Goal: Task Accomplishment & Management: Use online tool/utility

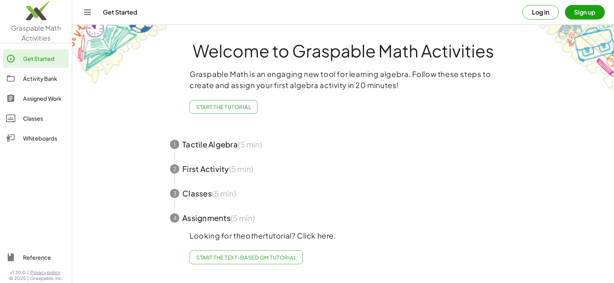
click at [37, 25] on img at bounding box center [36, 12] width 72 height 33
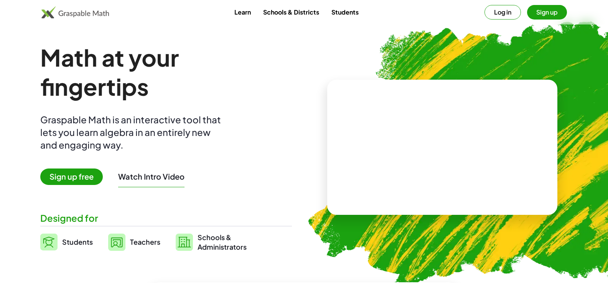
click at [493, 13] on button "Log in" at bounding box center [502, 12] width 36 height 15
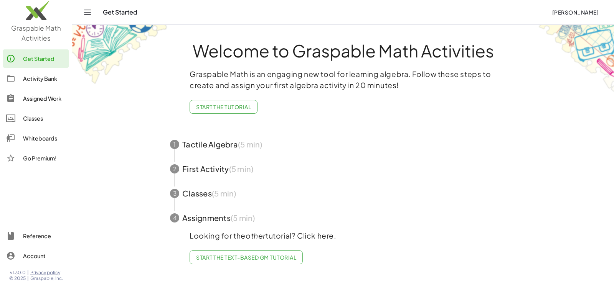
click at [41, 85] on link "Activity Bank" at bounding box center [36, 78] width 66 height 18
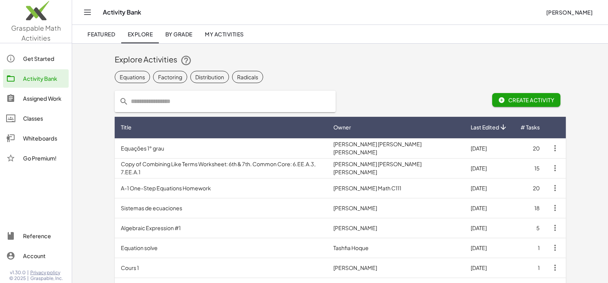
scroll to position [38, 0]
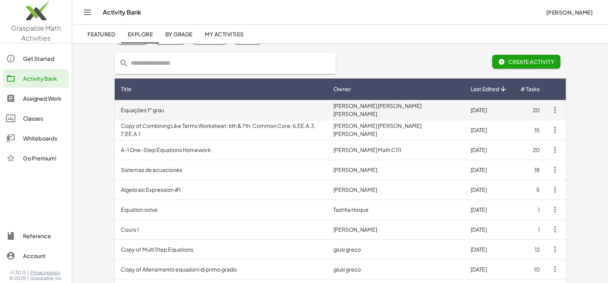
click at [221, 107] on td "Equações 1° grau" at bounding box center [221, 110] width 213 height 20
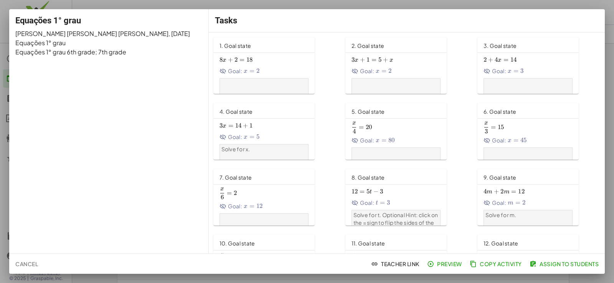
click at [450, 264] on span "Preview" at bounding box center [444, 264] width 33 height 7
click at [2, 39] on div at bounding box center [307, 141] width 614 height 283
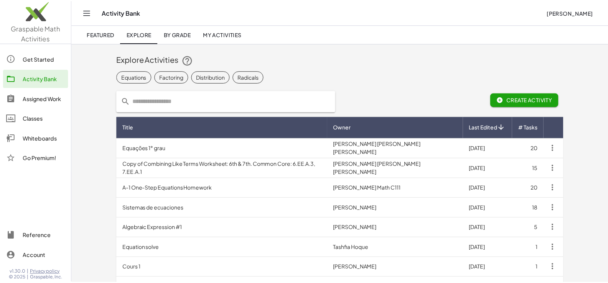
scroll to position [38, 0]
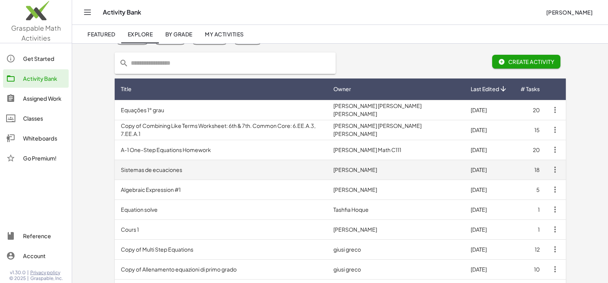
click at [226, 168] on td "Sistemas de ecuaciones" at bounding box center [221, 170] width 213 height 20
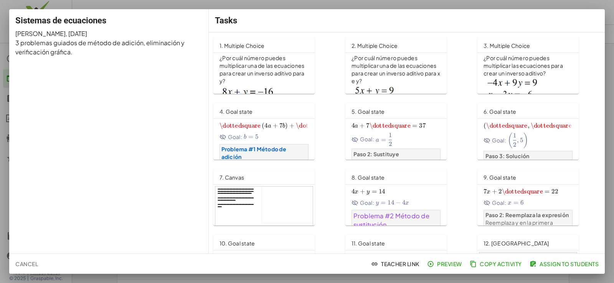
click at [445, 267] on span "Preview" at bounding box center [444, 264] width 33 height 7
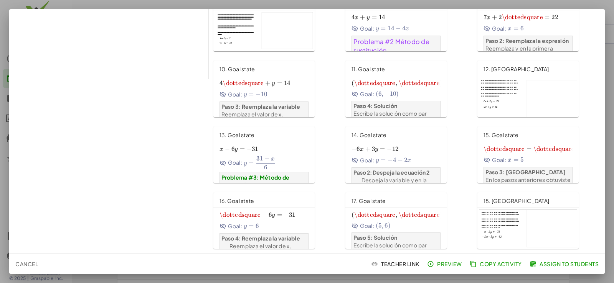
scroll to position [38, 0]
click at [0, 144] on div at bounding box center [307, 141] width 614 height 283
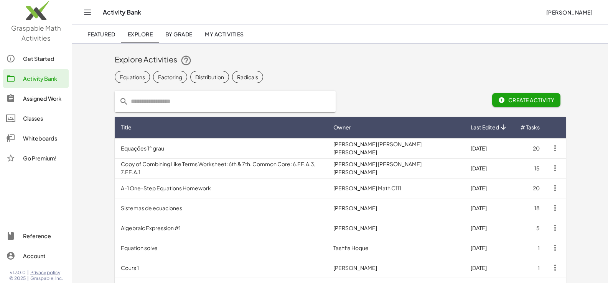
click at [44, 148] on div "Get Started Activity Bank Assigned Work Classes Whiteboards Go Premium!" at bounding box center [36, 109] width 72 height 126
click at [38, 143] on div "Whiteboards" at bounding box center [44, 138] width 43 height 9
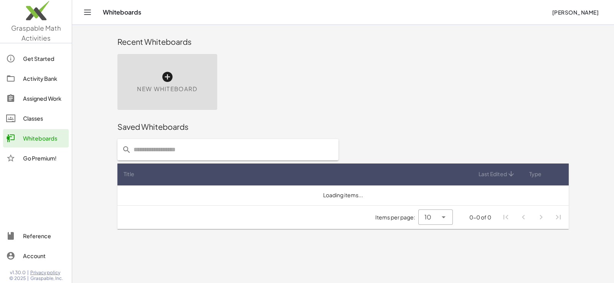
click at [163, 75] on icon at bounding box center [167, 77] width 12 height 12
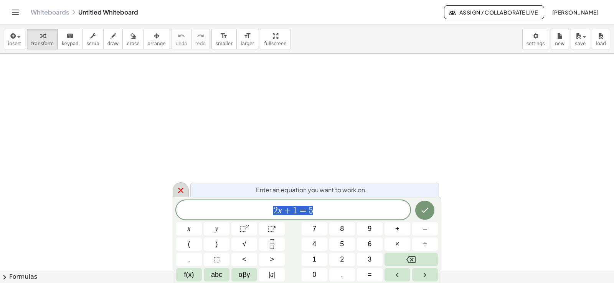
click at [181, 189] on icon at bounding box center [180, 190] width 9 height 9
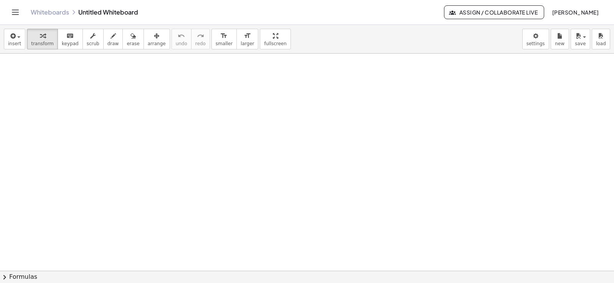
drag, startPoint x: 321, startPoint y: 148, endPoint x: 333, endPoint y: 140, distance: 13.6
click at [333, 140] on div at bounding box center [307, 271] width 614 height 435
drag, startPoint x: 333, startPoint y: 140, endPoint x: 308, endPoint y: 141, distance: 24.6
click at [309, 141] on div at bounding box center [307, 271] width 614 height 435
drag, startPoint x: 309, startPoint y: 141, endPoint x: 314, endPoint y: 160, distance: 19.7
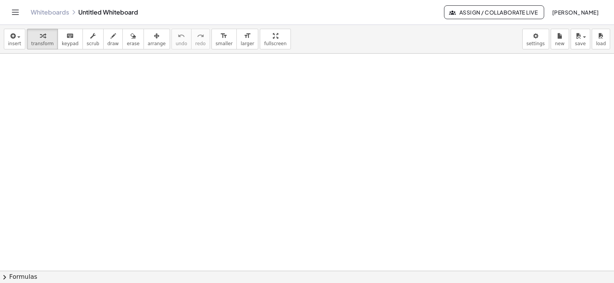
scroll to position [26, 0]
click at [314, 160] on div at bounding box center [307, 245] width 614 height 435
drag, startPoint x: 312, startPoint y: 128, endPoint x: 312, endPoint y: 105, distance: 23.4
click at [312, 105] on div at bounding box center [307, 271] width 614 height 435
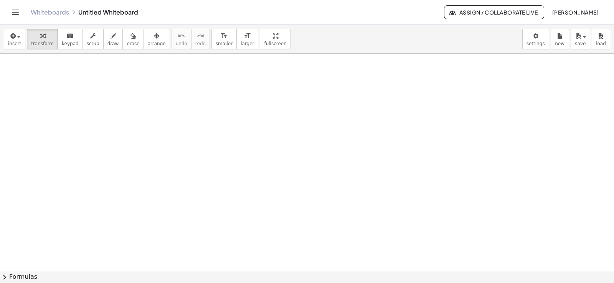
drag, startPoint x: 322, startPoint y: 164, endPoint x: 189, endPoint y: 112, distance: 142.4
click at [189, 112] on div at bounding box center [307, 271] width 614 height 435
click at [16, 37] on span "button" at bounding box center [17, 36] width 2 height 5
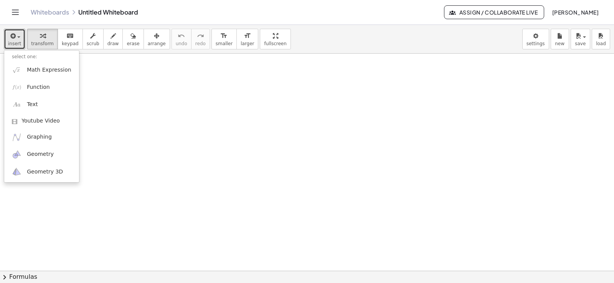
click at [135, 198] on div at bounding box center [307, 271] width 614 height 435
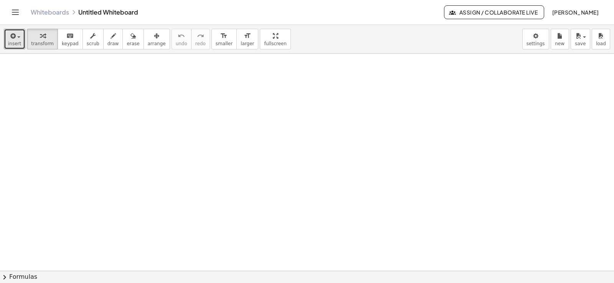
click at [254, 150] on div at bounding box center [307, 271] width 614 height 435
click at [254, 147] on div at bounding box center [307, 271] width 614 height 435
click at [12, 34] on icon "button" at bounding box center [12, 35] width 7 height 9
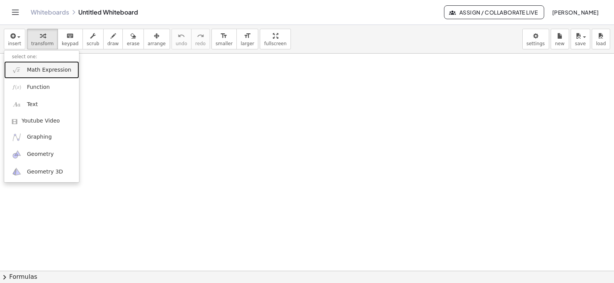
click at [35, 66] on link "Math Expression" at bounding box center [41, 69] width 75 height 17
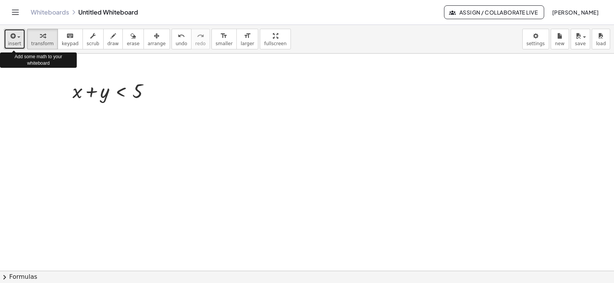
click at [18, 37] on span "button" at bounding box center [18, 37] width 3 height 2
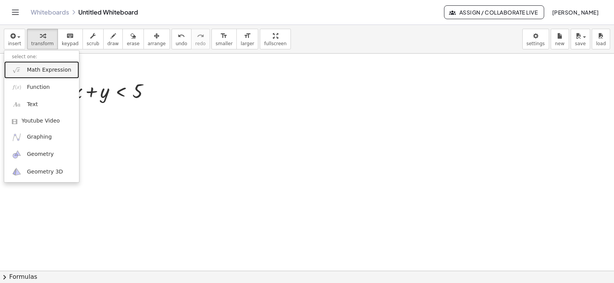
click at [40, 72] on span "Math Expression" at bounding box center [49, 70] width 44 height 8
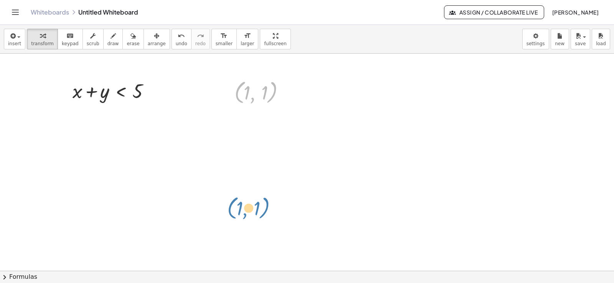
drag, startPoint x: 251, startPoint y: 93, endPoint x: 241, endPoint y: 216, distance: 123.5
click at [241, 216] on div "+ x + y < 5 ( , 1 , 1 ) ( , 1 , 1 )" at bounding box center [307, 271] width 614 height 435
click at [154, 37] on icon "button" at bounding box center [156, 35] width 5 height 9
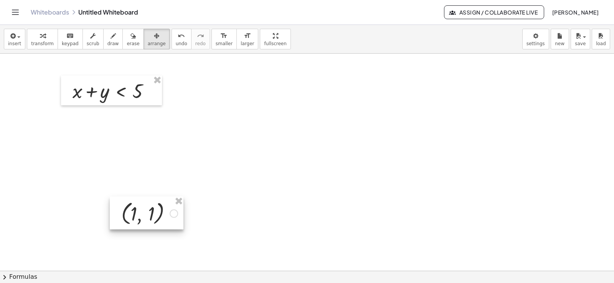
drag, startPoint x: 251, startPoint y: 120, endPoint x: 148, endPoint y: 218, distance: 142.5
click at [148, 218] on div at bounding box center [147, 213] width 74 height 33
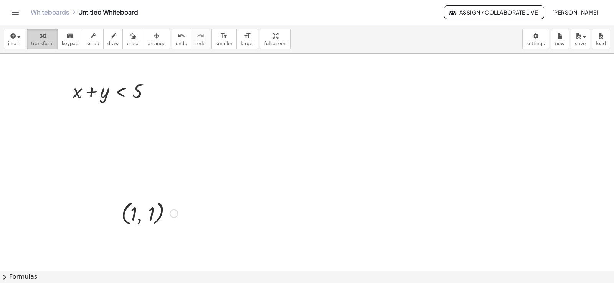
click at [36, 46] on span "transform" at bounding box center [42, 43] width 23 height 5
drag, startPoint x: 132, startPoint y: 213, endPoint x: 106, endPoint y: 101, distance: 115.1
drag, startPoint x: 137, startPoint y: 207, endPoint x: 78, endPoint y: 83, distance: 137.3
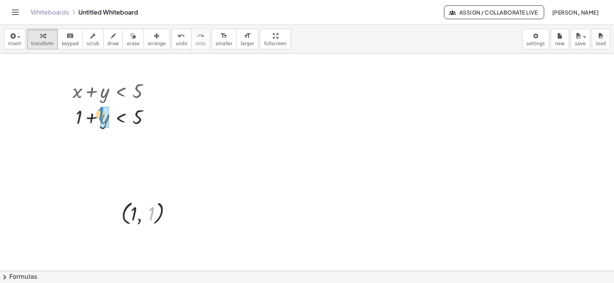
drag, startPoint x: 153, startPoint y: 212, endPoint x: 105, endPoint y: 113, distance: 109.6
drag, startPoint x: 122, startPoint y: 135, endPoint x: 124, endPoint y: 78, distance: 57.6
click at [120, 75] on div "+ x + y < 5 + 1 + y < 5 + + < 5 1 1 ( , 1 , 1 )" at bounding box center [307, 271] width 614 height 435
drag, startPoint x: 151, startPoint y: 117, endPoint x: 151, endPoint y: 67, distance: 50.3
click at [151, 68] on div "+ x + y < 5 + 1 + y < 5 + + < 5 1 1 ( , 1 , 1 )" at bounding box center [307, 271] width 614 height 435
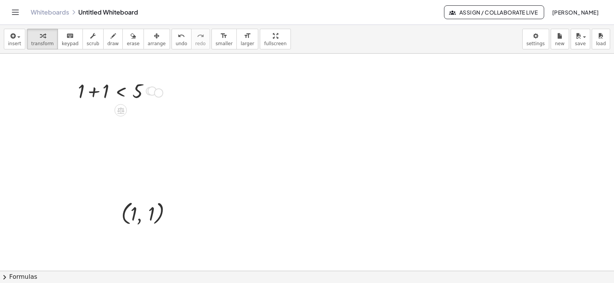
drag, startPoint x: 151, startPoint y: 88, endPoint x: 158, endPoint y: 91, distance: 7.3
click at [120, 91] on div "+ + < 5 1 1" at bounding box center [120, 91] width 0 height 0
drag, startPoint x: 151, startPoint y: 92, endPoint x: 155, endPoint y: 213, distance: 121.3
click at [155, 213] on div "+ x + y < 5 + 1 + y < 5 + + < 5 1 1 ( , 1 , 1 )" at bounding box center [307, 271] width 614 height 435
click at [91, 145] on div at bounding box center [114, 143] width 91 height 26
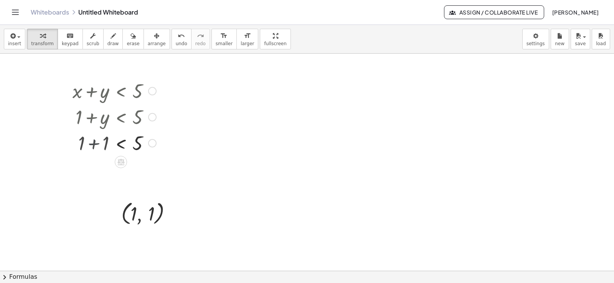
click at [91, 145] on div at bounding box center [114, 142] width 91 height 25
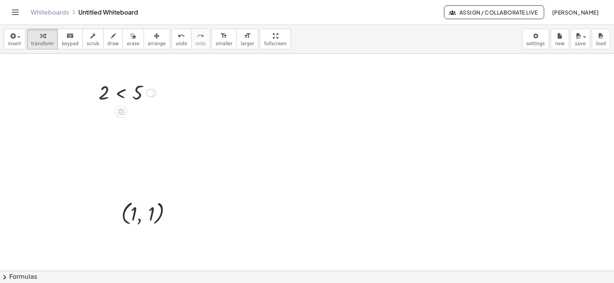
drag, startPoint x: 153, startPoint y: 170, endPoint x: 162, endPoint y: 72, distance: 98.2
click at [162, 72] on div "+ x + y < 5 + 1 + y < 5 + 1 + 1 < 5 < 5 2 ( , 1 , 1 )" at bounding box center [307, 271] width 614 height 435
drag, startPoint x: 139, startPoint y: 207, endPoint x: 142, endPoint y: 217, distance: 10.3
click at [142, 217] on div at bounding box center [149, 213] width 64 height 29
drag, startPoint x: 131, startPoint y: 222, endPoint x: 175, endPoint y: 169, distance: 69.0
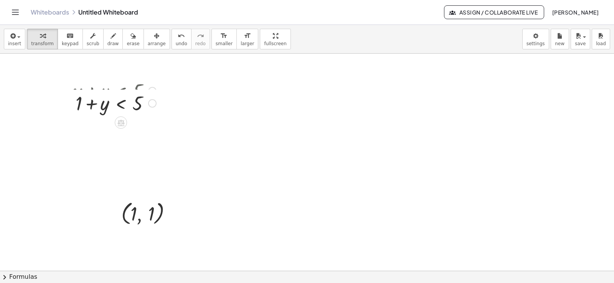
drag, startPoint x: 151, startPoint y: 119, endPoint x: 153, endPoint y: 66, distance: 53.0
click at [153, 66] on div "+ x + y < 5 + + y < 5 1 ( , 1 , 1 )" at bounding box center [307, 271] width 614 height 435
drag, startPoint x: 152, startPoint y: 214, endPoint x: 106, endPoint y: 86, distance: 135.6
click at [92, 92] on div at bounding box center [117, 90] width 86 height 26
click at [92, 92] on div at bounding box center [93, 90] width 12 height 29
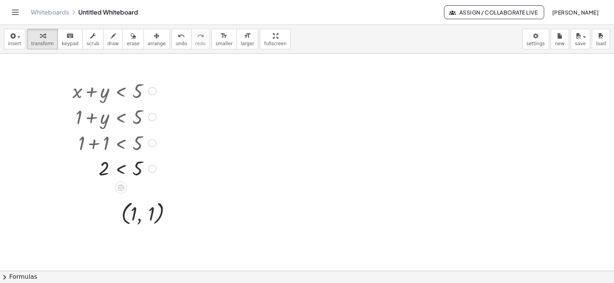
drag, startPoint x: 150, startPoint y: 92, endPoint x: 156, endPoint y: 194, distance: 102.2
click at [156, 194] on div "+ x + y < 5 + 1 + y < 5 + 1 + 1 < 5 < 5 2 ( , 1 , 1 )" at bounding box center [307, 271] width 614 height 435
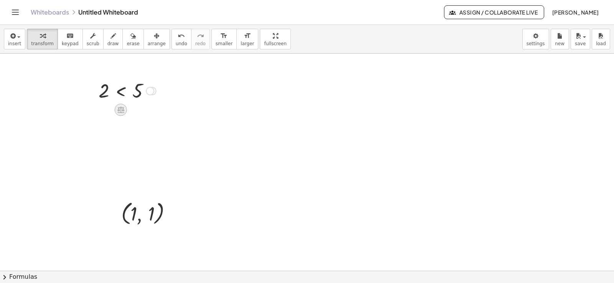
drag, startPoint x: 154, startPoint y: 169, endPoint x: 114, endPoint y: 109, distance: 71.9
click at [161, 72] on div "+ x + y < 5 + 1 + y < 5 + 1 + 1 < 5 < 5 2 ( , 1 , 1 )" at bounding box center [307, 271] width 614 height 435
click at [125, 111] on div at bounding box center [121, 110] width 12 height 12
click at [120, 114] on span "×" at bounding box center [121, 110] width 5 height 11
click at [99, 92] on div at bounding box center [127, 90] width 98 height 26
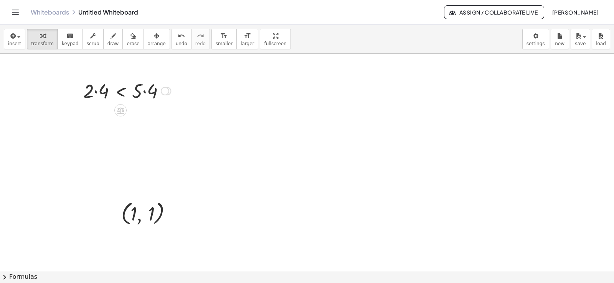
click at [94, 95] on div at bounding box center [126, 90] width 95 height 26
click at [83, 95] on div at bounding box center [78, 91] width 12 height 30
click at [145, 94] on div at bounding box center [134, 90] width 81 height 26
click at [125, 111] on div at bounding box center [121, 110] width 12 height 12
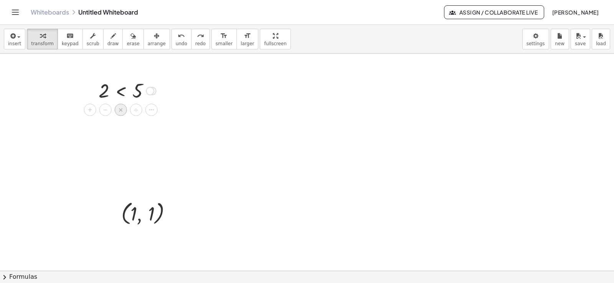
click at [119, 112] on span "×" at bounding box center [121, 110] width 5 height 11
click at [104, 91] on div at bounding box center [127, 90] width 98 height 26
click at [81, 95] on div at bounding box center [127, 90] width 123 height 26
click at [81, 95] on div at bounding box center [307, 271] width 614 height 435
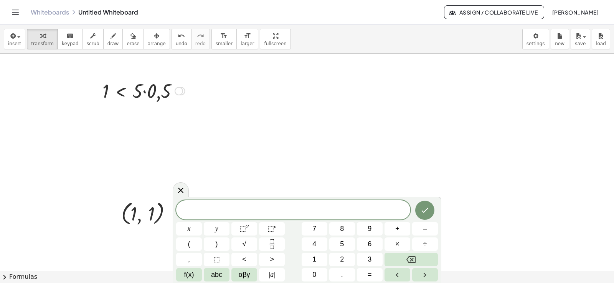
click at [148, 91] on div at bounding box center [144, 90] width 90 height 26
drag, startPoint x: 163, startPoint y: 92, endPoint x: 214, endPoint y: 64, distance: 58.2
click at [214, 64] on div "+ x + y < 5 + 1 + y < 5 + 1 + 1 < 5 2 < 5 · 2 · ⬚ < · 5 · ⬚ · 2 · 0,5 < · 5 · 0…" at bounding box center [307, 271] width 614 height 435
drag, startPoint x: 161, startPoint y: 93, endPoint x: 175, endPoint y: 67, distance: 29.5
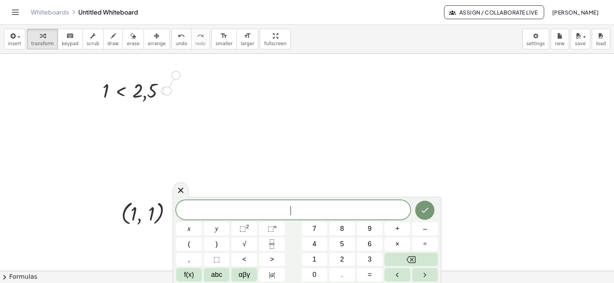
click at [175, 67] on div "+ x + y < 5 + 1 + y < 5 + 1 + 1 < 5 2 < 5 · 2 · ⬚ < · 5 · ⬚ · 2 · 0,5 < · 5 · 0…" at bounding box center [307, 271] width 614 height 435
click at [181, 192] on icon at bounding box center [180, 190] width 9 height 9
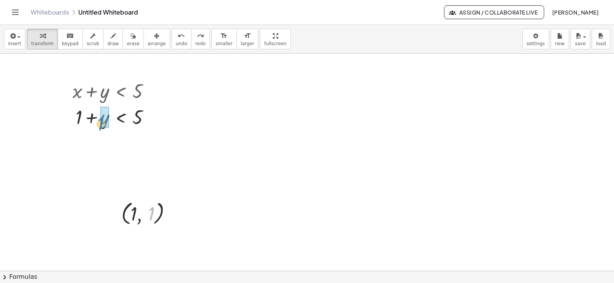
drag, startPoint x: 150, startPoint y: 213, endPoint x: 97, endPoint y: 120, distance: 106.8
drag, startPoint x: 119, startPoint y: 136, endPoint x: 119, endPoint y: 78, distance: 58.3
click at [121, 91] on div "+ x + y < 5 + 1 + y < 5 + 1 + < 5 1" at bounding box center [121, 91] width 0 height 0
drag, startPoint x: 150, startPoint y: 114, endPoint x: 148, endPoint y: 71, distance: 43.8
click at [148, 71] on div "+ x + y < 5 + 1 + y < 5 + 1 + < 5 1 ( , 1 , 1 )" at bounding box center [307, 271] width 614 height 435
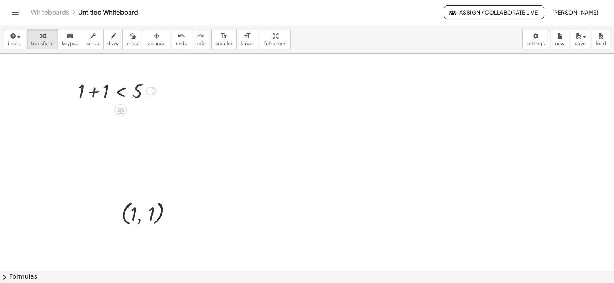
click at [89, 92] on div at bounding box center [117, 90] width 86 height 26
click at [78, 92] on div at bounding box center [72, 91] width 12 height 30
click at [122, 111] on icon at bounding box center [121, 110] width 8 height 8
click at [120, 113] on span "×" at bounding box center [121, 110] width 5 height 11
click at [104, 97] on div at bounding box center [127, 90] width 98 height 26
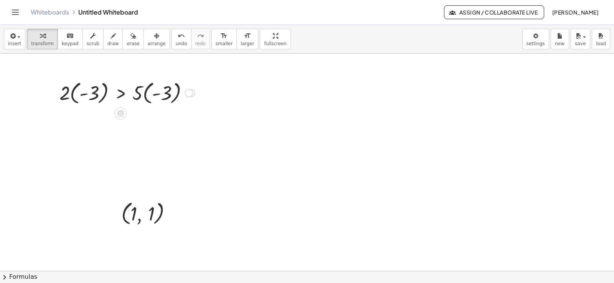
drag, startPoint x: 191, startPoint y: 91, endPoint x: 114, endPoint y: 116, distance: 81.4
click at [214, 125] on div "+ x + y < 5 + 1 + y < 5 + 1 + 1 < 5 2 < 5 · 2 · ⬚ < · 5 · ⬚ 5 2 · · · · ( - 3 )…" at bounding box center [307, 271] width 614 height 435
click at [93, 90] on div at bounding box center [127, 90] width 143 height 28
click at [157, 93] on div at bounding box center [134, 90] width 129 height 28
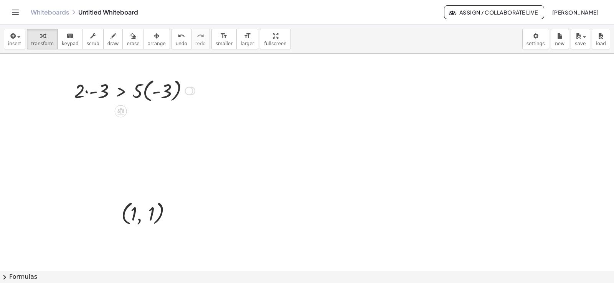
click at [157, 93] on div at bounding box center [134, 90] width 129 height 28
click at [142, 93] on div at bounding box center [134, 90] width 129 height 28
click at [148, 96] on div at bounding box center [134, 90] width 129 height 28
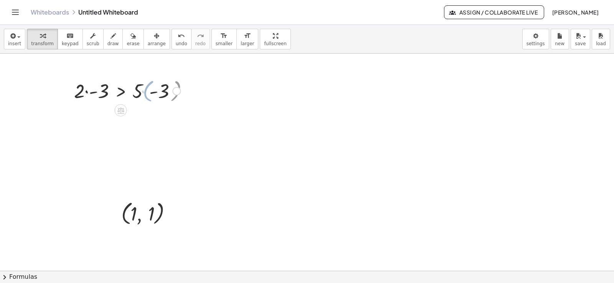
click at [144, 92] on div at bounding box center [127, 90] width 114 height 26
click at [88, 90] on div at bounding box center [122, 90] width 105 height 26
click at [88, 90] on div at bounding box center [84, 90] width 12 height 29
drag, startPoint x: 166, startPoint y: 91, endPoint x: 418, endPoint y: 106, distance: 252.9
click at [418, 106] on div "+ x + y < 5 + 1 + y < 5 + 1 + 1 < 5 2 < 5 · 2 · ⬚ < · 5 · ⬚ · 2 · ( - 3 ) > · 5…" at bounding box center [307, 271] width 614 height 435
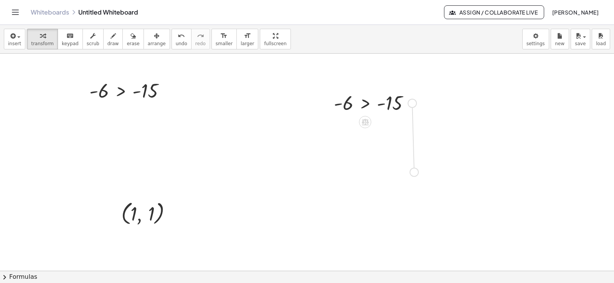
drag, startPoint x: 410, startPoint y: 104, endPoint x: 412, endPoint y: 176, distance: 71.8
click at [412, 176] on div "+ x + y < 5 + 1 + y < 5 + 1 + 1 < 5 2 < 5 · 2 · ⬚ < · 5 · ⬚ · 2 · ( - 3 ) > · 5…" at bounding box center [307, 271] width 614 height 435
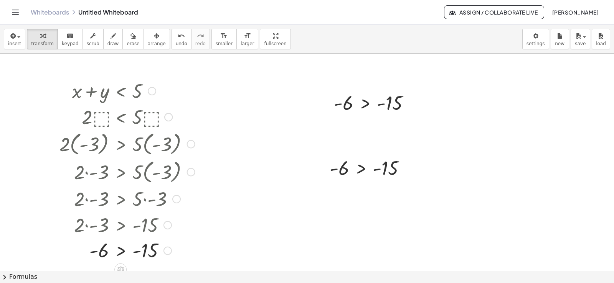
drag, startPoint x: 163, startPoint y: 92, endPoint x: 166, endPoint y: 218, distance: 126.6
click at [176, 283] on html "Graspable Math Activities Get Started Activity Bank Assigned Work Classes White…" at bounding box center [307, 141] width 614 height 283
drag, startPoint x: 151, startPoint y: 91, endPoint x: 435, endPoint y: 134, distance: 287.5
click at [435, 134] on div "+ x + y < 5 + 1 + y < 5 + 1 + 1 < 5 2 < 5 · 2 · ⬚ < · 5 · ⬚ · 2 · ( - 3 ) > · 5…" at bounding box center [307, 271] width 614 height 435
drag, startPoint x: 190, startPoint y: 144, endPoint x: 482, endPoint y: 105, distance: 294.1
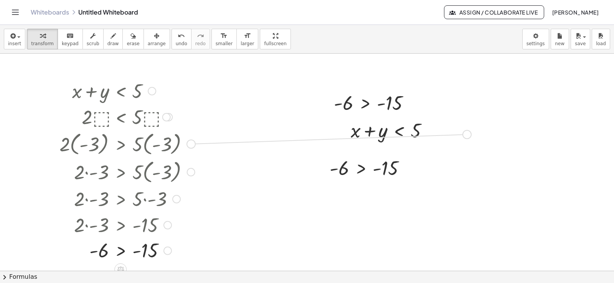
click at [482, 105] on div "+ x + y < 5 + 1 + y < 5 + 1 + 1 < 5 2 < 5 · 2 · ⬚ < · 5 · ⬚ · 2 · ( - 3 ) > · 5…" at bounding box center [307, 271] width 614 height 435
click at [176, 41] on span "undo" at bounding box center [182, 43] width 12 height 5
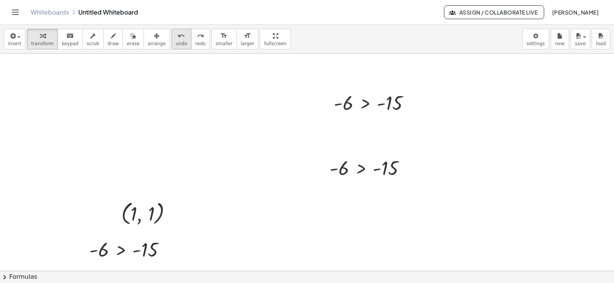
click at [176, 41] on span "undo" at bounding box center [182, 43] width 12 height 5
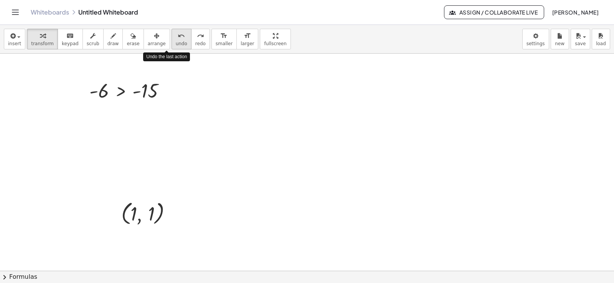
click at [176, 41] on span "undo" at bounding box center [182, 43] width 12 height 5
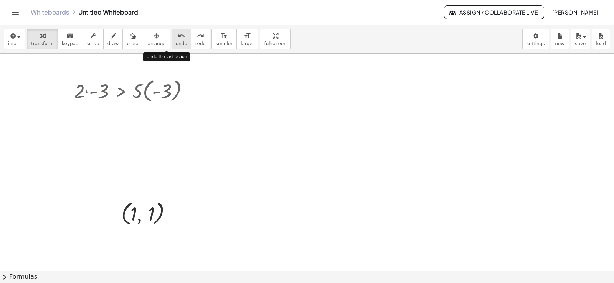
click at [176, 41] on span "undo" at bounding box center [182, 43] width 12 height 5
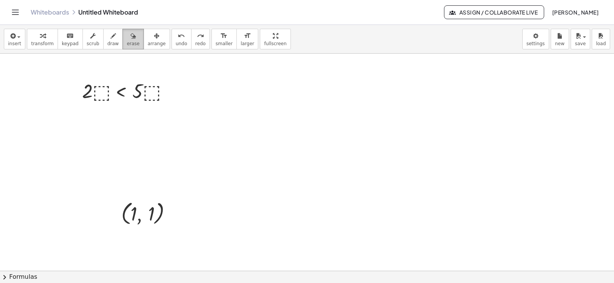
click at [127, 41] on span "erase" at bounding box center [133, 43] width 13 height 5
drag, startPoint x: 169, startPoint y: 93, endPoint x: 58, endPoint y: 92, distance: 110.9
click at [58, 92] on div at bounding box center [307, 271] width 614 height 435
drag, startPoint x: 159, startPoint y: 148, endPoint x: 123, endPoint y: 206, distance: 68.4
click at [114, 221] on div at bounding box center [307, 271] width 614 height 435
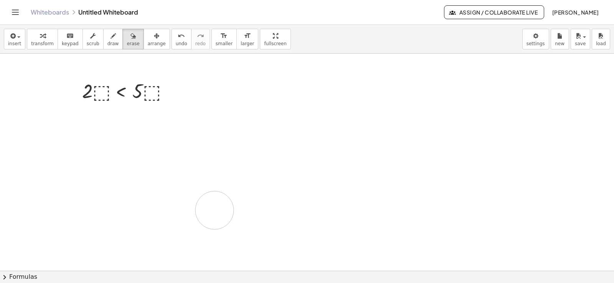
drag, startPoint x: 140, startPoint y: 209, endPoint x: 118, endPoint y: 111, distance: 100.7
click at [110, 137] on div at bounding box center [307, 271] width 614 height 435
drag, startPoint x: 120, startPoint y: 95, endPoint x: 54, endPoint y: 50, distance: 79.3
click at [40, 59] on div at bounding box center [307, 271] width 614 height 435
click at [122, 49] on div "insert select one: Math Expression Function Text Youtube Video Graphing Geometr…" at bounding box center [307, 39] width 614 height 29
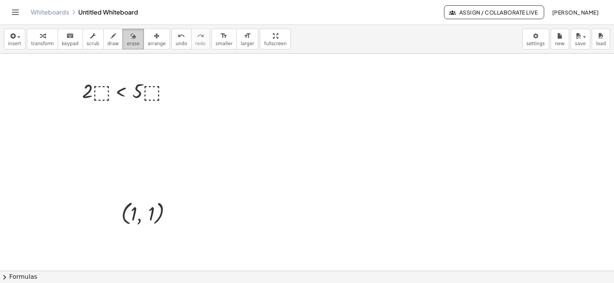
click at [122, 40] on button "erase" at bounding box center [132, 39] width 21 height 21
click at [107, 41] on span "draw" at bounding box center [113, 43] width 12 height 5
click at [82, 41] on button "scrub" at bounding box center [92, 39] width 21 height 21
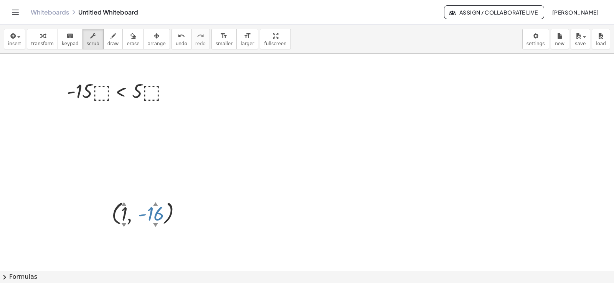
drag, startPoint x: 151, startPoint y: 203, endPoint x: 147, endPoint y: 91, distance: 112.5
click at [158, 254] on div "+ x + y < 5 + 1 + y < 5 + 1 + 1 < 5 2 < 5 · - 15 · ⬚ < · 5 · ⬚ ( , 1 ▲ ▼ , 16 ▲…" at bounding box center [307, 271] width 614 height 435
click at [10, 40] on icon "button" at bounding box center [12, 35] width 7 height 9
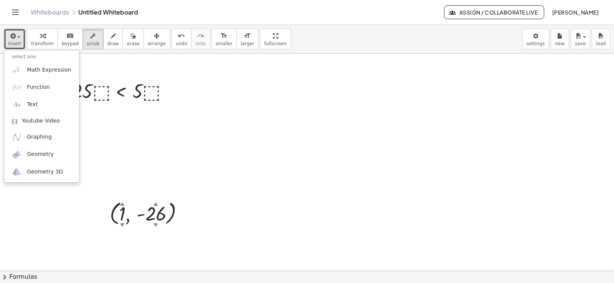
click at [203, 155] on div at bounding box center [307, 271] width 614 height 435
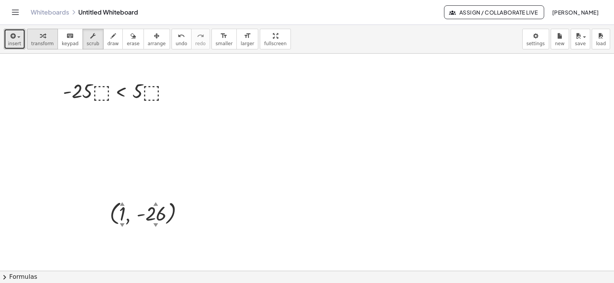
click at [45, 36] on div "button" at bounding box center [42, 35] width 23 height 9
drag, startPoint x: 133, startPoint y: 95, endPoint x: 168, endPoint y: 92, distance: 34.6
click at [145, 100] on div at bounding box center [117, 90] width 117 height 26
click at [156, 81] on div at bounding box center [117, 90] width 117 height 26
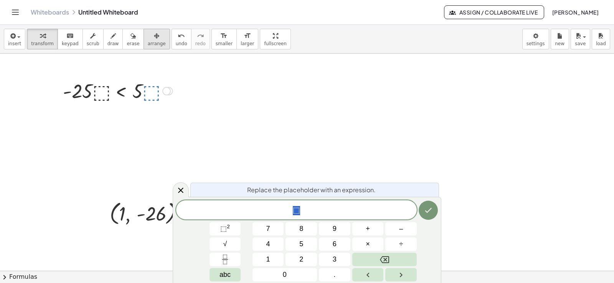
click at [143, 40] on button "arrange" at bounding box center [156, 39] width 26 height 21
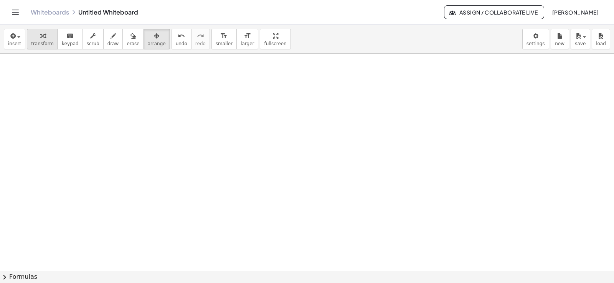
click at [31, 40] on button "transform" at bounding box center [42, 39] width 31 height 21
drag, startPoint x: 16, startPoint y: 38, endPoint x: 24, endPoint y: 41, distance: 8.4
click at [16, 37] on span "button" at bounding box center [17, 36] width 2 height 5
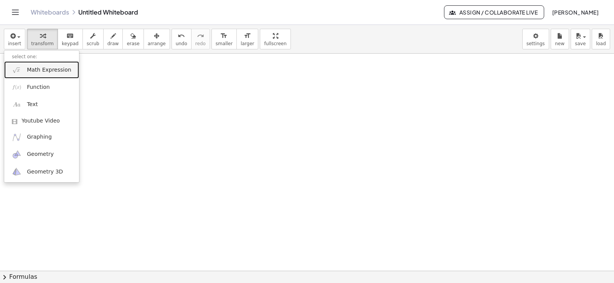
click at [41, 70] on span "Math Expression" at bounding box center [49, 70] width 44 height 8
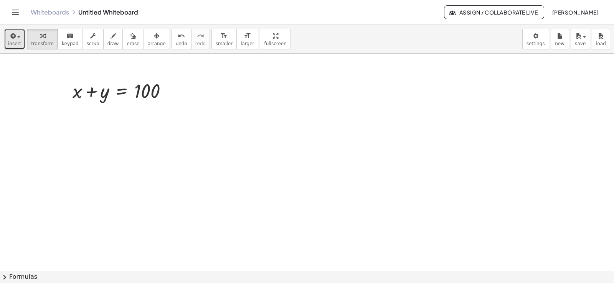
click at [7, 44] on button "insert" at bounding box center [14, 39] width 21 height 21
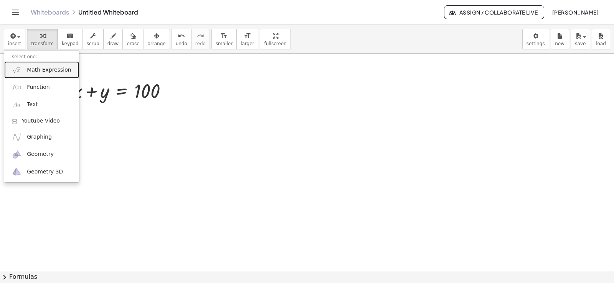
click at [33, 68] on span "Math Expression" at bounding box center [49, 70] width 44 height 8
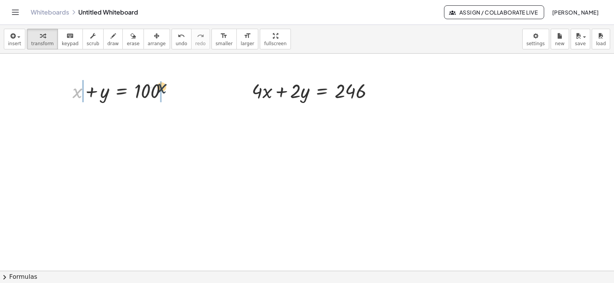
drag, startPoint x: 76, startPoint y: 92, endPoint x: 182, endPoint y: 127, distance: 111.8
click at [175, 91] on div at bounding box center [123, 90] width 109 height 26
click at [541, 39] on body "Graspable Math Activities Get Started Activity Bank Assigned Work Classes White…" at bounding box center [307, 141] width 614 height 283
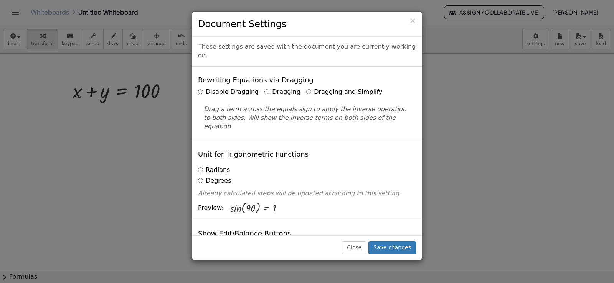
click at [323, 88] on label "Dragging and Simplify" at bounding box center [344, 92] width 76 height 9
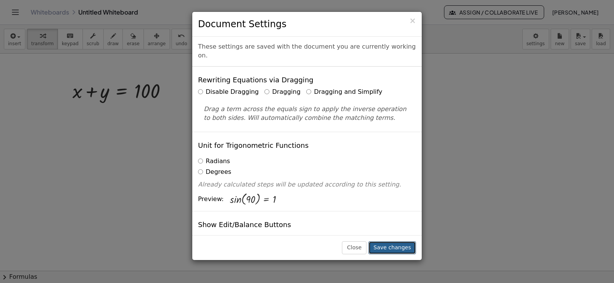
click at [401, 254] on button "Save changes" at bounding box center [392, 248] width 48 height 13
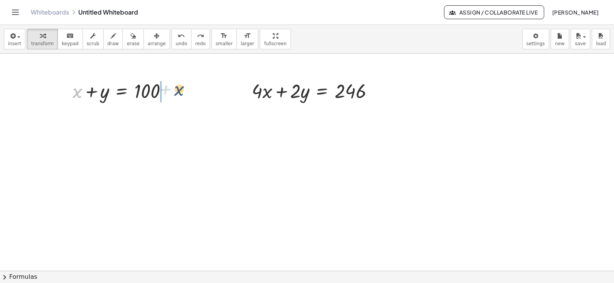
drag, startPoint x: 74, startPoint y: 93, endPoint x: 178, endPoint y: 91, distance: 104.0
drag, startPoint x: 105, startPoint y: 120, endPoint x: 310, endPoint y: 95, distance: 206.0
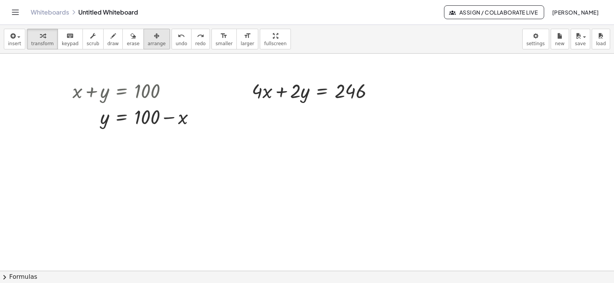
click at [148, 39] on div "button" at bounding box center [157, 35] width 18 height 9
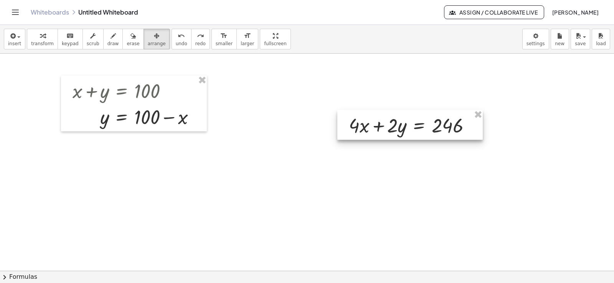
drag, startPoint x: 287, startPoint y: 91, endPoint x: 384, endPoint y: 125, distance: 103.0
click at [384, 125] on div at bounding box center [409, 125] width 145 height 30
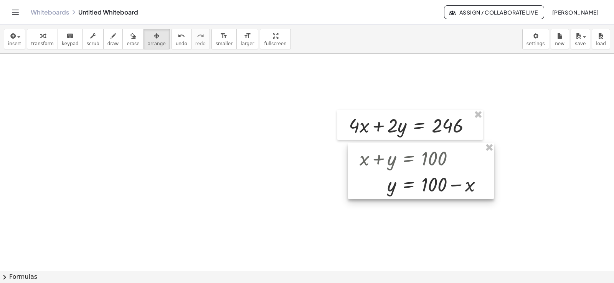
drag, startPoint x: 166, startPoint y: 92, endPoint x: 400, endPoint y: 170, distance: 247.2
click at [404, 174] on div at bounding box center [421, 171] width 146 height 56
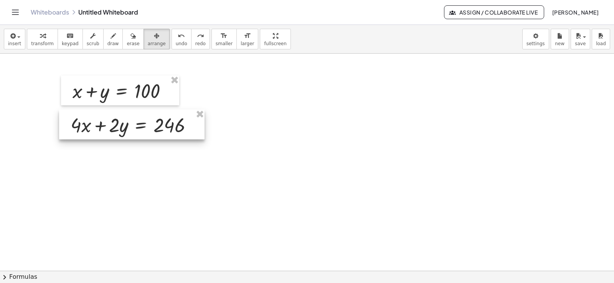
drag, startPoint x: 273, startPoint y: 115, endPoint x: 126, endPoint y: 130, distance: 147.3
click at [126, 130] on div at bounding box center [131, 125] width 145 height 30
click at [319, 121] on div at bounding box center [307, 271] width 614 height 435
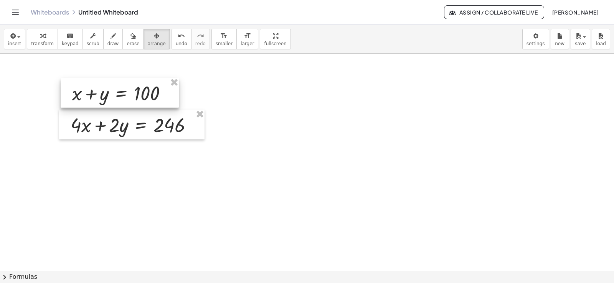
click at [119, 96] on div at bounding box center [120, 93] width 118 height 30
click at [270, 93] on div at bounding box center [307, 271] width 614 height 435
click at [110, 31] on icon "button" at bounding box center [112, 35] width 5 height 9
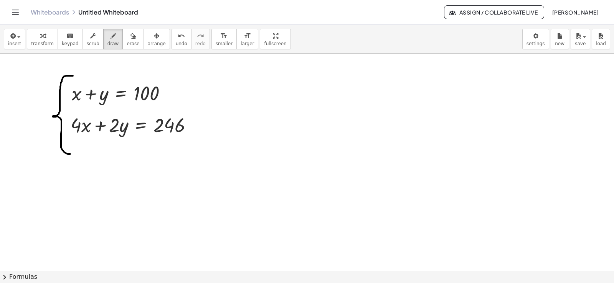
drag, startPoint x: 73, startPoint y: 76, endPoint x: 70, endPoint y: 154, distance: 78.3
click at [70, 154] on div at bounding box center [307, 271] width 614 height 435
drag, startPoint x: 36, startPoint y: 41, endPoint x: 140, endPoint y: 88, distance: 114.3
click at [36, 40] on button "transform" at bounding box center [42, 39] width 31 height 21
drag, startPoint x: 171, startPoint y: 94, endPoint x: 336, endPoint y: 96, distance: 165.0
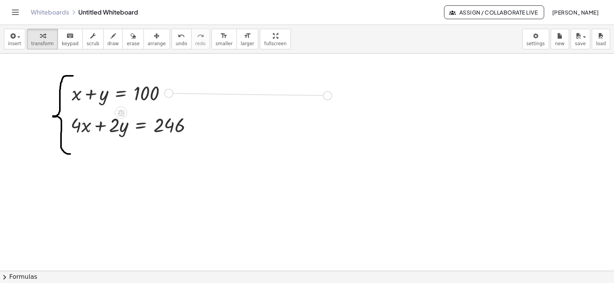
click at [336, 96] on div "+ x + y = 100 + · 4 · x + · 2 · y = 246" at bounding box center [307, 271] width 614 height 435
click at [107, 36] on div "button" at bounding box center [113, 35] width 12 height 9
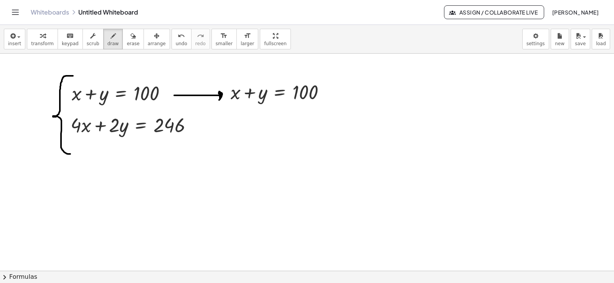
drag, startPoint x: 174, startPoint y: 96, endPoint x: 219, endPoint y: 100, distance: 45.1
click at [219, 100] on div at bounding box center [307, 271] width 614 height 435
click at [23, 31] on button "insert" at bounding box center [14, 39] width 21 height 21
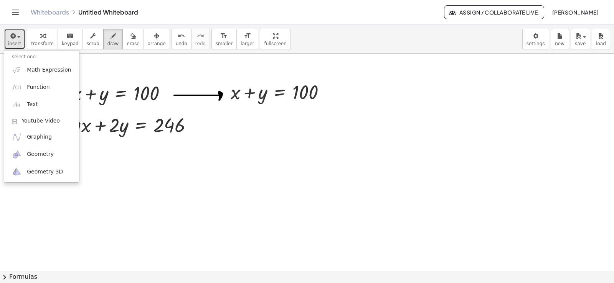
click at [20, 38] on button "insert" at bounding box center [14, 39] width 21 height 21
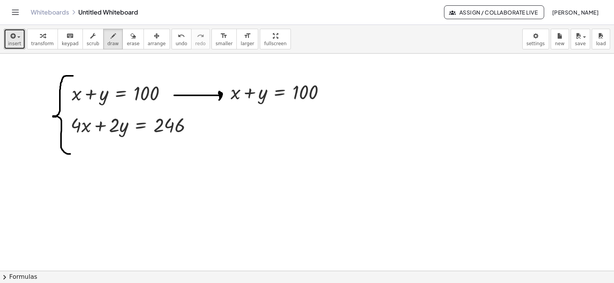
drag, startPoint x: 38, startPoint y: 35, endPoint x: 200, endPoint y: 63, distance: 165.1
click at [40, 35] on icon "button" at bounding box center [42, 35] width 5 height 9
drag, startPoint x: 235, startPoint y: 98, endPoint x: 346, endPoint y: 91, distance: 111.9
click at [346, 91] on div "+ x + y = 100 + · 4 · x + · 2 · y = 246 + x + x + y = 100" at bounding box center [307, 271] width 614 height 435
drag, startPoint x: 356, startPoint y: 116, endPoint x: 362, endPoint y: 81, distance: 35.4
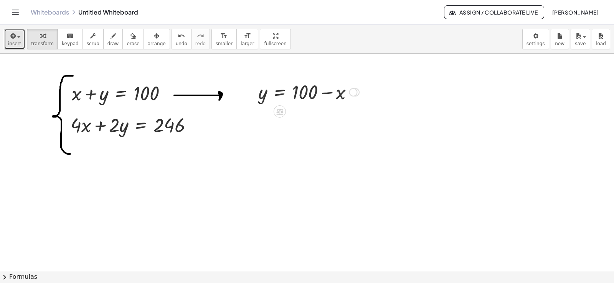
click at [280, 92] on div "x y = 100 + −" at bounding box center [280, 92] width 0 height 0
drag, startPoint x: 216, startPoint y: 92, endPoint x: 226, endPoint y: 92, distance: 10.0
click at [226, 92] on div at bounding box center [307, 271] width 614 height 435
click at [278, 93] on div at bounding box center [308, 92] width 109 height 26
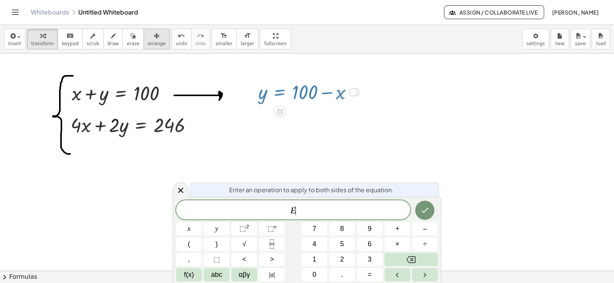
click at [154, 37] on icon "button" at bounding box center [156, 35] width 5 height 9
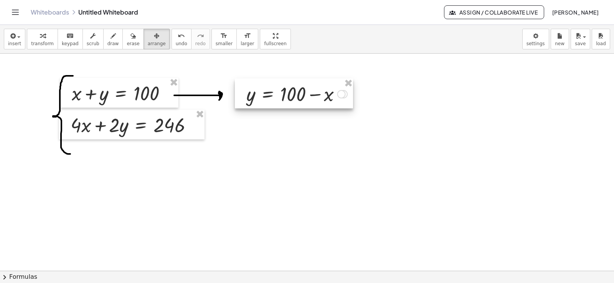
drag, startPoint x: 293, startPoint y: 101, endPoint x: 280, endPoint y: 102, distance: 12.8
click at [280, 102] on div at bounding box center [294, 94] width 118 height 30
click at [304, 152] on div at bounding box center [307, 271] width 614 height 435
click at [341, 95] on div at bounding box center [294, 94] width 118 height 30
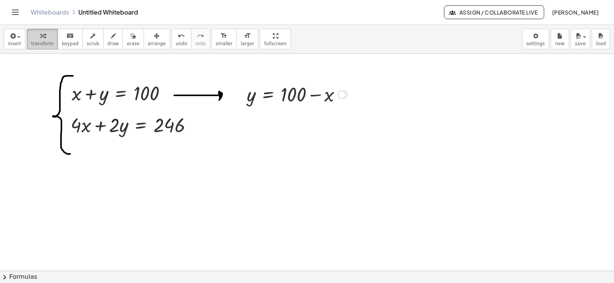
drag, startPoint x: 38, startPoint y: 42, endPoint x: 41, endPoint y: 39, distance: 4.1
click at [40, 40] on button "transform" at bounding box center [42, 39] width 31 height 21
drag, startPoint x: 342, startPoint y: 96, endPoint x: 333, endPoint y: 97, distance: 8.5
click at [343, 107] on div "+ x + y = 100 x y = 100 + −" at bounding box center [294, 94] width 118 height 30
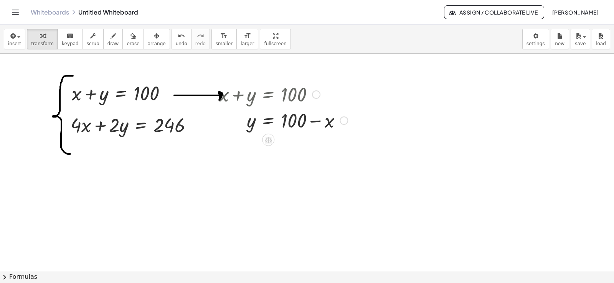
drag, startPoint x: 342, startPoint y: 103, endPoint x: 153, endPoint y: 69, distance: 192.6
click at [341, 140] on div "+ x + y = 100 + · 4 · x + · 2 · y = 246 + x + y = 100 x y = 100 + −" at bounding box center [307, 271] width 614 height 435
click at [147, 49] on div "insert select one: Math Expression Function Text Youtube Video Graphing Geometr…" at bounding box center [307, 39] width 614 height 29
click at [148, 41] on span "arrange" at bounding box center [157, 43] width 18 height 5
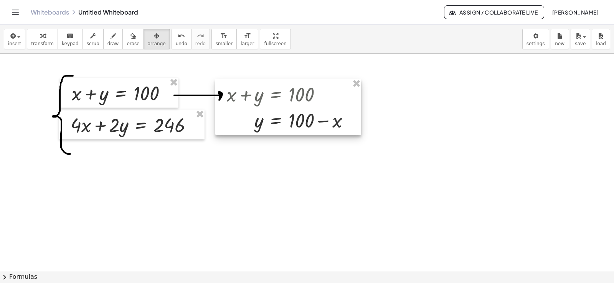
drag, startPoint x: 265, startPoint y: 109, endPoint x: 274, endPoint y: 109, distance: 9.2
click at [274, 109] on div at bounding box center [288, 107] width 146 height 56
click at [273, 161] on div at bounding box center [307, 271] width 614 height 435
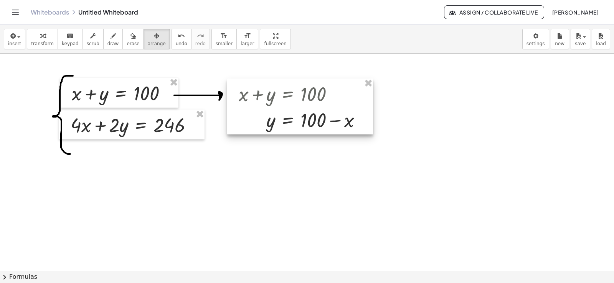
drag, startPoint x: 272, startPoint y: 109, endPoint x: 291, endPoint y: 173, distance: 67.0
click at [283, 108] on div at bounding box center [300, 107] width 146 height 56
click at [18, 35] on div "button" at bounding box center [14, 35] width 13 height 9
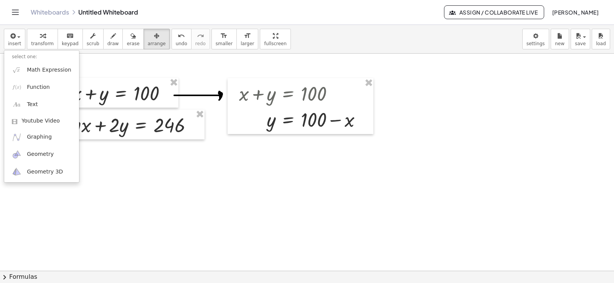
click at [311, 32] on div "insert select one: Math Expression Function Text Youtube Video Graphing Geometr…" at bounding box center [307, 39] width 614 height 29
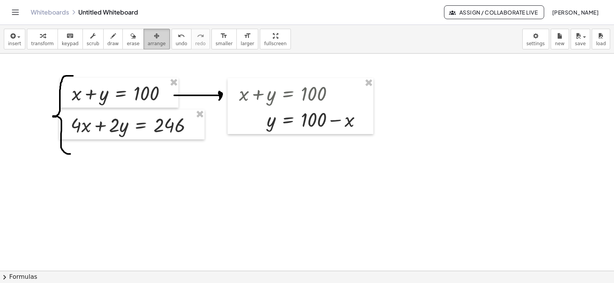
click at [148, 37] on div "button" at bounding box center [157, 35] width 18 height 9
click at [19, 35] on div "button" at bounding box center [14, 35] width 13 height 9
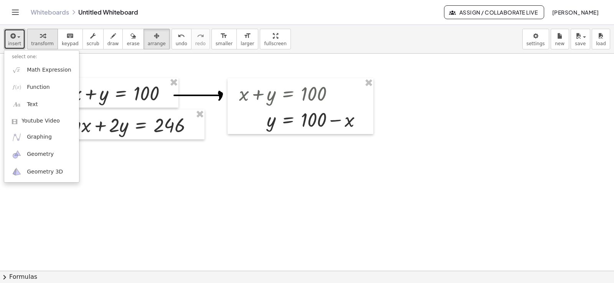
drag, startPoint x: 13, startPoint y: 34, endPoint x: 35, endPoint y: 33, distance: 21.5
click at [19, 33] on div "button" at bounding box center [14, 35] width 13 height 9
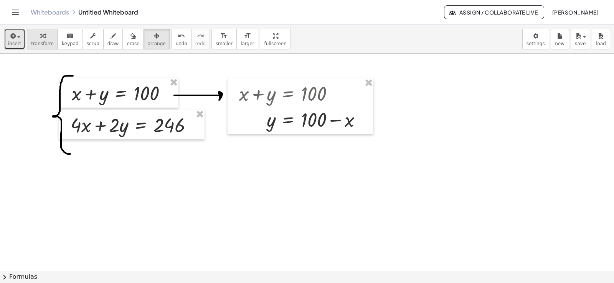
click at [40, 34] on icon "button" at bounding box center [42, 35] width 5 height 9
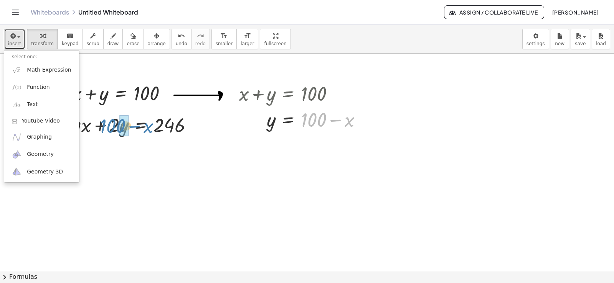
drag, startPoint x: 315, startPoint y: 121, endPoint x: 114, endPoint y: 127, distance: 201.5
click at [114, 127] on div "+ x + y = 100 + · 4 · x + · 2 · y = 246 + x + y = 100 + 100 − x x y = 100 + −" at bounding box center [307, 271] width 614 height 435
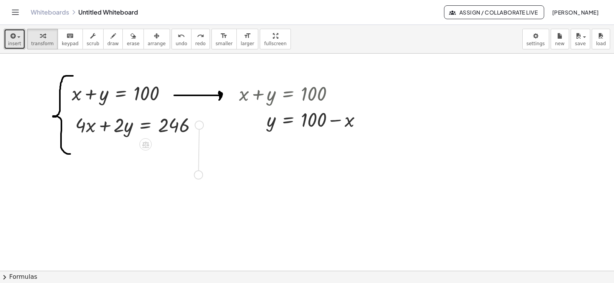
drag, startPoint x: 199, startPoint y: 126, endPoint x: 200, endPoint y: 178, distance: 52.6
click at [200, 178] on div "+ x + y = 100 + · 4 · x + · 2 · y = 246 + x + y = 100 x y = 100 + −" at bounding box center [307, 271] width 614 height 435
drag, startPoint x: 269, startPoint y: 120, endPoint x: 132, endPoint y: 188, distance: 152.7
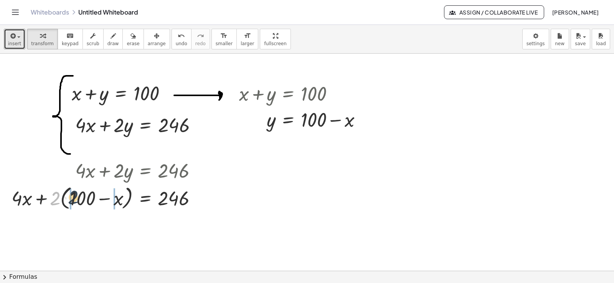
drag, startPoint x: 54, startPoint y: 201, endPoint x: 72, endPoint y: 199, distance: 18.9
click at [72, 199] on div at bounding box center [107, 197] width 199 height 29
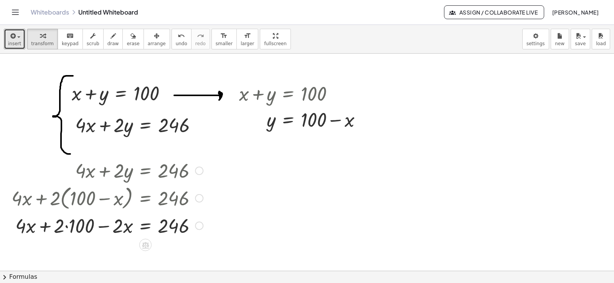
click at [58, 229] on div at bounding box center [107, 226] width 199 height 26
click at [69, 227] on div at bounding box center [107, 226] width 199 height 26
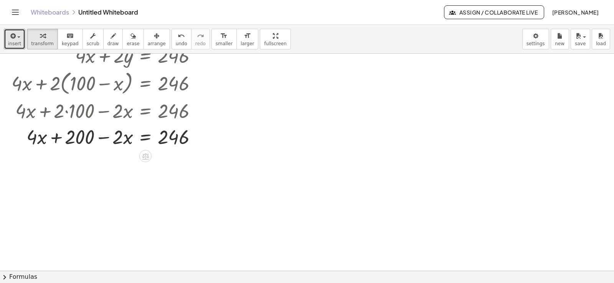
scroll to position [38, 0]
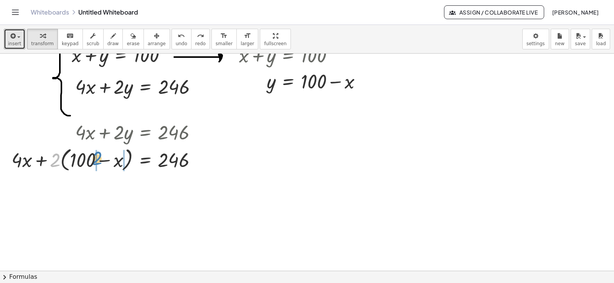
drag, startPoint x: 55, startPoint y: 160, endPoint x: 98, endPoint y: 158, distance: 43.0
click at [98, 158] on div at bounding box center [107, 159] width 199 height 29
click at [57, 161] on div at bounding box center [107, 159] width 199 height 29
click at [64, 161] on div at bounding box center [107, 159] width 199 height 29
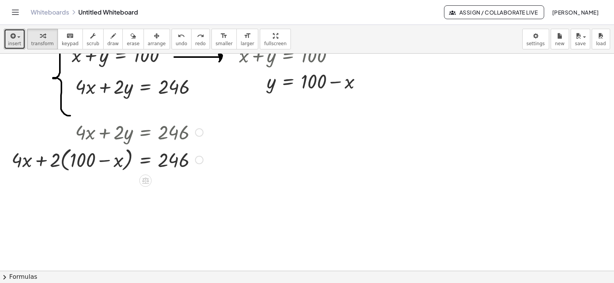
click at [64, 161] on div at bounding box center [107, 159] width 199 height 29
click at [64, 161] on div at bounding box center [109, 160] width 195 height 26
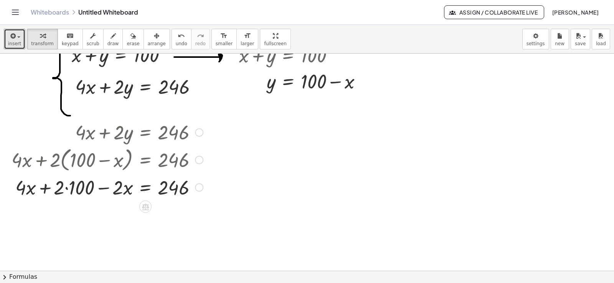
click at [64, 186] on div at bounding box center [107, 187] width 199 height 26
click at [66, 189] on div at bounding box center [107, 187] width 199 height 26
drag, startPoint x: 198, startPoint y: 214, endPoint x: 201, endPoint y: 185, distance: 29.7
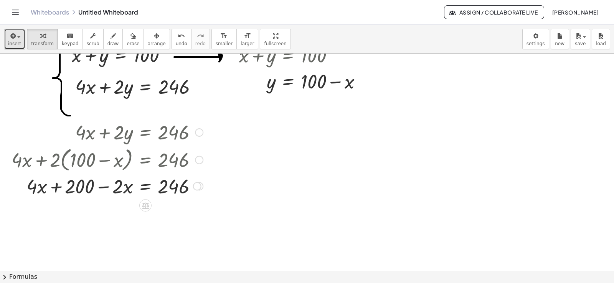
click at [201, 185] on div at bounding box center [199, 187] width 8 height 8
click at [303, 199] on div at bounding box center [307, 232] width 614 height 435
click at [110, 35] on icon "button" at bounding box center [112, 35] width 5 height 9
drag, startPoint x: 59, startPoint y: 149, endPoint x: 84, endPoint y: 149, distance: 24.6
click at [84, 149] on div at bounding box center [307, 232] width 614 height 435
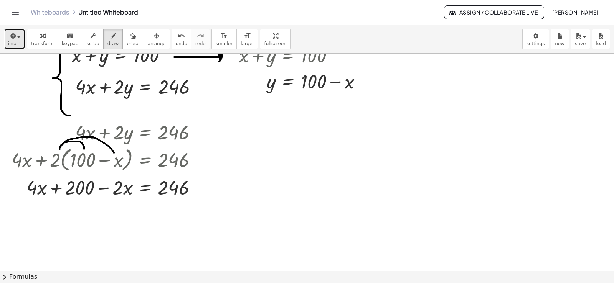
drag, startPoint x: 60, startPoint y: 149, endPoint x: 114, endPoint y: 153, distance: 54.2
click at [114, 153] on div at bounding box center [307, 232] width 614 height 435
click at [18, 40] on div "button" at bounding box center [14, 35] width 13 height 9
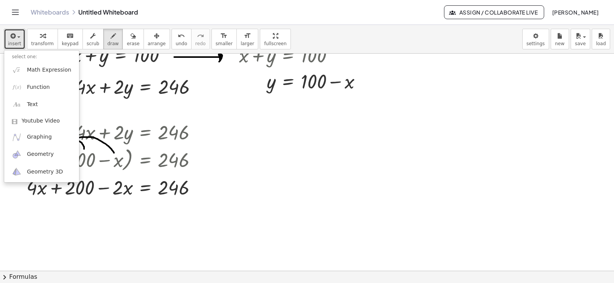
click at [17, 34] on div "button" at bounding box center [14, 35] width 13 height 9
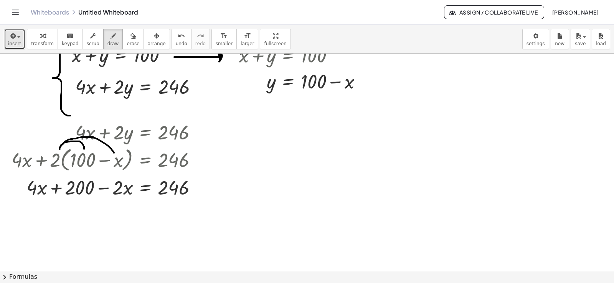
click at [22, 43] on button "insert" at bounding box center [14, 39] width 21 height 21
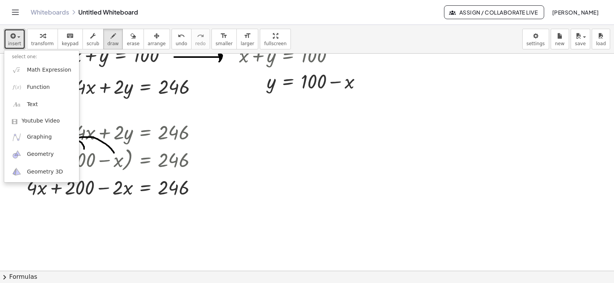
click at [254, 215] on div at bounding box center [307, 232] width 614 height 435
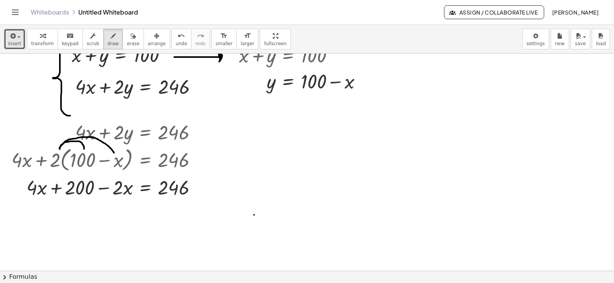
click at [19, 40] on button "insert" at bounding box center [14, 39] width 21 height 21
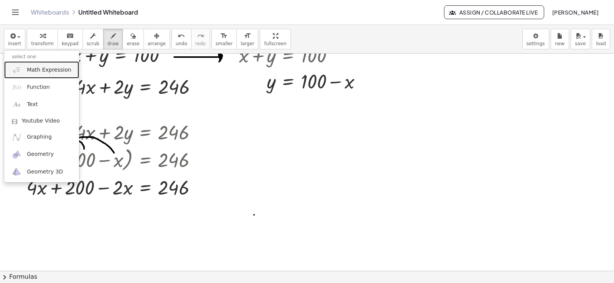
click at [38, 69] on span "Math Expression" at bounding box center [49, 70] width 44 height 8
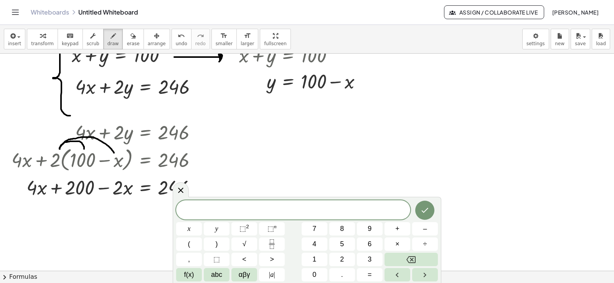
click at [425, 163] on div at bounding box center [307, 232] width 614 height 435
click at [182, 191] on icon at bounding box center [180, 190] width 9 height 9
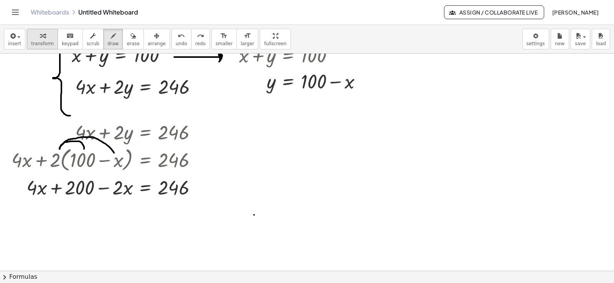
click at [35, 43] on span "transform" at bounding box center [42, 43] width 23 height 5
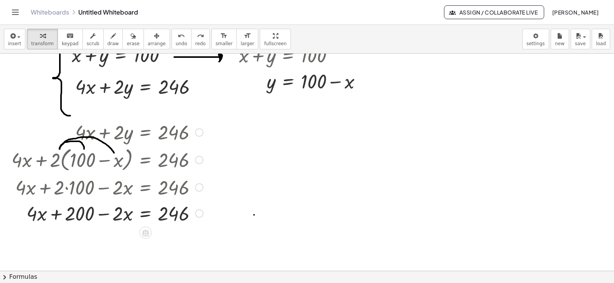
drag, startPoint x: 196, startPoint y: 188, endPoint x: 204, endPoint y: 203, distance: 17.7
click at [206, 241] on div "+ x + y = 100 + · 4 · x + · 2 · y = 246 + x + y = 100 x y = 100 + − + · 4 · x +…" at bounding box center [307, 232] width 614 height 435
click at [199, 189] on div at bounding box center [199, 188] width 8 height 8
click at [234, 187] on span "Copy line as LaTeX" at bounding box center [238, 187] width 46 height 6
click at [196, 212] on div at bounding box center [199, 214] width 8 height 8
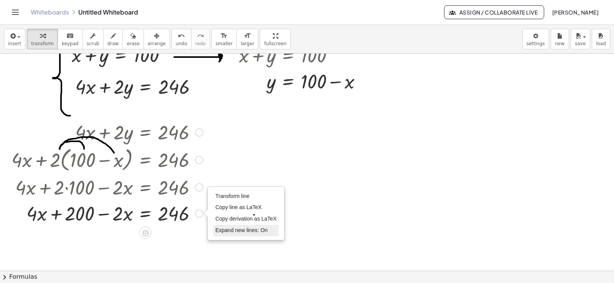
click at [254, 231] on span "Expand new lines: On" at bounding box center [241, 230] width 52 height 6
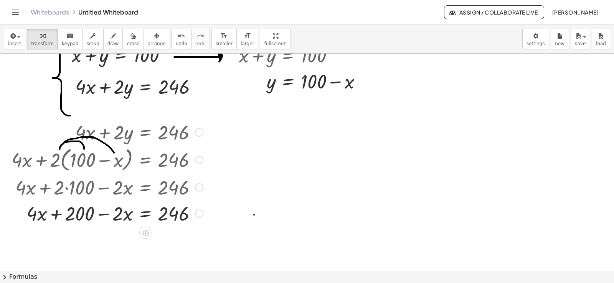
click at [200, 213] on div "Transform line Copy line as LaTeX Copy derivation as LaTeX Expand new lines: On" at bounding box center [199, 214] width 8 height 8
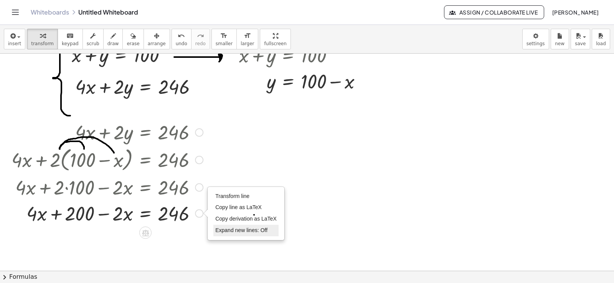
click at [247, 232] on span "Expand new lines: Off" at bounding box center [241, 230] width 52 height 6
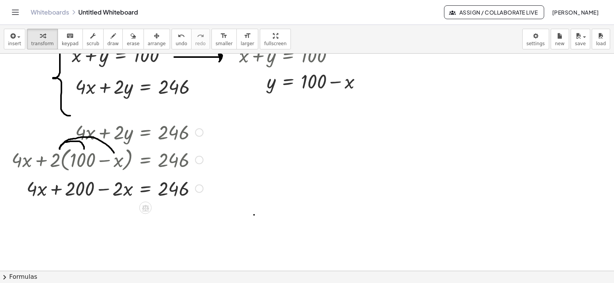
drag, startPoint x: 199, startPoint y: 216, endPoint x: 204, endPoint y: 188, distance: 28.9
click at [145, 189] on div "+ · 4 · x + − x = 246 · 2 · 200 Transform line Copy line as LaTeX Copy derivati…" at bounding box center [145, 189] width 0 height 0
click at [199, 188] on div at bounding box center [197, 188] width 8 height 8
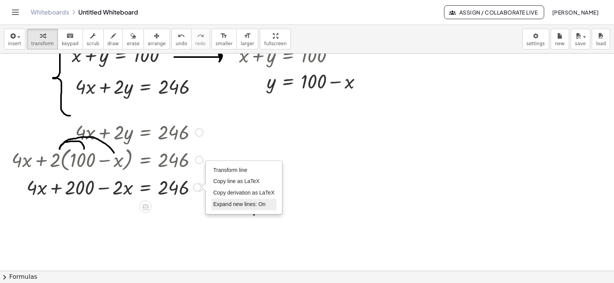
click at [244, 206] on span "Expand new lines: On" at bounding box center [239, 204] width 52 height 6
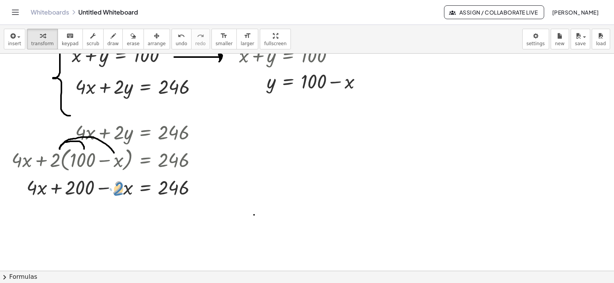
drag, startPoint x: 122, startPoint y: 189, endPoint x: 125, endPoint y: 191, distance: 4.3
click at [124, 190] on div at bounding box center [107, 187] width 199 height 26
drag, startPoint x: 127, startPoint y: 189, endPoint x: 69, endPoint y: 209, distance: 60.9
click at [51, 194] on div at bounding box center [107, 187] width 199 height 26
click at [197, 188] on div "Transform line Copy line as LaTeX Copy derivation as LaTeX Expand new lines: On" at bounding box center [197, 188] width 8 height 8
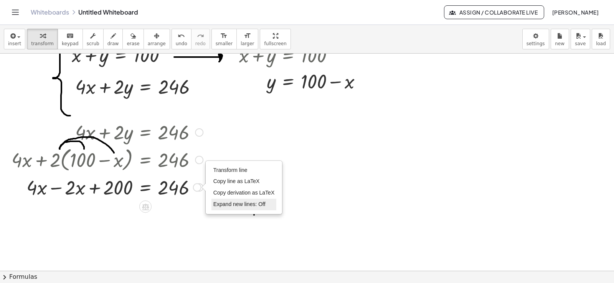
click at [241, 207] on span "Expand new lines: Off" at bounding box center [239, 204] width 52 height 6
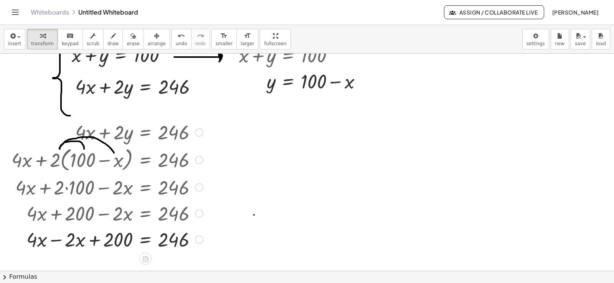
drag, startPoint x: 199, startPoint y: 188, endPoint x: 214, endPoint y: 256, distance: 69.4
click at [214, 256] on div "+ x + y = 100 + · 4 · x + · 2 · y = 246 + x + y = 100 x y = 100 + − + · 4 · x +…" at bounding box center [307, 232] width 614 height 435
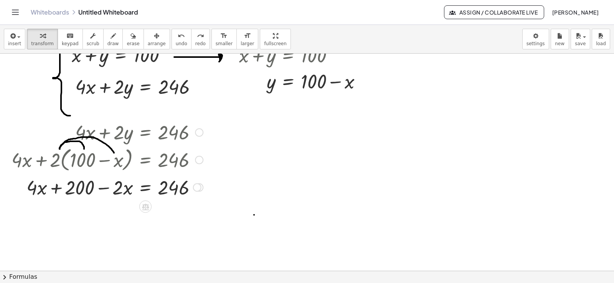
click at [201, 189] on div at bounding box center [197, 188] width 8 height 8
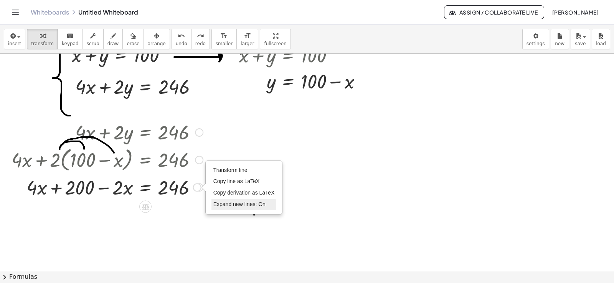
click at [231, 204] on span "Expand new lines: On" at bounding box center [239, 204] width 52 height 6
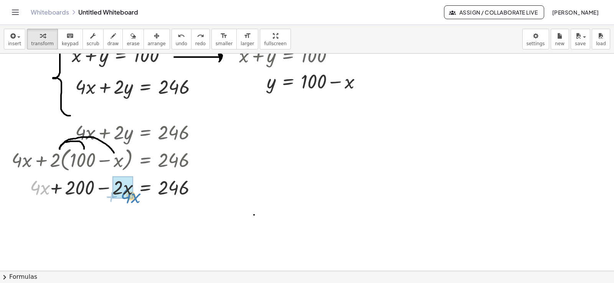
drag, startPoint x: 40, startPoint y: 190, endPoint x: 132, endPoint y: 196, distance: 92.7
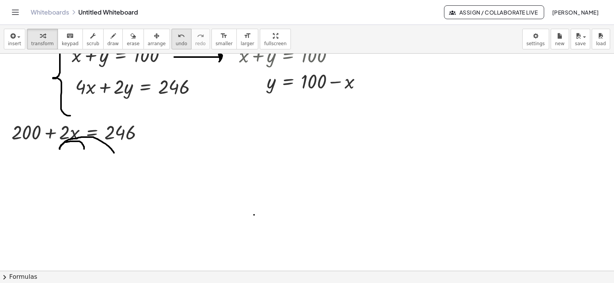
click at [176, 42] on span "undo" at bounding box center [182, 43] width 12 height 5
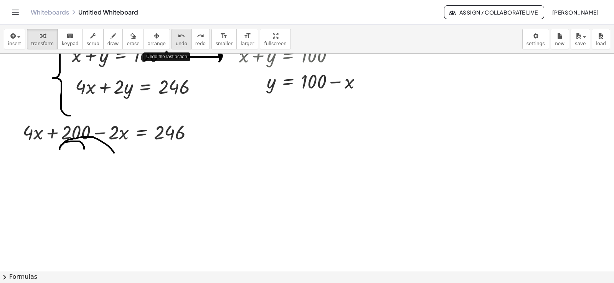
click at [176, 42] on span "undo" at bounding box center [182, 43] width 12 height 5
click at [196, 134] on div at bounding box center [193, 133] width 8 height 8
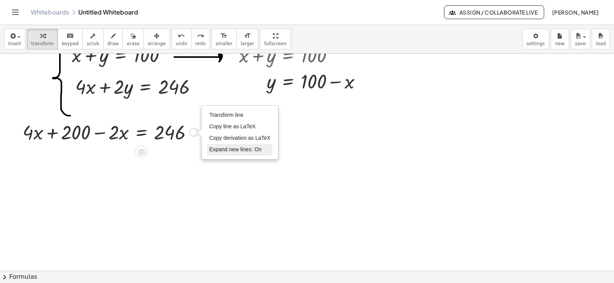
click at [225, 153] on li "Expand new lines: On" at bounding box center [239, 150] width 65 height 12
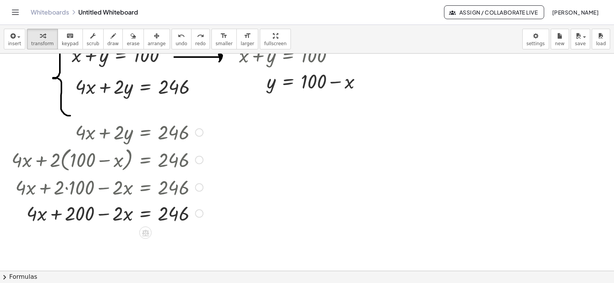
drag, startPoint x: 194, startPoint y: 132, endPoint x: 211, endPoint y: 278, distance: 147.2
click at [211, 278] on div "insert select one: Math Expression Function Text Youtube Video Graphing Geometr…" at bounding box center [307, 154] width 614 height 259
click at [199, 217] on div at bounding box center [199, 214] width 8 height 8
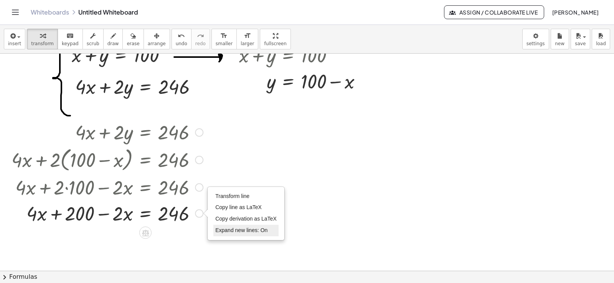
click at [254, 232] on span "Expand new lines: On" at bounding box center [241, 230] width 52 height 6
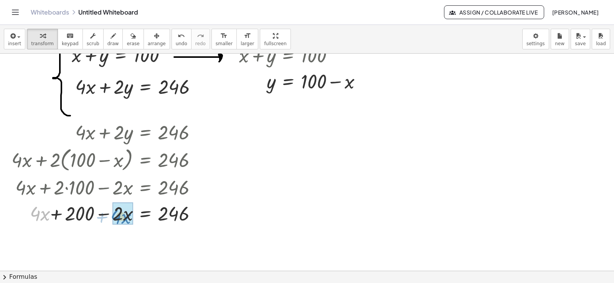
drag, startPoint x: 38, startPoint y: 216, endPoint x: 118, endPoint y: 219, distance: 79.8
click at [175, 43] on button "undo undo" at bounding box center [181, 39] width 20 height 21
drag, startPoint x: 198, startPoint y: 147, endPoint x: 196, endPoint y: 268, distance: 120.9
click at [196, 268] on div "+ x + y = 100 + · 4 · x + · 2 · y = 246 + x + y = 100 x y = 100 + − + · 4 · x +…" at bounding box center [307, 232] width 614 height 435
click at [199, 215] on div at bounding box center [199, 214] width 8 height 8
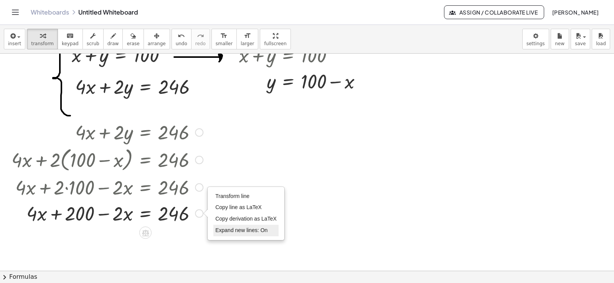
click at [242, 232] on span "Expand new lines: On" at bounding box center [241, 230] width 52 height 6
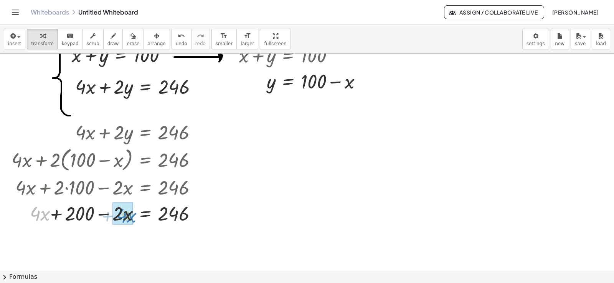
drag, startPoint x: 37, startPoint y: 218, endPoint x: 123, endPoint y: 220, distance: 86.0
click at [199, 212] on div at bounding box center [197, 214] width 8 height 8
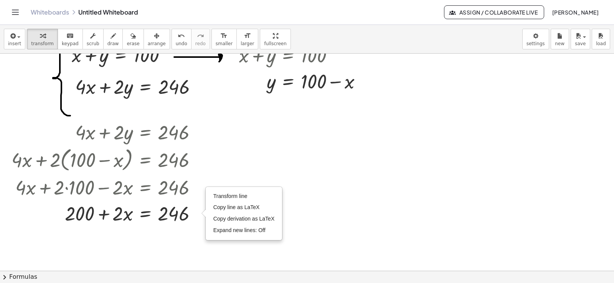
click at [307, 228] on div at bounding box center [307, 232] width 614 height 435
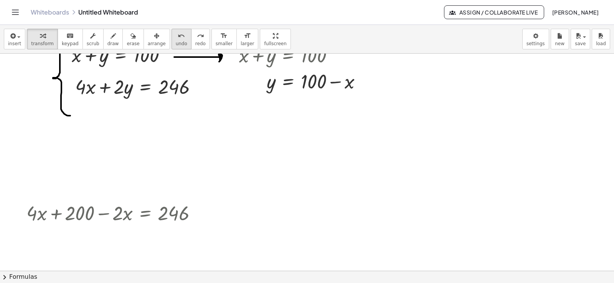
click at [172, 44] on button "undo undo" at bounding box center [181, 39] width 20 height 21
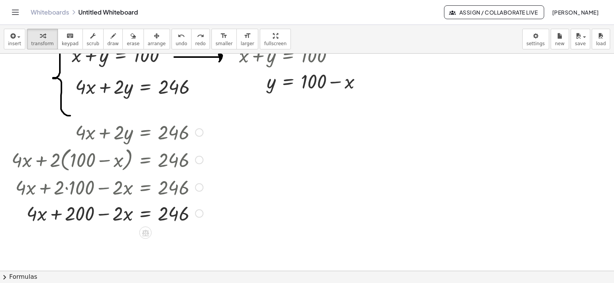
drag, startPoint x: 198, startPoint y: 129, endPoint x: 192, endPoint y: 275, distance: 147.1
click at [192, 275] on div "insert select one: Math Expression Function Text Youtube Video Graphing Geometr…" at bounding box center [307, 154] width 614 height 259
click at [199, 215] on div at bounding box center [199, 214] width 8 height 8
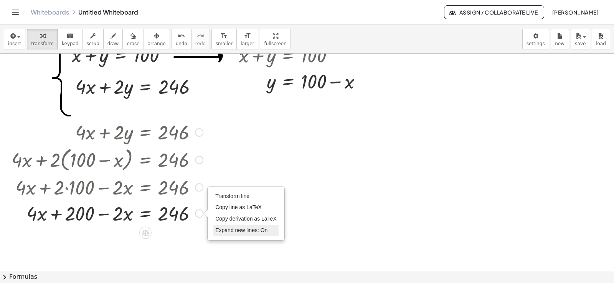
click at [241, 232] on span "Expand new lines: On" at bounding box center [241, 230] width 52 height 6
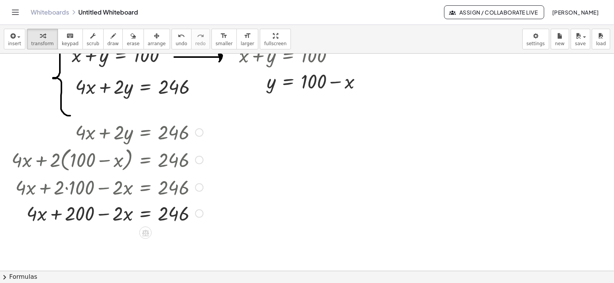
click at [195, 210] on div at bounding box center [107, 213] width 199 height 26
click at [200, 210] on div "Transform line Copy line as LaTeX Copy derivation as LaTeX Expand new lines: On" at bounding box center [199, 214] width 8 height 8
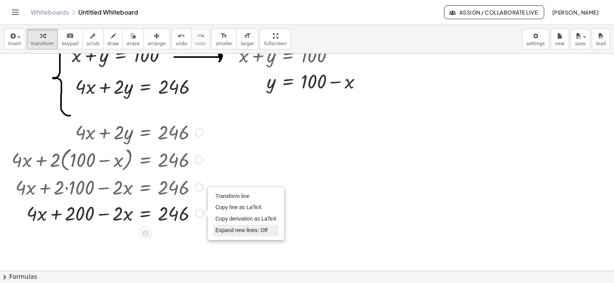
click at [224, 231] on span "Expand new lines: Off" at bounding box center [241, 230] width 52 height 6
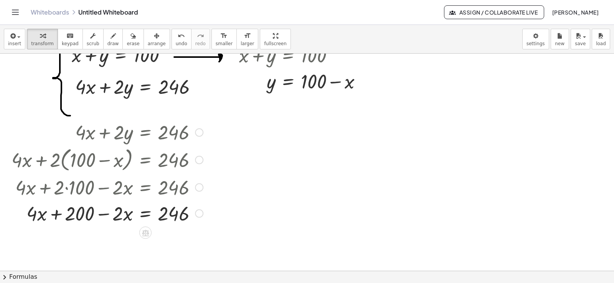
click at [221, 249] on div at bounding box center [307, 232] width 614 height 435
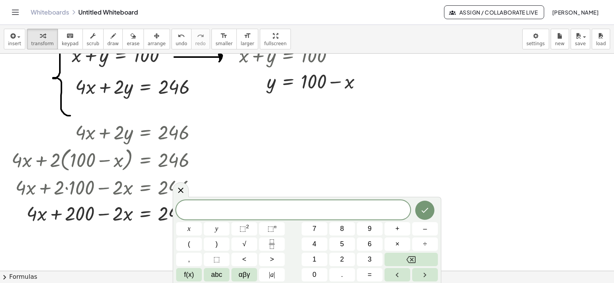
click at [299, 183] on div at bounding box center [307, 232] width 614 height 435
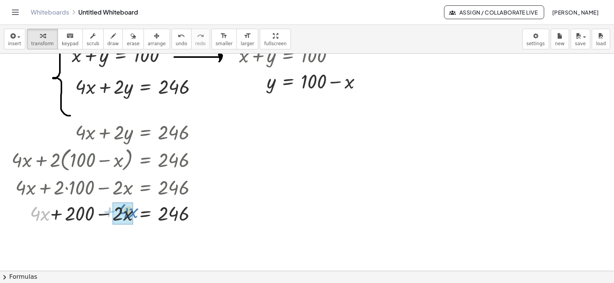
drag, startPoint x: 32, startPoint y: 215, endPoint x: 125, endPoint y: 212, distance: 93.6
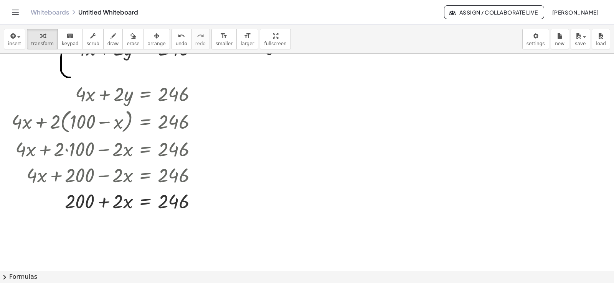
scroll to position [115, 0]
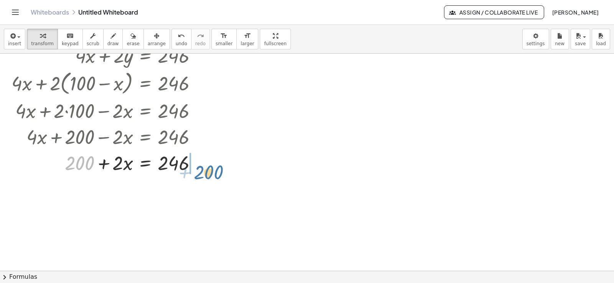
drag, startPoint x: 81, startPoint y: 166, endPoint x: 211, endPoint y: 175, distance: 130.3
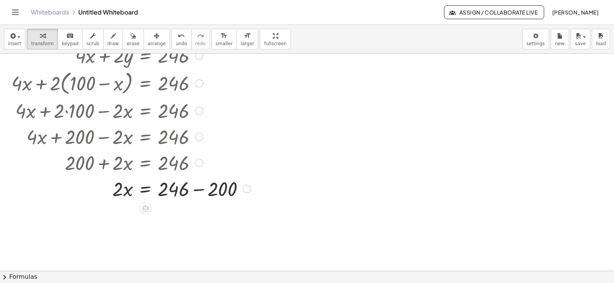
click at [249, 189] on div "Transform line Copy line as LaTeX Copy derivation as LaTeX Expand new lines: Off" at bounding box center [246, 189] width 8 height 8
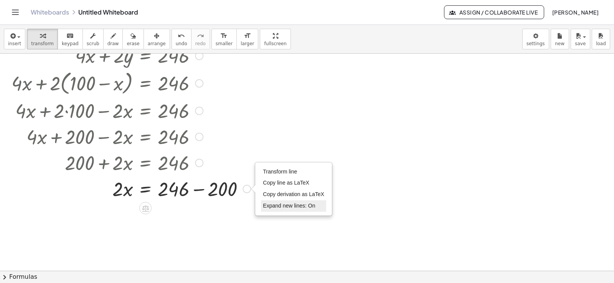
click at [286, 206] on span "Expand new lines: On" at bounding box center [289, 206] width 52 height 6
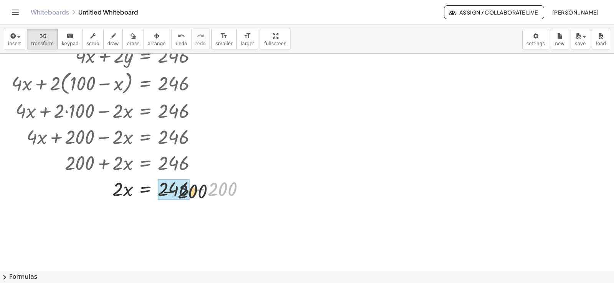
drag, startPoint x: 222, startPoint y: 196, endPoint x: 178, endPoint y: 198, distance: 43.7
drag, startPoint x: 117, startPoint y: 194, endPoint x: 166, endPoint y: 215, distance: 53.6
click at [169, 185] on div at bounding box center [107, 188] width 199 height 38
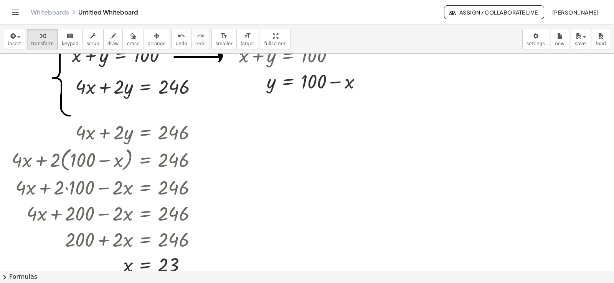
scroll to position [153, 0]
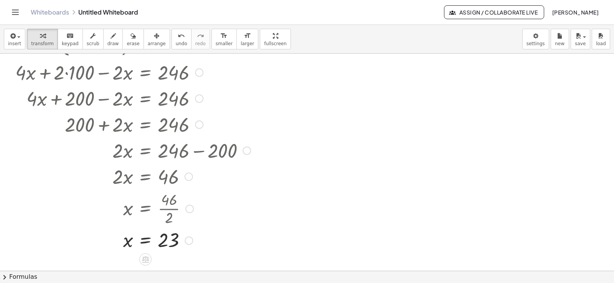
drag, startPoint x: 189, startPoint y: 150, endPoint x: 195, endPoint y: 287, distance: 137.1
click at [195, 283] on html "Graspable Math Activities Get Started Activity Bank Assigned Work Classes White…" at bounding box center [307, 141] width 614 height 283
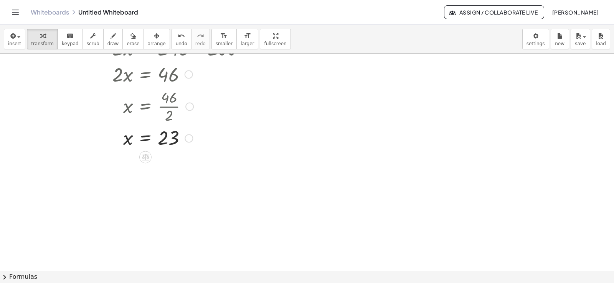
click at [190, 140] on div "Transform line Copy line as LaTeX Copy derivation as LaTeX Expand new lines: On" at bounding box center [189, 138] width 8 height 8
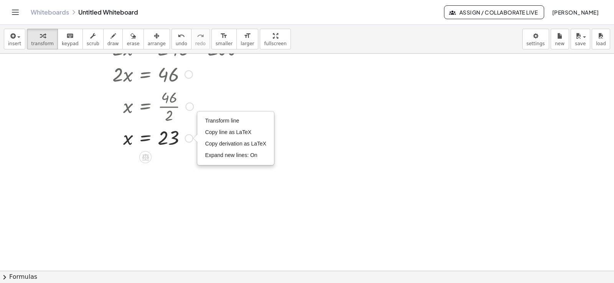
click at [187, 140] on div "Transform line Copy line as LaTeX Copy derivation as LaTeX Expand new lines: On" at bounding box center [189, 138] width 8 height 8
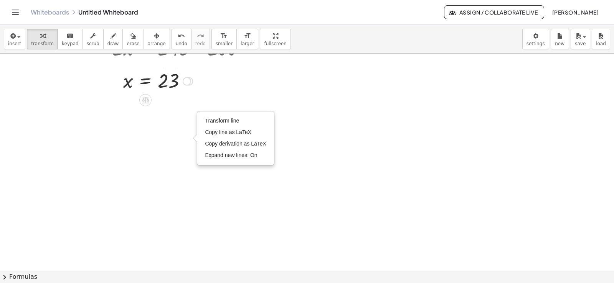
drag, startPoint x: 191, startPoint y: 135, endPoint x: 193, endPoint y: 69, distance: 65.6
click at [145, 81] on div "x = 23 Transform line Copy line as LaTeX Copy derivation as LaTeX Expand new li…" at bounding box center [145, 81] width 0 height 0
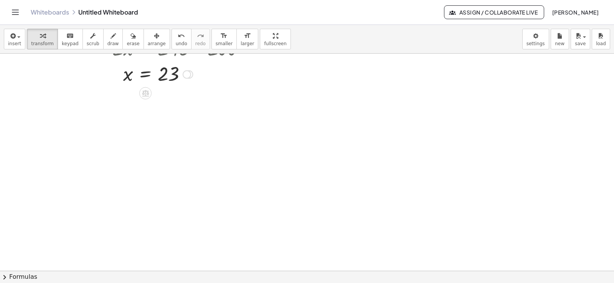
click at [184, 73] on div at bounding box center [187, 75] width 8 height 8
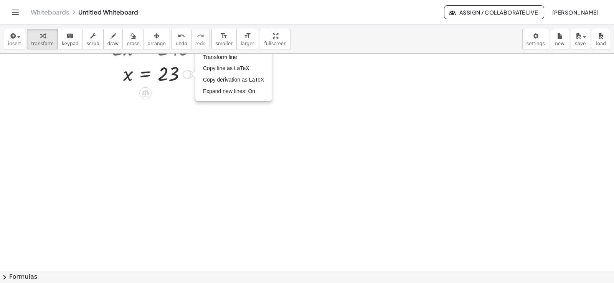
click at [220, 99] on div "Transform line Copy line as LaTeX Copy derivation as LaTeX Expand new lines: On" at bounding box center [234, 74] width 76 height 53
click at [215, 94] on span "Expand new lines: On" at bounding box center [229, 91] width 52 height 6
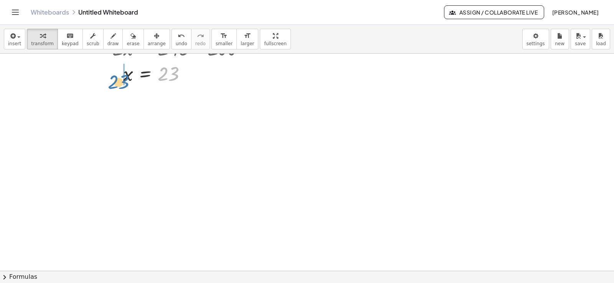
drag, startPoint x: 174, startPoint y: 75, endPoint x: 122, endPoint y: 82, distance: 53.0
click at [122, 82] on div at bounding box center [131, 73] width 247 height 25
click at [172, 73] on div "Transform line Copy line as LaTeX Copy derivation as LaTeX Expand new lines: On" at bounding box center [172, 75] width 8 height 8
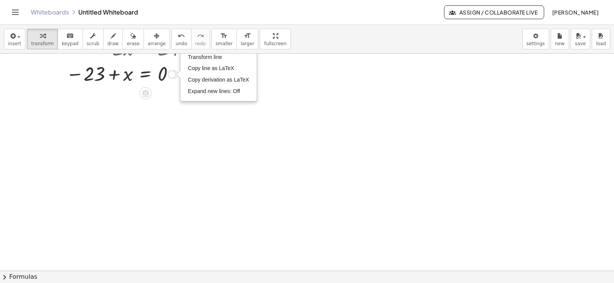
click at [174, 75] on div "Transform line Copy line as LaTeX Copy derivation as LaTeX Expand new lines: Off" at bounding box center [172, 75] width 8 height 8
click at [178, 135] on div at bounding box center [307, 124] width 614 height 652
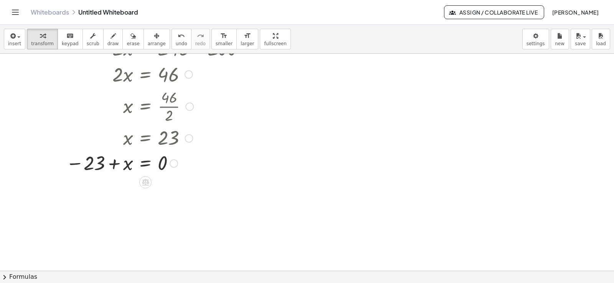
drag, startPoint x: 172, startPoint y: 72, endPoint x: 181, endPoint y: 217, distance: 145.3
click at [181, 217] on div "+ x + y = 100 + · 4 · x + · 2 · y = 246 + x + y = 100 x y = 100 + − + · 4 · x +…" at bounding box center [307, 124] width 614 height 652
click at [174, 163] on div "Transform line Copy line as LaTeX Copy derivation as LaTeX Expand new lines: On" at bounding box center [174, 164] width 8 height 8
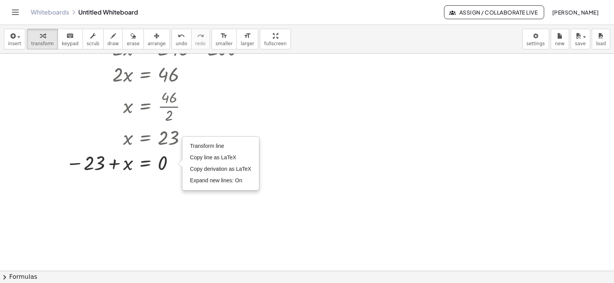
click at [307, 214] on div at bounding box center [307, 124] width 614 height 652
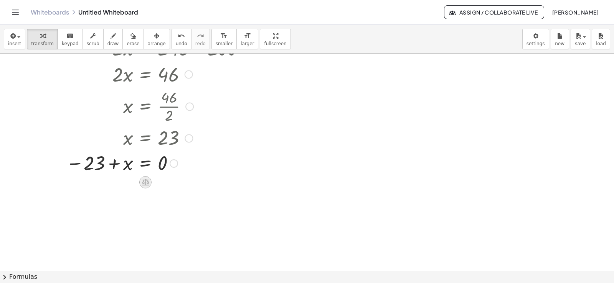
click at [144, 185] on icon at bounding box center [145, 182] width 8 height 8
click at [176, 176] on div at bounding box center [176, 182] width 12 height 12
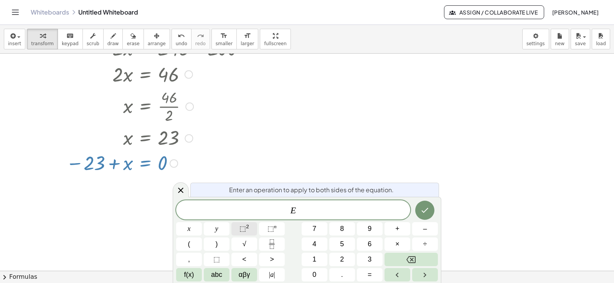
click at [240, 229] on span "⬚" at bounding box center [242, 229] width 7 height 8
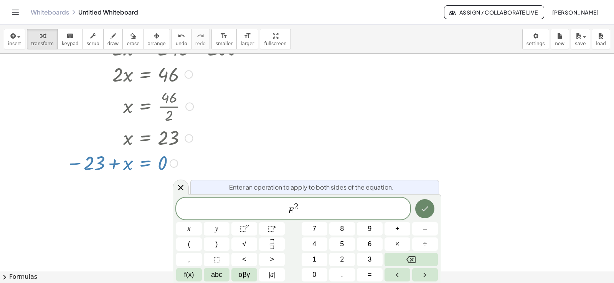
click at [423, 212] on icon "Done" at bounding box center [424, 208] width 9 height 9
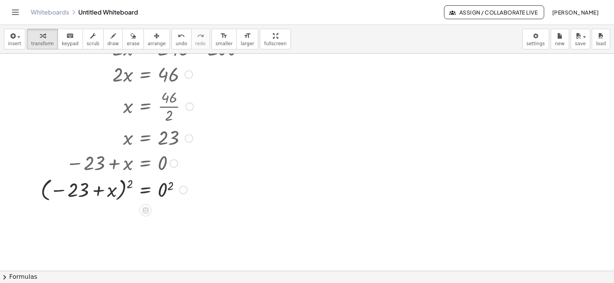
click at [91, 188] on div at bounding box center [131, 190] width 247 height 28
click at [84, 190] on div at bounding box center [131, 190] width 247 height 28
click at [97, 191] on div at bounding box center [131, 190] width 247 height 28
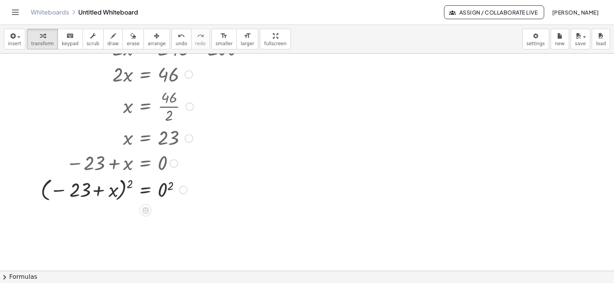
click at [97, 191] on div at bounding box center [131, 190] width 247 height 28
drag, startPoint x: 130, startPoint y: 185, endPoint x: 84, endPoint y: 198, distance: 47.5
click at [84, 198] on div at bounding box center [131, 190] width 247 height 28
click at [101, 191] on div at bounding box center [131, 190] width 247 height 28
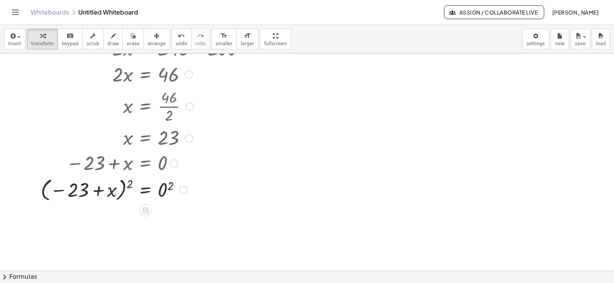
click at [78, 190] on div at bounding box center [131, 190] width 247 height 28
click at [159, 186] on div at bounding box center [131, 190] width 247 height 28
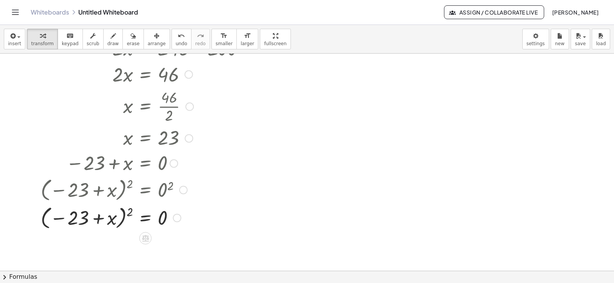
click at [130, 207] on div at bounding box center [131, 218] width 247 height 28
click at [130, 209] on div at bounding box center [128, 217] width 254 height 26
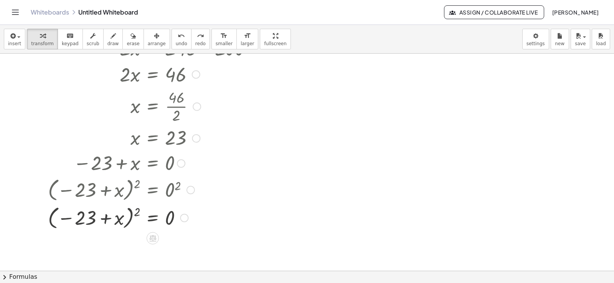
click at [136, 211] on div at bounding box center [138, 218] width 247 height 28
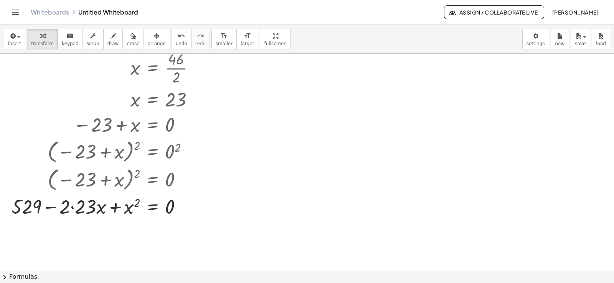
scroll to position [371, 0]
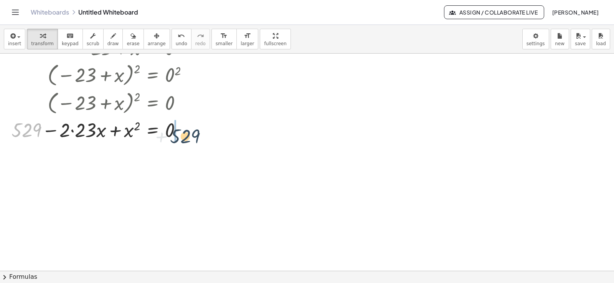
drag, startPoint x: 29, startPoint y: 135, endPoint x: 193, endPoint y: 142, distance: 163.9
click at [193, 142] on div at bounding box center [135, 130] width 254 height 26
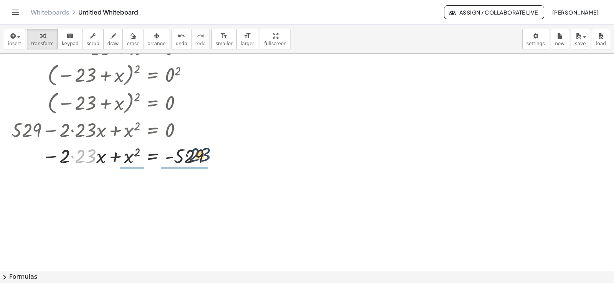
drag, startPoint x: 85, startPoint y: 158, endPoint x: 208, endPoint y: 156, distance: 122.8
click at [208, 156] on div at bounding box center [135, 156] width 254 height 26
click at [79, 158] on div at bounding box center [125, 156] width 275 height 26
click at [79, 158] on div at bounding box center [135, 156] width 254 height 26
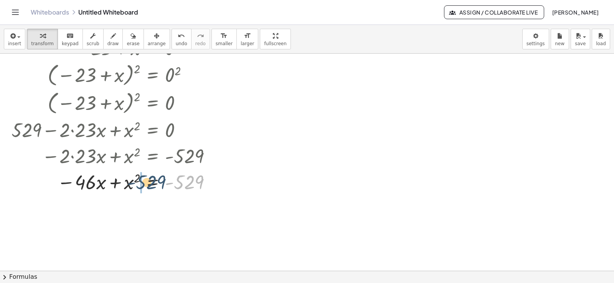
drag, startPoint x: 183, startPoint y: 180, endPoint x: 145, endPoint y: 180, distance: 38.4
click at [145, 180] on div at bounding box center [135, 182] width 254 height 26
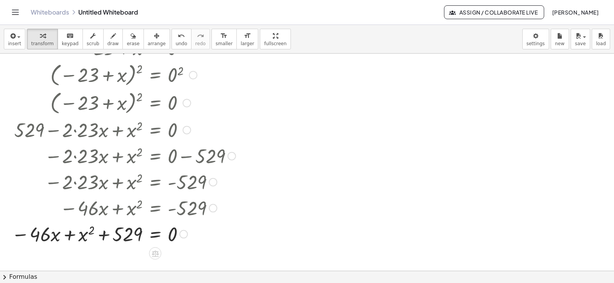
drag, startPoint x: 211, startPoint y: 158, endPoint x: 214, endPoint y: 237, distance: 79.1
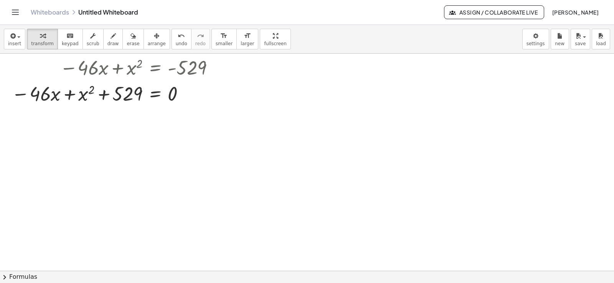
scroll to position [473, 0]
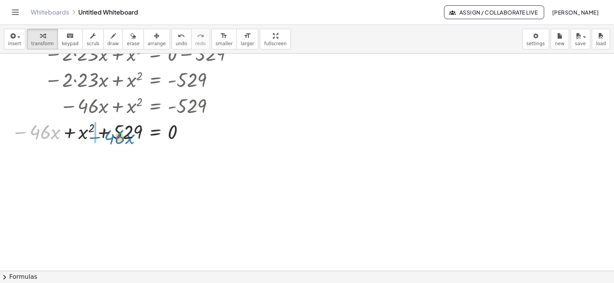
drag, startPoint x: 17, startPoint y: 132, endPoint x: 92, endPoint y: 137, distance: 74.6
click at [92, 137] on div at bounding box center [136, 132] width 257 height 26
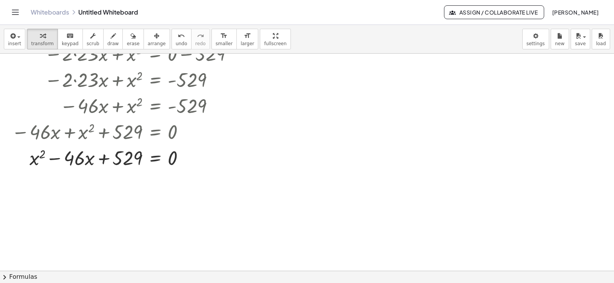
click at [8, 279] on span "chevron_right" at bounding box center [4, 277] width 9 height 9
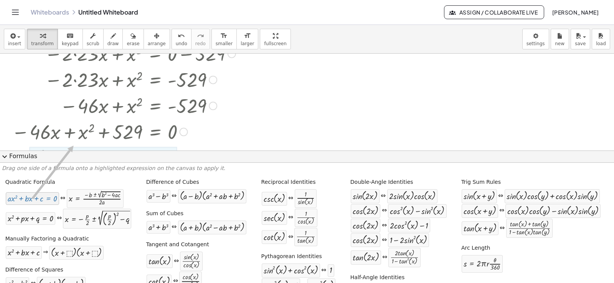
drag, startPoint x: 34, startPoint y: 200, endPoint x: 73, endPoint y: 143, distance: 69.0
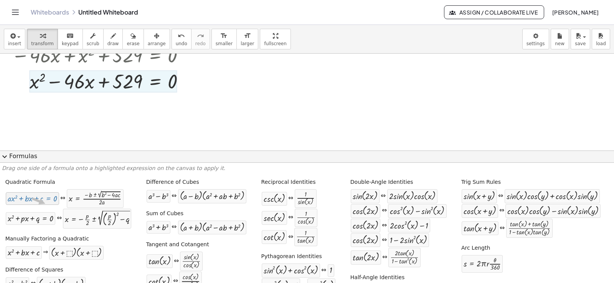
drag, startPoint x: 92, startPoint y: 69, endPoint x: 42, endPoint y: 205, distance: 144.7
click at [42, 205] on div "+ · a · x 2 + · b · x + c = 0" at bounding box center [32, 199] width 53 height 13
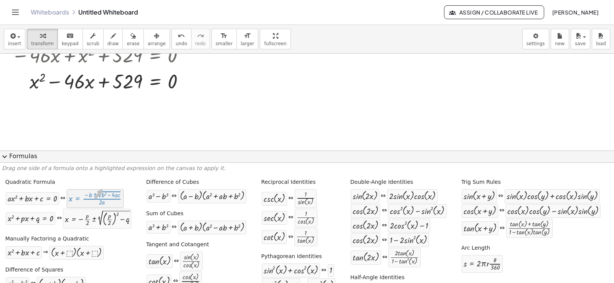
drag, startPoint x: 81, startPoint y: 201, endPoint x: 45, endPoint y: 228, distance: 45.2
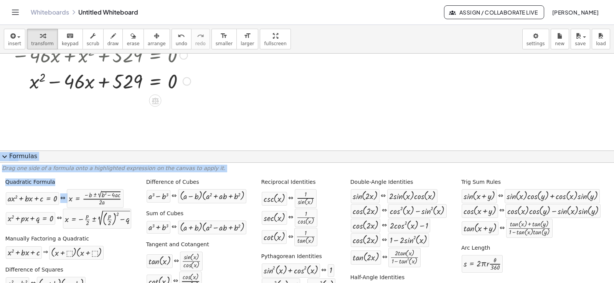
drag, startPoint x: 27, startPoint y: 226, endPoint x: 81, endPoint y: 83, distance: 152.7
click at [81, 83] on div "insert select one: Math Expression Function Text Youtube Video Graphing Geometr…" at bounding box center [307, 154] width 614 height 259
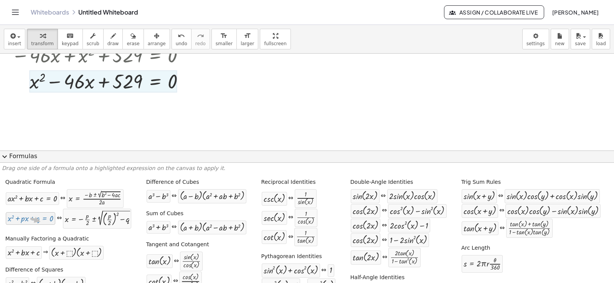
drag, startPoint x: 22, startPoint y: 222, endPoint x: 39, endPoint y: 222, distance: 16.9
click at [39, 222] on div at bounding box center [31, 218] width 46 height 9
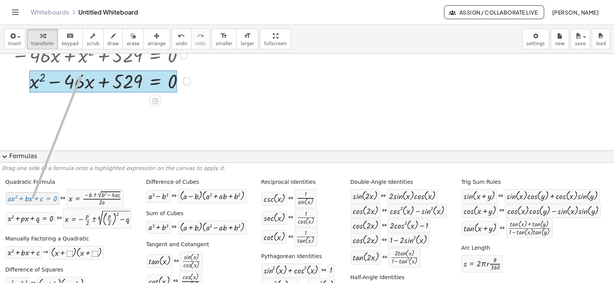
drag, startPoint x: 52, startPoint y: 208, endPoint x: 80, endPoint y: 75, distance: 135.9
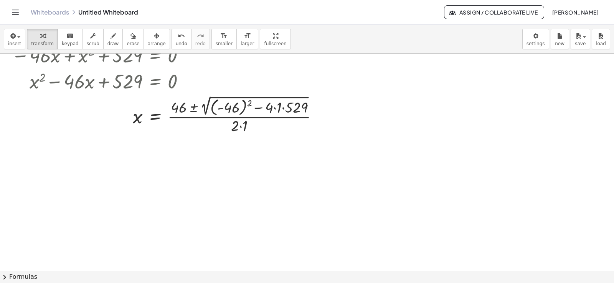
click at [7, 277] on span "chevron_right" at bounding box center [4, 277] width 9 height 9
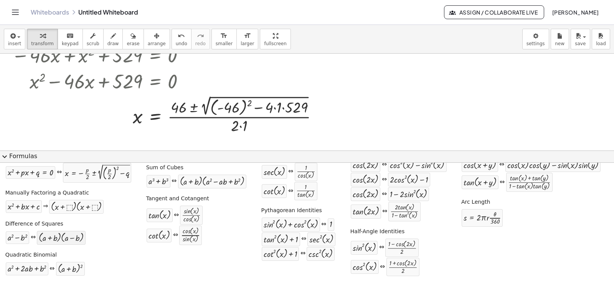
scroll to position [46, 0]
drag, startPoint x: 40, startPoint y: 269, endPoint x: 111, endPoint y: 93, distance: 190.2
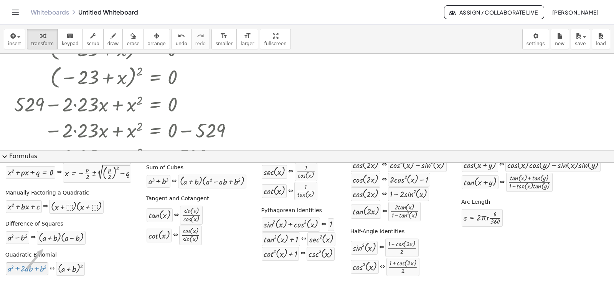
drag, startPoint x: 97, startPoint y: 77, endPoint x: 41, endPoint y: 250, distance: 181.7
drag, startPoint x: 76, startPoint y: 261, endPoint x: 79, endPoint y: 266, distance: 5.8
drag, startPoint x: 24, startPoint y: 208, endPoint x: 99, endPoint y: 156, distance: 91.1
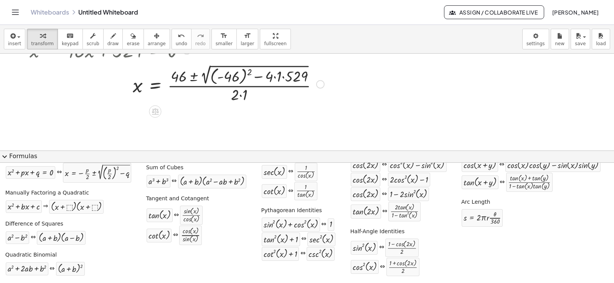
scroll to position [512, 0]
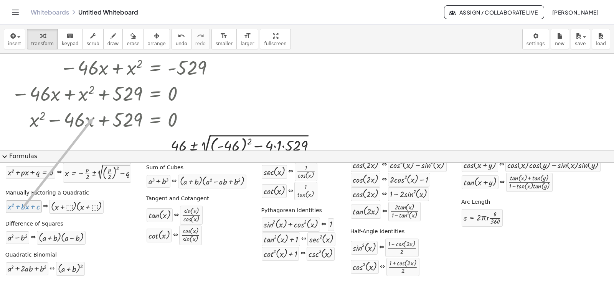
drag, startPoint x: 29, startPoint y: 209, endPoint x: 92, endPoint y: 118, distance: 110.6
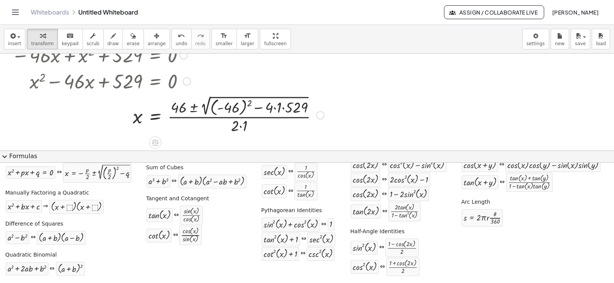
click at [317, 114] on div at bounding box center [320, 115] width 8 height 8
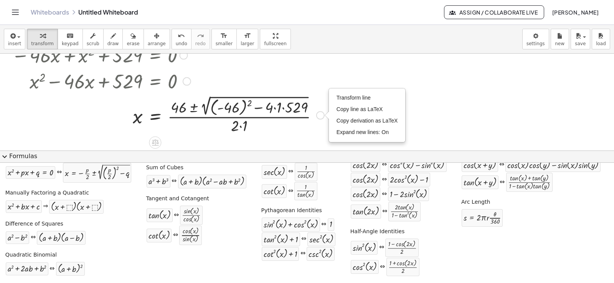
click at [319, 117] on div "Transform line Copy line as LaTeX Copy derivation as LaTeX Expand new lines: On" at bounding box center [320, 115] width 8 height 8
click at [176, 41] on span "undo" at bounding box center [182, 43] width 12 height 5
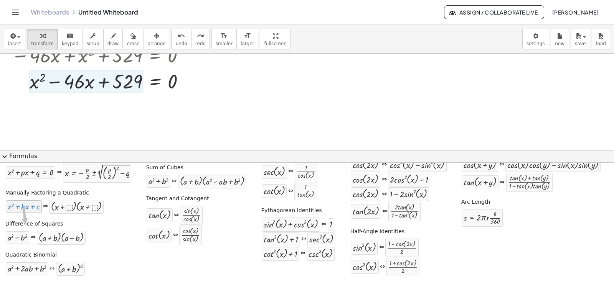
drag, startPoint x: 73, startPoint y: 119, endPoint x: 24, endPoint y: 225, distance: 116.7
click at [24, 225] on div "Quadratic Formula + · a · x 2 + · b · x + c = 0 ⇔ x = · ( − b ± 2 √ ( + b 2 − ·…" at bounding box center [307, 206] width 610 height 152
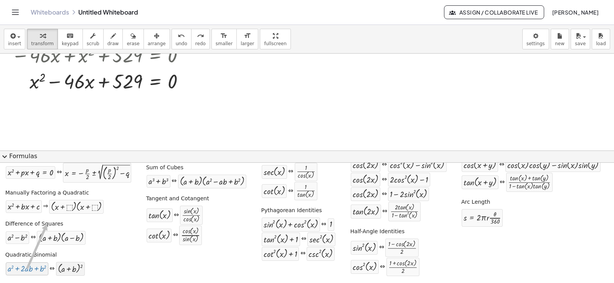
drag, startPoint x: 30, startPoint y: 271, endPoint x: 81, endPoint y: 265, distance: 52.1
drag, startPoint x: 76, startPoint y: 267, endPoint x: 77, endPoint y: 205, distance: 62.2
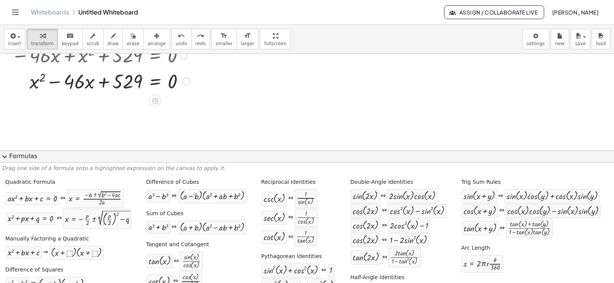
scroll to position [512, 0]
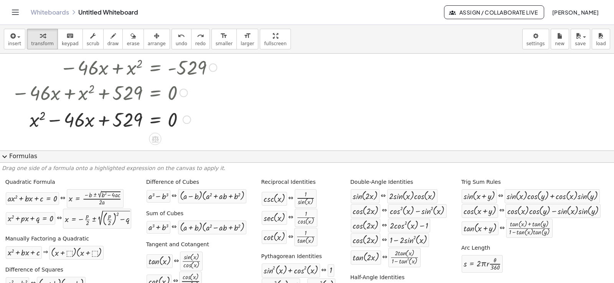
drag, startPoint x: 186, startPoint y: 120, endPoint x: 235, endPoint y: 94, distance: 54.9
click at [190, 178] on div "insert select one: Math Expression Function Text Youtube Video Graphing Geometr…" at bounding box center [307, 154] width 614 height 259
drag, startPoint x: 216, startPoint y: 68, endPoint x: 211, endPoint y: 98, distance: 30.3
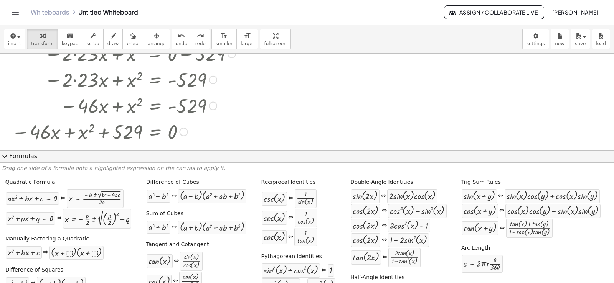
scroll to position [358, 0]
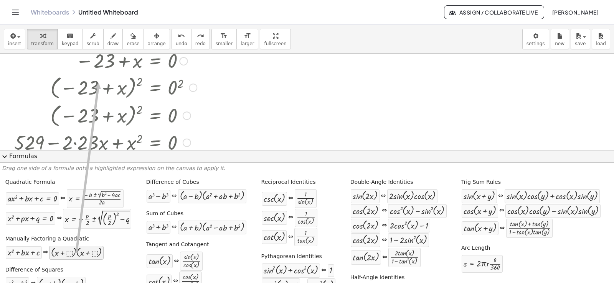
drag, startPoint x: 64, startPoint y: 258, endPoint x: 98, endPoint y: 82, distance: 178.9
click at [21, 260] on div "+ x 2 + · b · x + c ⇒ · ( + x + ⬚ ) · ( + x + ⬚ )" at bounding box center [54, 253] width 99 height 15
drag, startPoint x: 106, startPoint y: 127, endPoint x: 40, endPoint y: 231, distance: 122.6
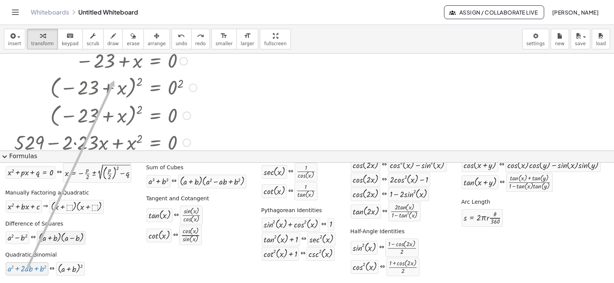
drag, startPoint x: 35, startPoint y: 272, endPoint x: 76, endPoint y: 242, distance: 51.2
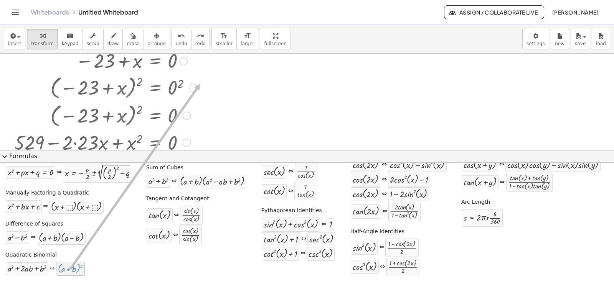
drag, startPoint x: 70, startPoint y: 270, endPoint x: 200, endPoint y: 84, distance: 226.9
click at [176, 42] on span "undo" at bounding box center [182, 43] width 12 height 5
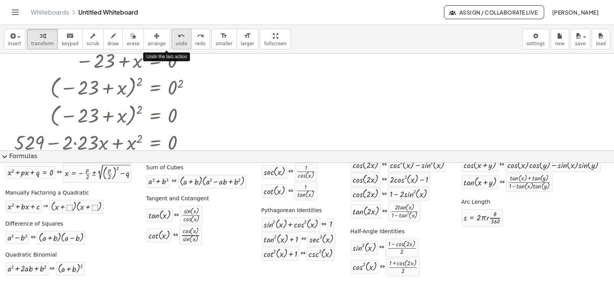
click at [176, 42] on span "undo" at bounding box center [182, 43] width 12 height 5
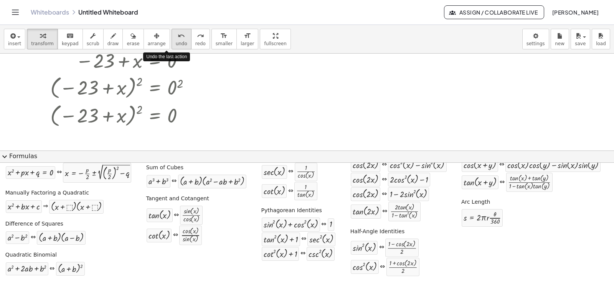
click at [176, 42] on span "undo" at bounding box center [182, 43] width 12 height 5
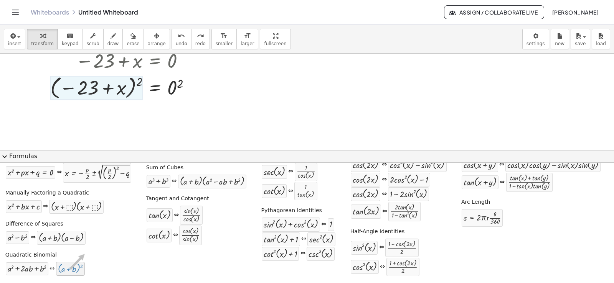
drag, startPoint x: 84, startPoint y: 108, endPoint x: 49, endPoint y: 283, distance: 178.3
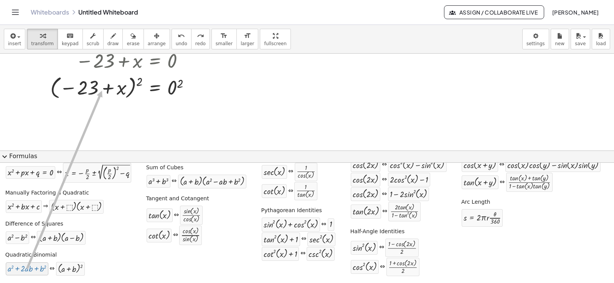
drag, startPoint x: 37, startPoint y: 275, endPoint x: 101, endPoint y: 91, distance: 194.3
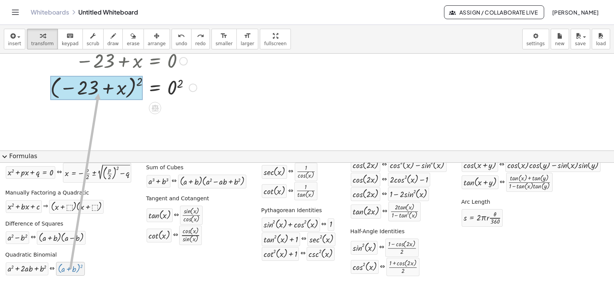
drag, startPoint x: 77, startPoint y: 264, endPoint x: 99, endPoint y: 89, distance: 176.9
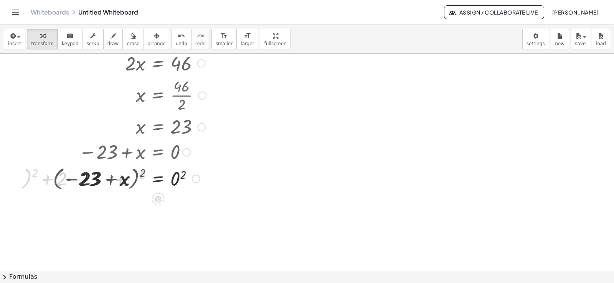
scroll to position [267, 0]
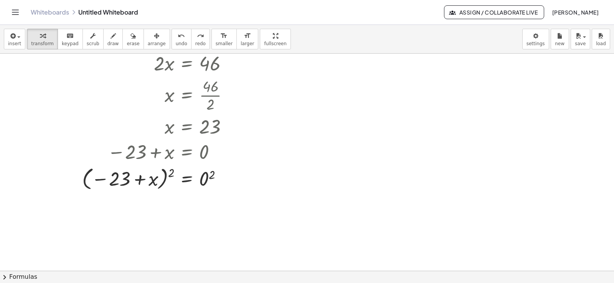
click at [13, 276] on button "chevron_right Formulas" at bounding box center [307, 277] width 614 height 12
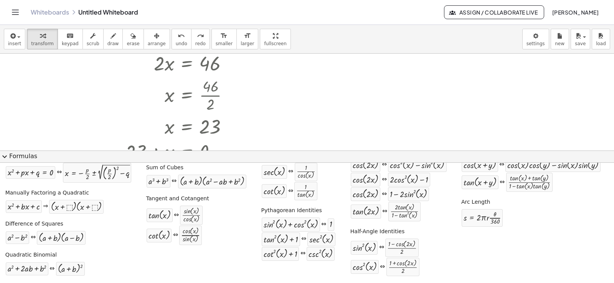
scroll to position [358, 0]
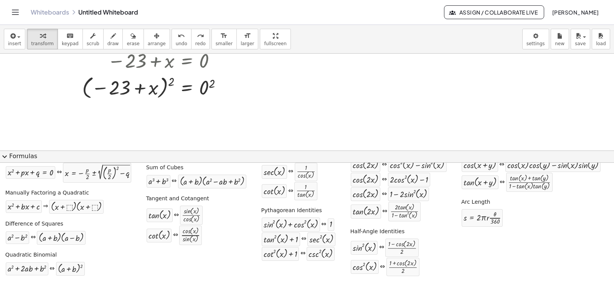
click at [170, 79] on div at bounding box center [172, 87] width 247 height 28
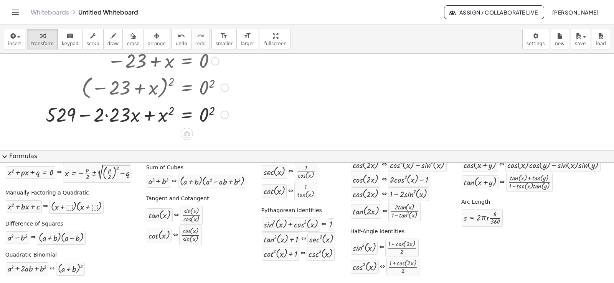
click at [112, 120] on div at bounding box center [169, 114] width 254 height 26
click at [208, 114] on div at bounding box center [172, 114] width 247 height 26
drag, startPoint x: 30, startPoint y: 173, endPoint x: 40, endPoint y: 178, distance: 10.6
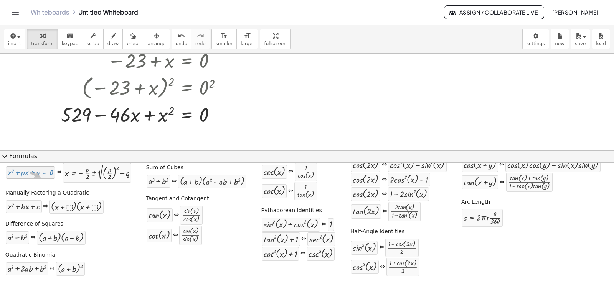
click at [40, 178] on div "+ x 2 + · p · x + q = 0" at bounding box center [30, 172] width 49 height 13
drag, startPoint x: 106, startPoint y: 116, endPoint x: 164, endPoint y: 115, distance: 57.9
click at [164, 115] on div at bounding box center [172, 114] width 247 height 26
drag, startPoint x: 66, startPoint y: 115, endPoint x: 166, endPoint y: 112, distance: 100.6
click at [166, 112] on div at bounding box center [172, 114] width 247 height 26
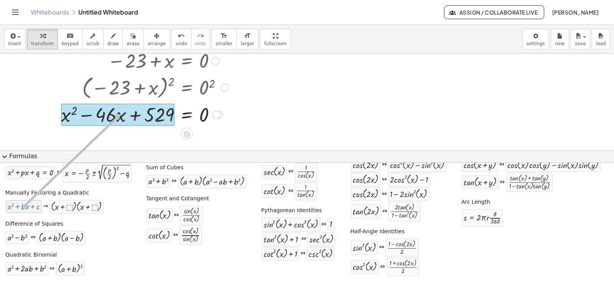
drag, startPoint x: 29, startPoint y: 211, endPoint x: 120, endPoint y: 114, distance: 133.0
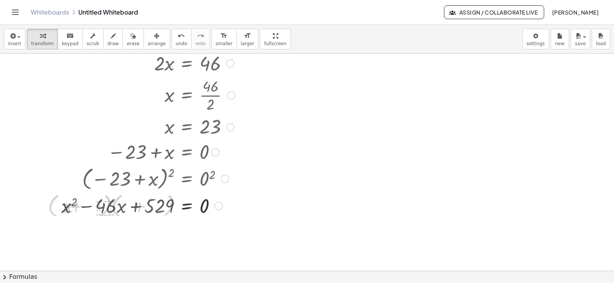
scroll to position [267, 0]
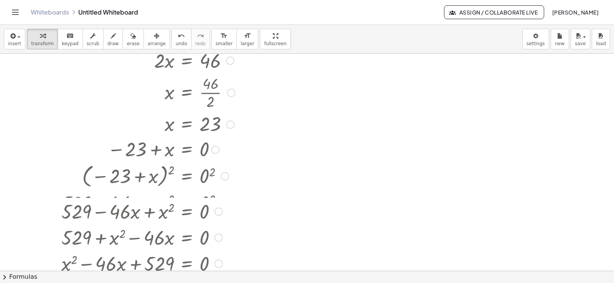
drag, startPoint x: 219, startPoint y: 203, endPoint x: 238, endPoint y: 225, distance: 29.1
click at [226, 283] on html "Graspable Math Activities Get Started Activity Bank Assigned Work Classes White…" at bounding box center [307, 141] width 614 height 283
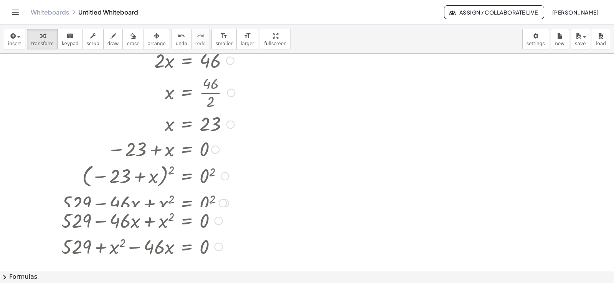
scroll to position [473, 0]
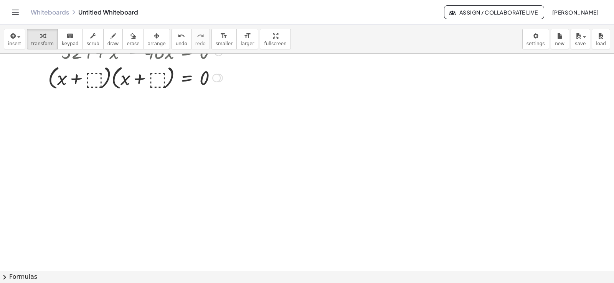
click at [85, 79] on div at bounding box center [170, 77] width 252 height 29
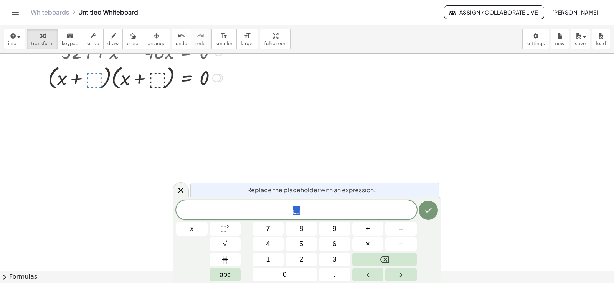
click at [91, 77] on div at bounding box center [170, 77] width 252 height 29
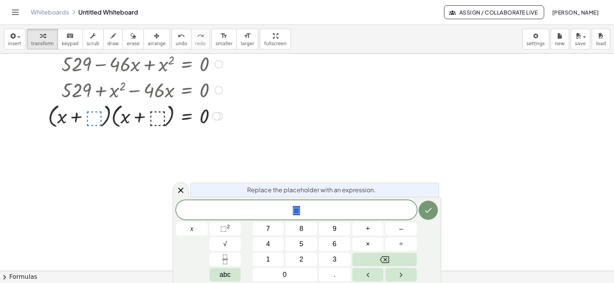
scroll to position [435, 0]
click at [425, 211] on icon "Done" at bounding box center [427, 210] width 9 height 9
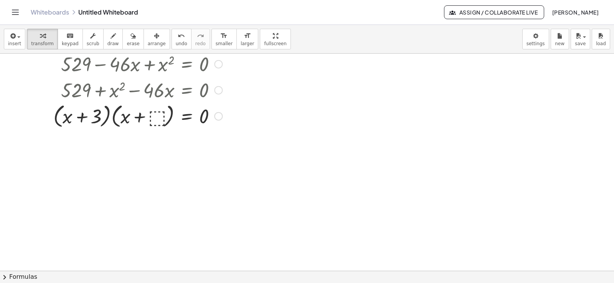
click at [158, 119] on div at bounding box center [172, 115] width 247 height 29
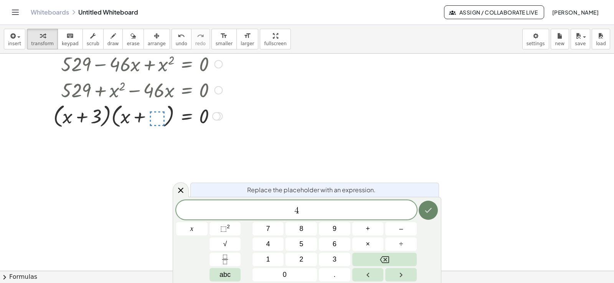
click at [433, 211] on button "Done" at bounding box center [427, 210] width 19 height 19
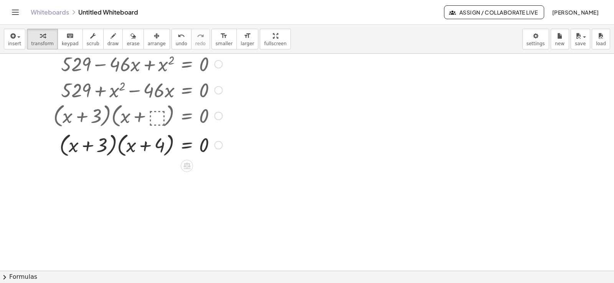
drag, startPoint x: 222, startPoint y: 118, endPoint x: 195, endPoint y: 176, distance: 63.7
click at [187, 145] on div "= 0 · ( + x + ) · ( + x + ) 3 4" at bounding box center [187, 145] width 0 height 0
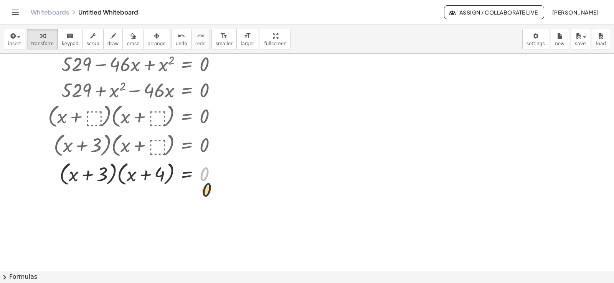
drag, startPoint x: 214, startPoint y: 175, endPoint x: 216, endPoint y: 214, distance: 39.6
click at [98, 177] on div at bounding box center [170, 173] width 252 height 29
click at [145, 176] on div at bounding box center [170, 173] width 252 height 29
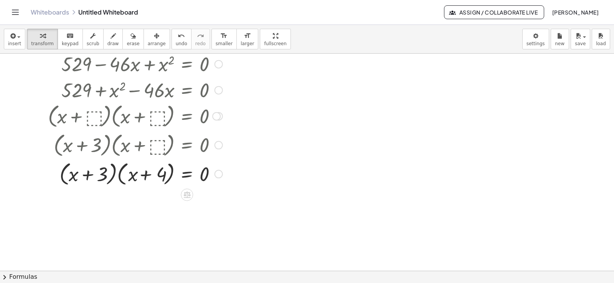
click at [145, 176] on div at bounding box center [170, 173] width 252 height 29
click at [31, 274] on button "chevron_right Formulas" at bounding box center [307, 277] width 614 height 12
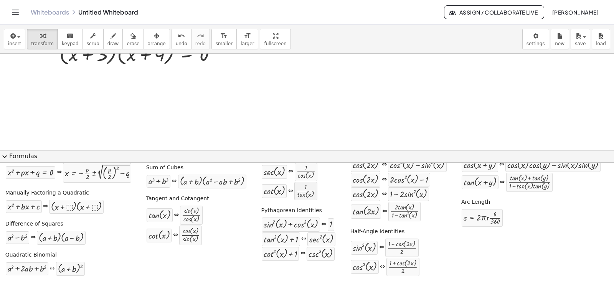
scroll to position [0, 0]
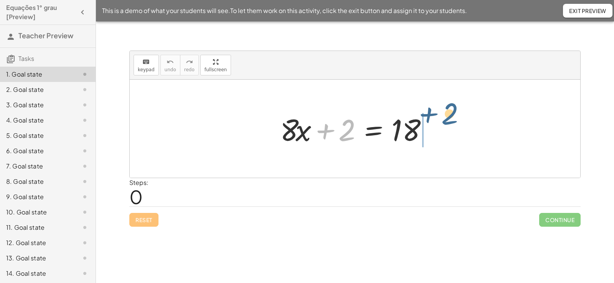
drag, startPoint x: 341, startPoint y: 131, endPoint x: 461, endPoint y: 118, distance: 120.7
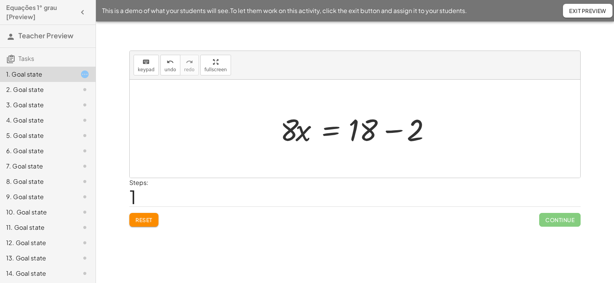
click at [379, 133] on div at bounding box center [357, 129] width 163 height 40
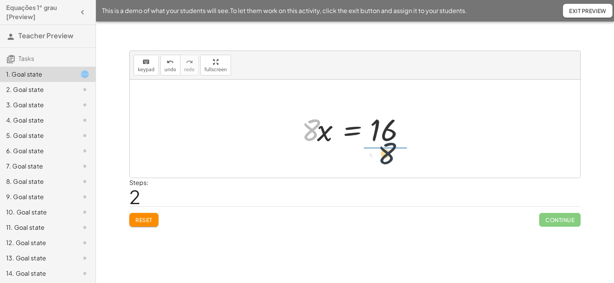
drag, startPoint x: 310, startPoint y: 135, endPoint x: 396, endPoint y: 166, distance: 91.8
click at [396, 166] on div "+ · 8 · x + 2 = 18 · 8 · x = + 18 − 2 · 8 · 8 · x = 16" at bounding box center [355, 129] width 450 height 98
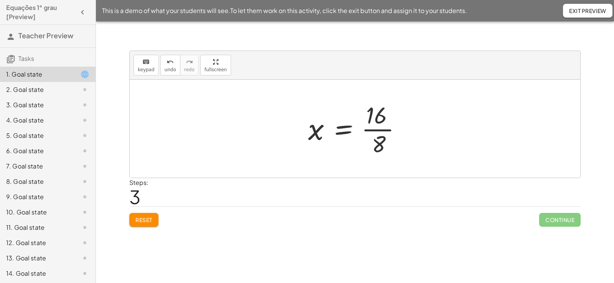
click at [367, 131] on div at bounding box center [357, 128] width 107 height 59
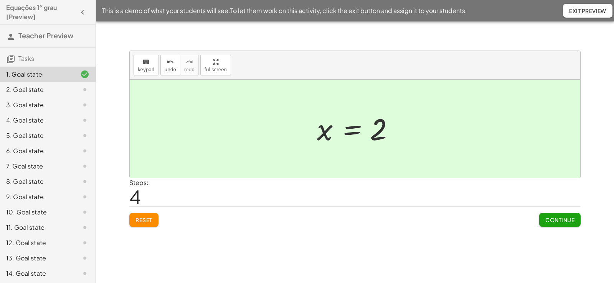
click at [564, 222] on span "Continue" at bounding box center [559, 220] width 29 height 7
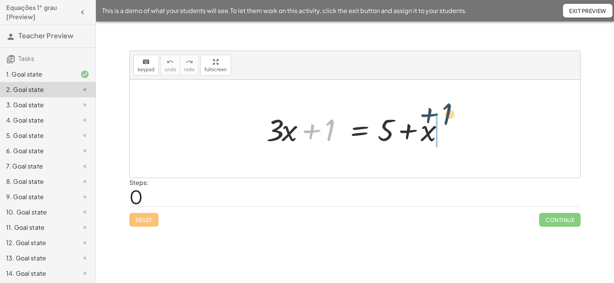
drag, startPoint x: 325, startPoint y: 133, endPoint x: 450, endPoint y: 120, distance: 124.9
click at [450, 120] on div at bounding box center [357, 129] width 191 height 40
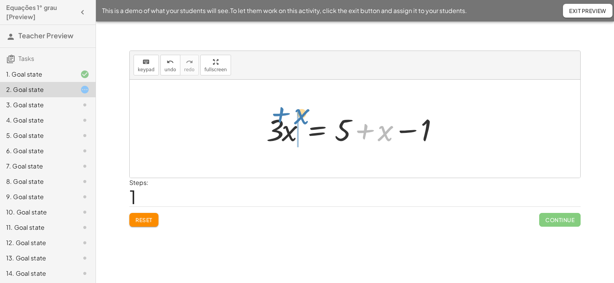
drag, startPoint x: 425, startPoint y: 135, endPoint x: 341, endPoint y: 119, distance: 86.0
click at [341, 119] on div at bounding box center [357, 129] width 191 height 40
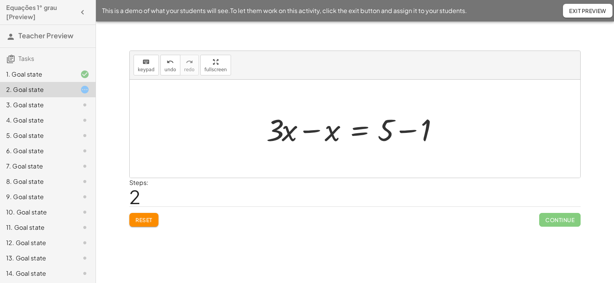
click at [314, 136] on div at bounding box center [357, 129] width 191 height 40
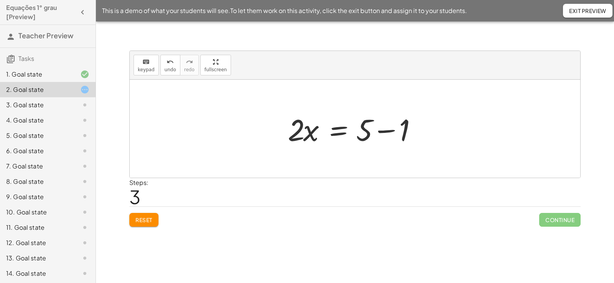
click at [380, 130] on div at bounding box center [358, 129] width 148 height 40
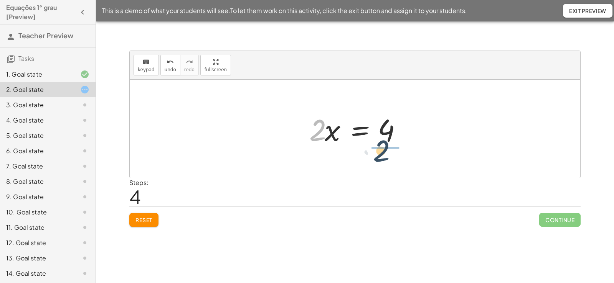
drag, startPoint x: 317, startPoint y: 134, endPoint x: 389, endPoint y: 160, distance: 76.1
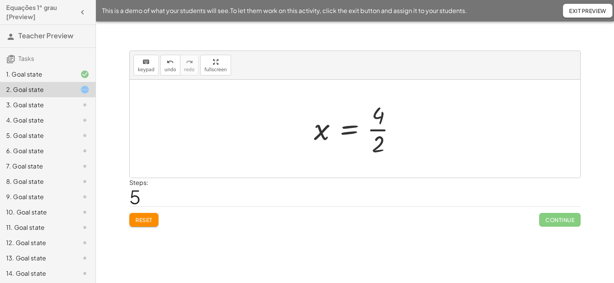
click at [349, 127] on div at bounding box center [358, 128] width 96 height 59
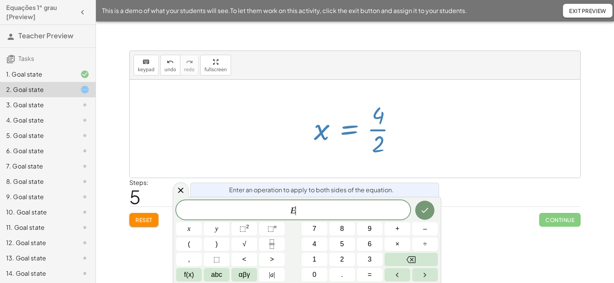
click at [349, 127] on div at bounding box center [358, 128] width 96 height 59
click at [475, 224] on div "Reset Continue" at bounding box center [354, 217] width 451 height 20
click at [185, 191] on icon at bounding box center [180, 190] width 9 height 9
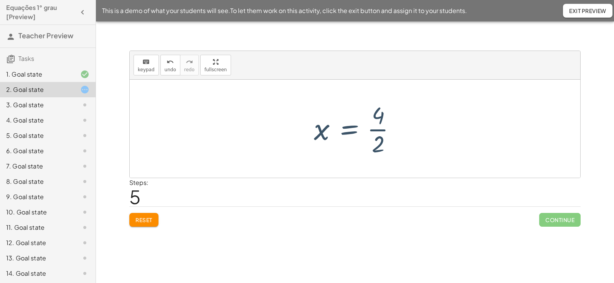
click at [433, 226] on div "Reset Continue" at bounding box center [354, 217] width 451 height 20
click at [379, 124] on div at bounding box center [358, 128] width 96 height 59
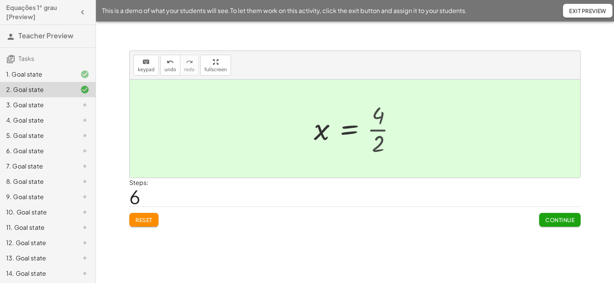
click at [379, 124] on div at bounding box center [354, 129] width 89 height 38
click at [560, 219] on span "Continue" at bounding box center [559, 220] width 29 height 7
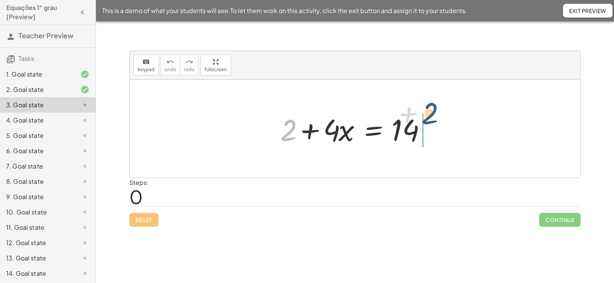
drag, startPoint x: 288, startPoint y: 137, endPoint x: 432, endPoint y: 121, distance: 143.9
click at [432, 121] on div at bounding box center [357, 129] width 163 height 40
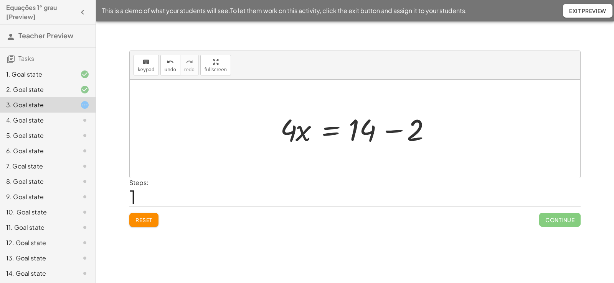
click at [383, 132] on div at bounding box center [357, 129] width 163 height 40
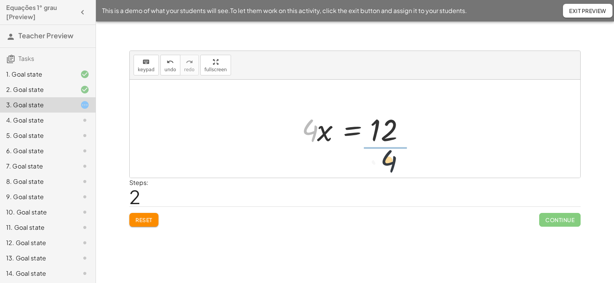
drag, startPoint x: 311, startPoint y: 134, endPoint x: 394, endPoint y: 166, distance: 89.4
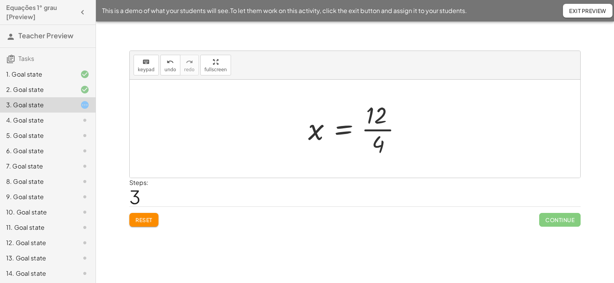
click at [374, 122] on div at bounding box center [357, 128] width 107 height 59
click at [383, 132] on div at bounding box center [357, 128] width 107 height 59
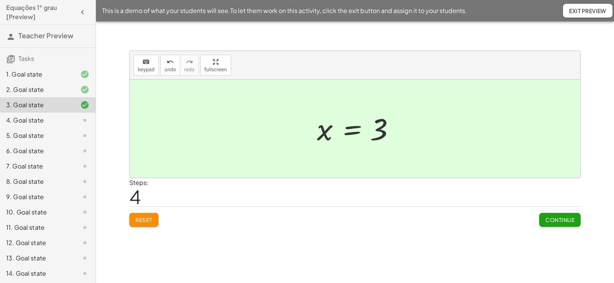
click at [562, 217] on span "Continue" at bounding box center [559, 220] width 29 height 7
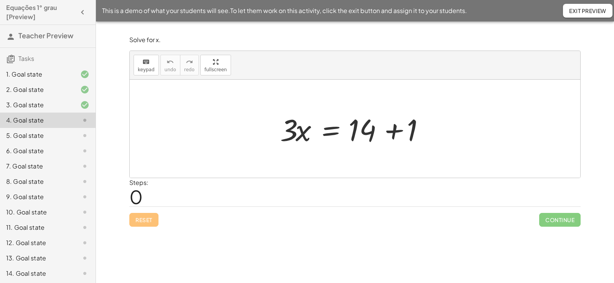
click at [498, 248] on div "keyboard keypad undo undo redo redo fullscreen + · 8 · x + 2 = 18 · 8 · x = + 1…" at bounding box center [355, 152] width 518 height 262
drag, startPoint x: 366, startPoint y: 131, endPoint x: 374, endPoint y: 131, distance: 8.4
click at [374, 131] on div at bounding box center [357, 129] width 163 height 40
click at [399, 129] on div at bounding box center [357, 129] width 163 height 40
click at [399, 129] on div at bounding box center [355, 129] width 450 height 98
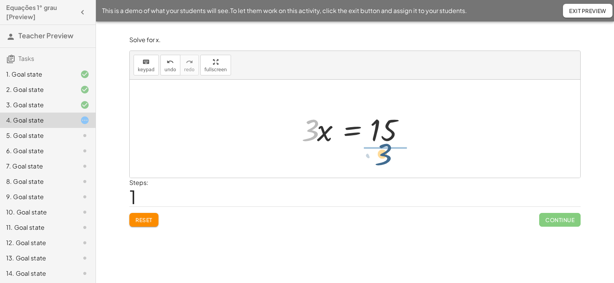
drag, startPoint x: 309, startPoint y: 135, endPoint x: 383, endPoint y: 160, distance: 78.1
click at [383, 160] on div "· 3 · x = + 14 + 1 · 3 · 3 · x = 15" at bounding box center [355, 129] width 450 height 98
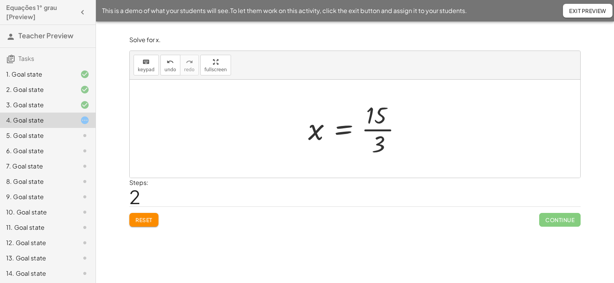
click at [375, 125] on div at bounding box center [357, 128] width 107 height 59
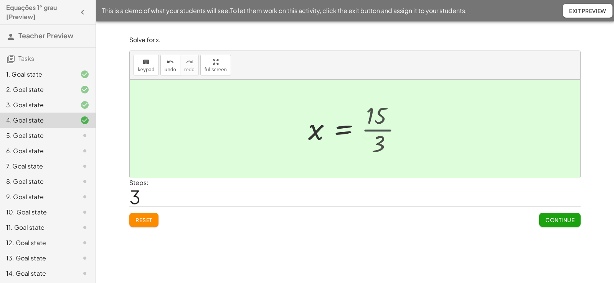
click at [375, 125] on div at bounding box center [348, 129] width 89 height 38
click at [556, 220] on span "Continue" at bounding box center [559, 220] width 29 height 7
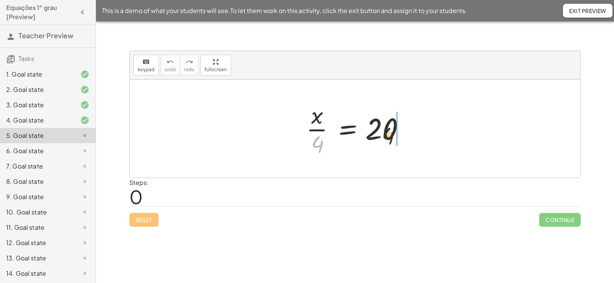
drag, startPoint x: 320, startPoint y: 146, endPoint x: 405, endPoint y: 133, distance: 86.5
click at [405, 133] on div at bounding box center [357, 128] width 111 height 59
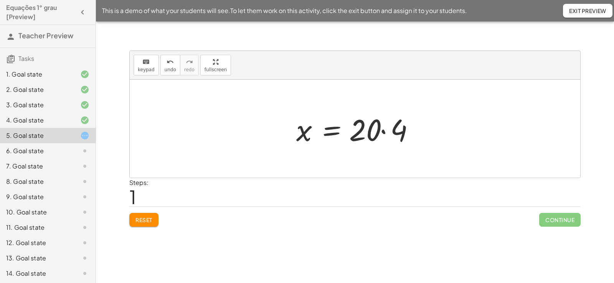
click at [379, 136] on div at bounding box center [357, 129] width 130 height 40
click at [377, 135] on div at bounding box center [357, 129] width 130 height 40
click at [392, 130] on div at bounding box center [357, 129] width 130 height 40
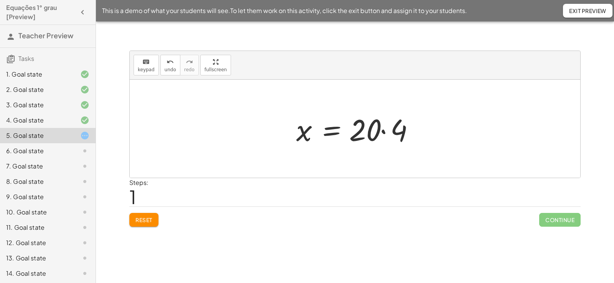
click at [392, 130] on div at bounding box center [357, 129] width 130 height 40
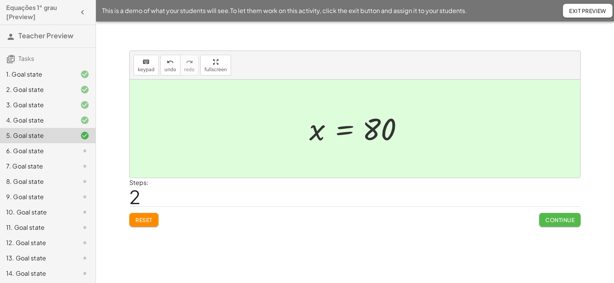
click at [557, 219] on span "Continue" at bounding box center [559, 220] width 29 height 7
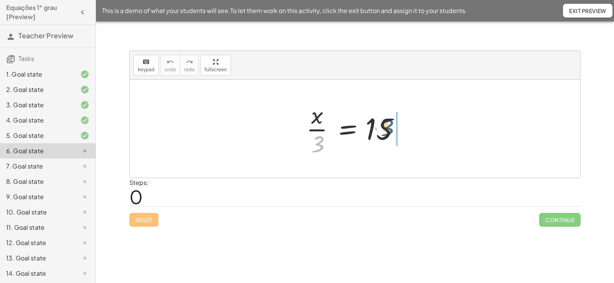
drag, startPoint x: 321, startPoint y: 146, endPoint x: 391, endPoint y: 129, distance: 71.8
click at [391, 129] on div at bounding box center [357, 128] width 111 height 59
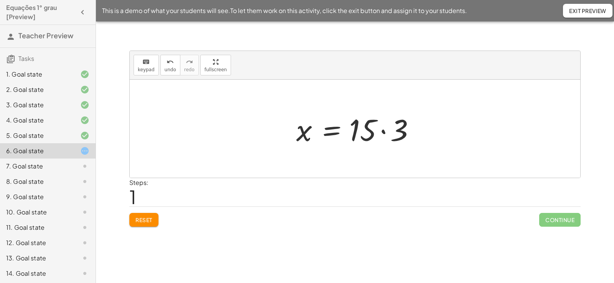
click at [371, 134] on div at bounding box center [357, 129] width 130 height 40
click at [383, 133] on div at bounding box center [357, 129] width 130 height 40
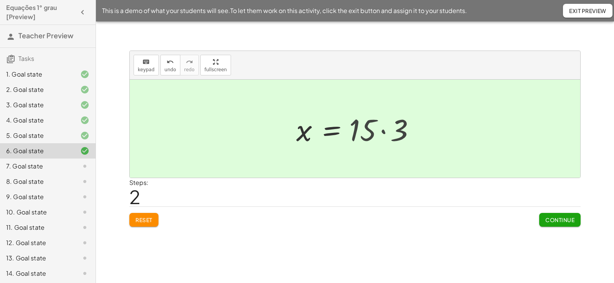
click at [383, 133] on div at bounding box center [344, 129] width 105 height 38
click at [557, 222] on span "Continue" at bounding box center [559, 220] width 29 height 7
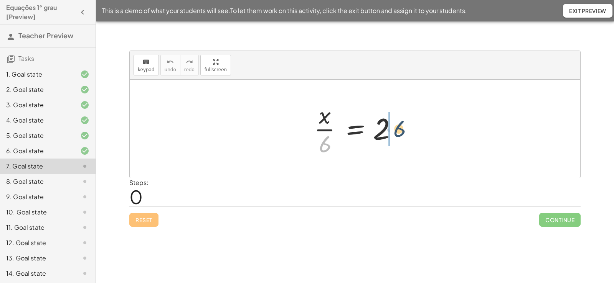
drag, startPoint x: 328, startPoint y: 147, endPoint x: 403, endPoint y: 131, distance: 77.2
click at [403, 131] on div at bounding box center [358, 128] width 96 height 59
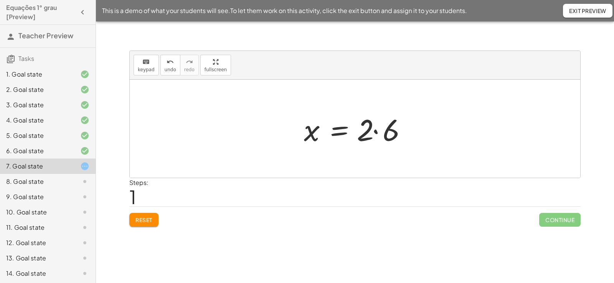
click at [386, 136] on div at bounding box center [357, 129] width 115 height 40
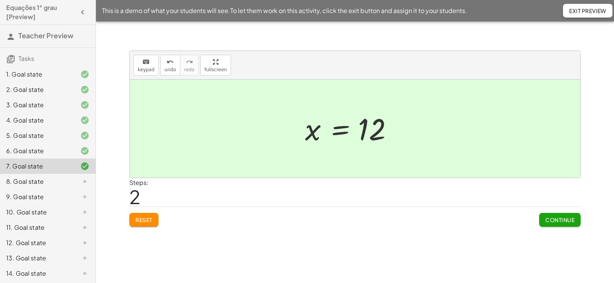
click at [547, 219] on span "Continue" at bounding box center [559, 220] width 29 height 7
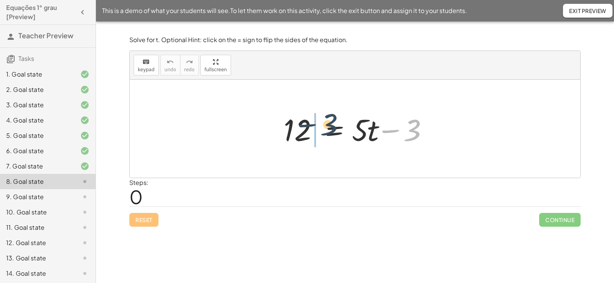
drag, startPoint x: 412, startPoint y: 133, endPoint x: 316, endPoint y: 132, distance: 95.9
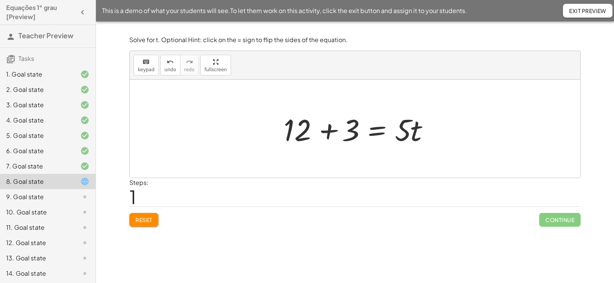
click at [327, 130] on div at bounding box center [358, 129] width 156 height 40
click at [327, 130] on div at bounding box center [380, 129] width 114 height 40
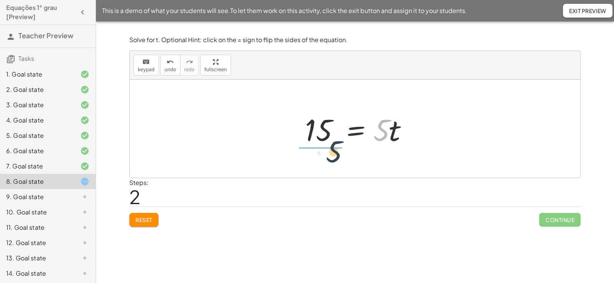
drag, startPoint x: 386, startPoint y: 132, endPoint x: 325, endPoint y: 160, distance: 68.0
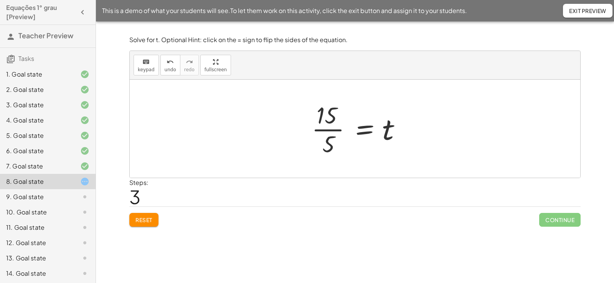
click at [328, 121] on div at bounding box center [358, 128] width 101 height 59
click at [332, 107] on div at bounding box center [358, 128] width 101 height 59
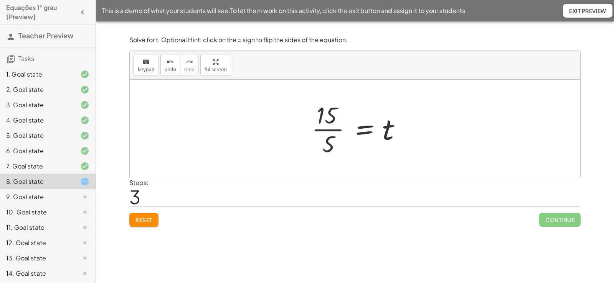
click at [332, 107] on div at bounding box center [358, 128] width 101 height 59
click at [333, 113] on div at bounding box center [358, 128] width 101 height 59
click at [328, 116] on div at bounding box center [358, 128] width 101 height 59
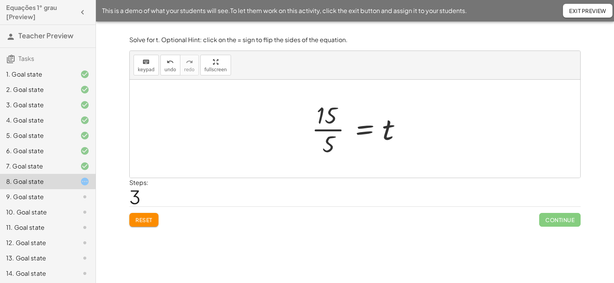
click at [331, 123] on div at bounding box center [358, 128] width 101 height 59
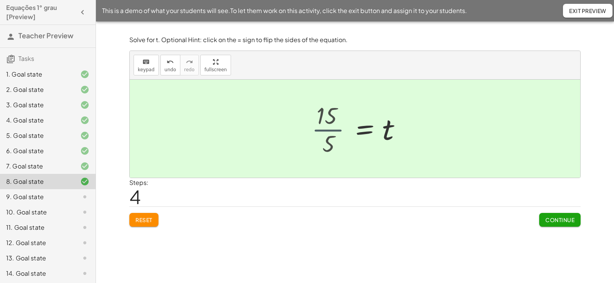
click at [331, 123] on div at bounding box center [366, 129] width 83 height 38
click at [553, 219] on span "Continue" at bounding box center [559, 220] width 29 height 7
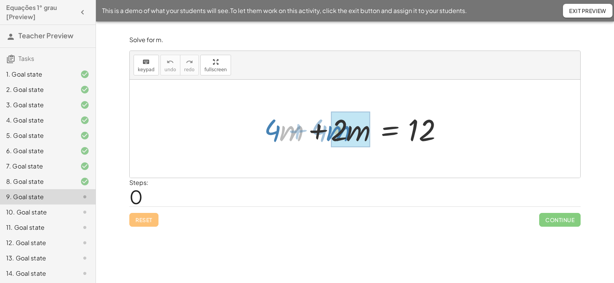
drag, startPoint x: 329, startPoint y: 133, endPoint x: 337, endPoint y: 133, distance: 8.1
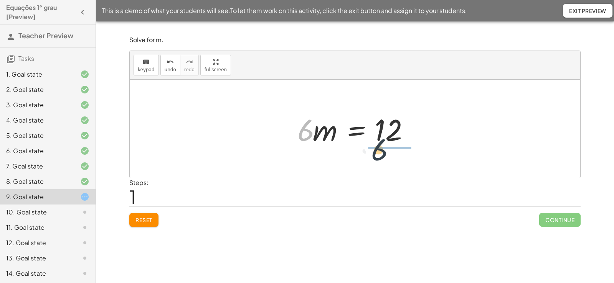
drag, startPoint x: 311, startPoint y: 136, endPoint x: 391, endPoint y: 157, distance: 82.6
click at [391, 157] on div "+ · 4 · m + · 2 · m = 12 · 6 · m = 12 · 6" at bounding box center [355, 129] width 450 height 98
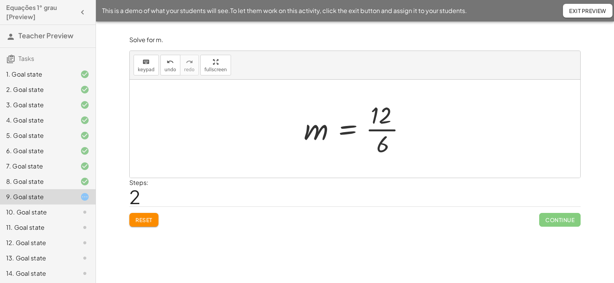
click at [379, 120] on div at bounding box center [358, 128] width 116 height 59
click at [383, 120] on div at bounding box center [358, 128] width 116 height 59
click at [389, 123] on div at bounding box center [358, 128] width 116 height 59
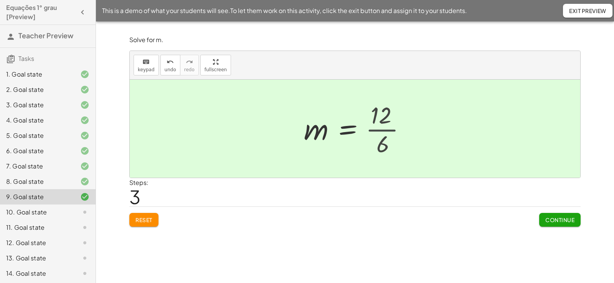
click at [389, 123] on div at bounding box center [349, 129] width 98 height 38
click at [384, 122] on div at bounding box center [349, 129] width 98 height 38
click at [553, 221] on span "Continue" at bounding box center [559, 220] width 29 height 7
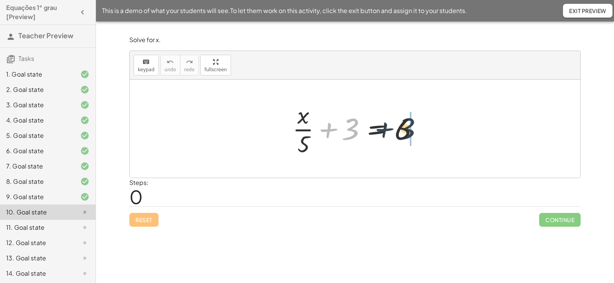
drag, startPoint x: 352, startPoint y: 134, endPoint x: 412, endPoint y: 134, distance: 59.8
click at [412, 134] on div at bounding box center [357, 128] width 138 height 59
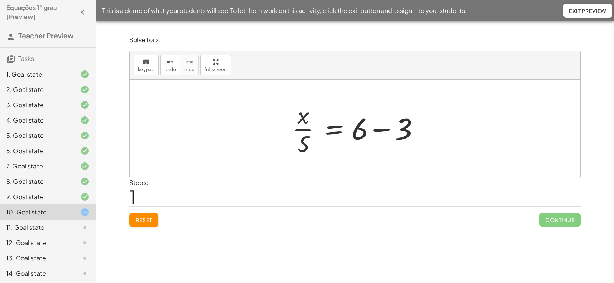
click at [405, 134] on div at bounding box center [357, 128] width 138 height 59
click at [405, 134] on div at bounding box center [355, 129] width 450 height 98
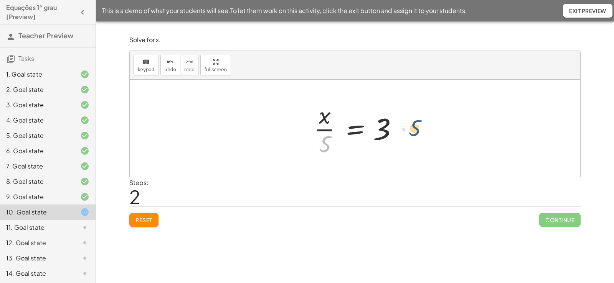
drag, startPoint x: 325, startPoint y: 147, endPoint x: 417, endPoint y: 130, distance: 93.1
drag, startPoint x: 323, startPoint y: 146, endPoint x: 391, endPoint y: 129, distance: 70.0
click at [391, 129] on div at bounding box center [358, 128] width 96 height 59
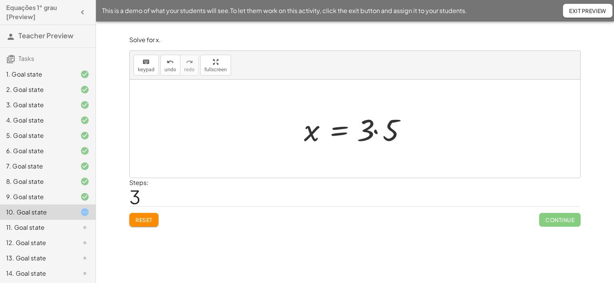
click at [366, 138] on div at bounding box center [357, 129] width 115 height 40
click at [370, 133] on div at bounding box center [357, 129] width 115 height 40
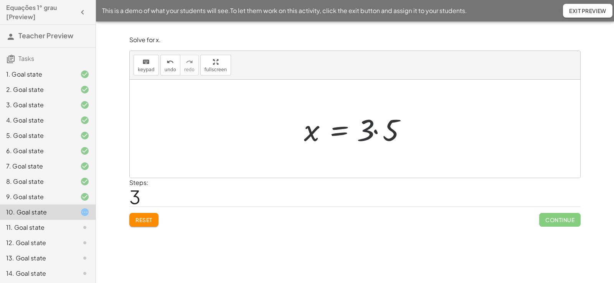
click at [370, 133] on div at bounding box center [357, 129] width 115 height 40
click at [387, 131] on div at bounding box center [357, 129] width 115 height 40
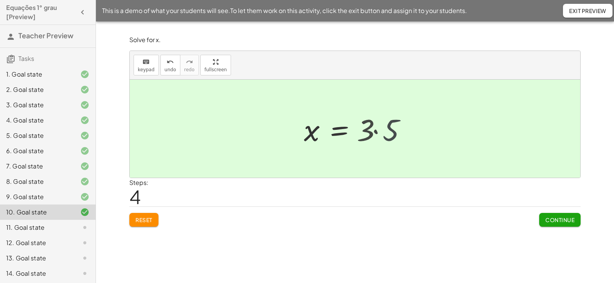
click at [387, 131] on div at bounding box center [352, 129] width 105 height 38
click at [558, 215] on button "Continue" at bounding box center [559, 220] width 41 height 14
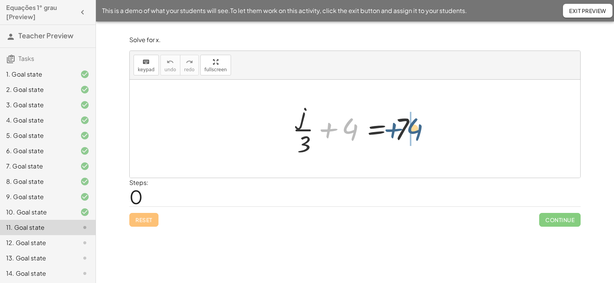
drag, startPoint x: 348, startPoint y: 133, endPoint x: 414, endPoint y: 133, distance: 65.6
click at [414, 133] on div at bounding box center [357, 128] width 138 height 59
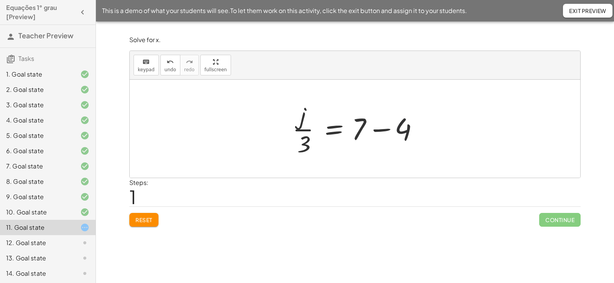
click at [403, 133] on div at bounding box center [357, 128] width 138 height 59
click at [403, 133] on div at bounding box center [355, 129] width 450 height 98
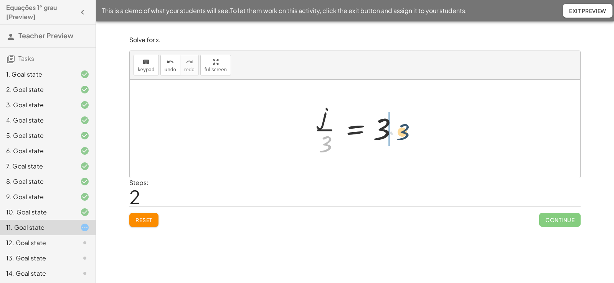
drag, startPoint x: 366, startPoint y: 140, endPoint x: 408, endPoint y: 137, distance: 41.5
click at [408, 137] on div "+ · j · 3 + 4 = 7 · j · 3 = + 7 − 4 · 3 · j · 3 = 3" at bounding box center [355, 129] width 450 height 98
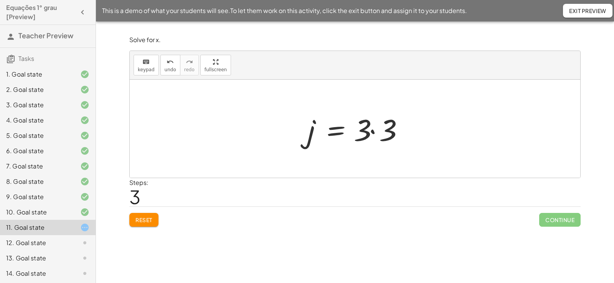
click at [388, 133] on div at bounding box center [357, 129] width 108 height 40
click at [388, 133] on div at bounding box center [355, 129] width 450 height 98
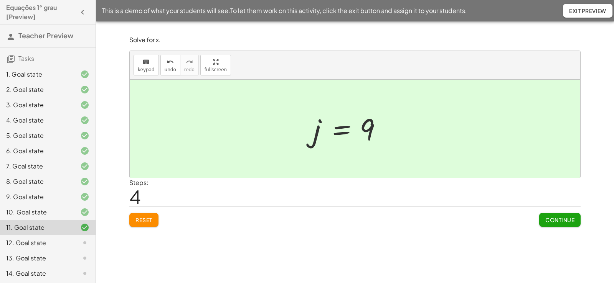
click at [549, 221] on span "Continue" at bounding box center [559, 220] width 29 height 7
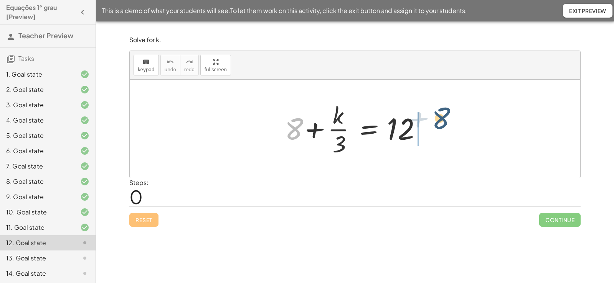
drag, startPoint x: 296, startPoint y: 133, endPoint x: 445, endPoint y: 124, distance: 149.9
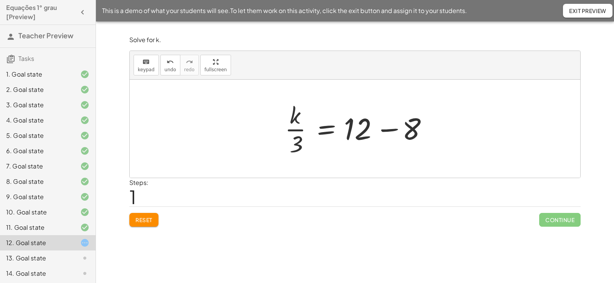
click at [359, 135] on div at bounding box center [358, 128] width 154 height 59
click at [360, 135] on div at bounding box center [358, 128] width 154 height 59
click at [407, 125] on div at bounding box center [358, 128] width 154 height 59
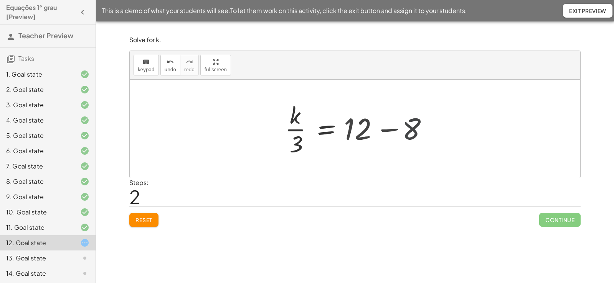
click at [407, 125] on div at bounding box center [355, 129] width 450 height 98
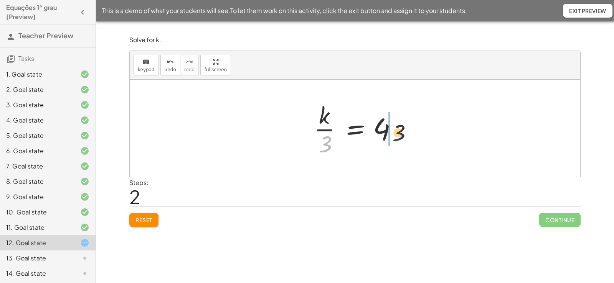
drag, startPoint x: 328, startPoint y: 145, endPoint x: 406, endPoint y: 133, distance: 78.8
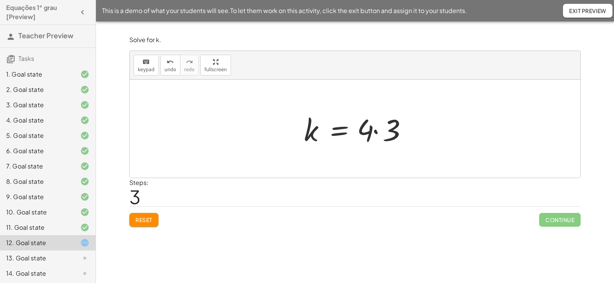
click at [368, 137] on div at bounding box center [357, 129] width 115 height 40
click at [370, 134] on div at bounding box center [357, 129] width 115 height 40
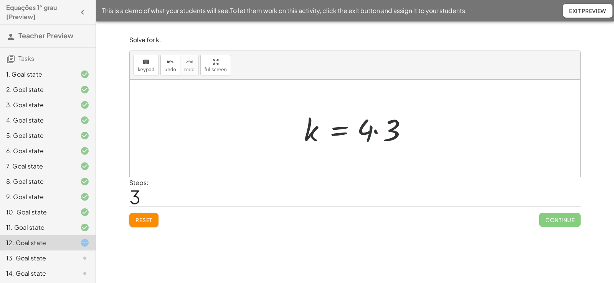
click at [370, 134] on div at bounding box center [357, 129] width 115 height 40
click at [389, 129] on div at bounding box center [357, 129] width 115 height 40
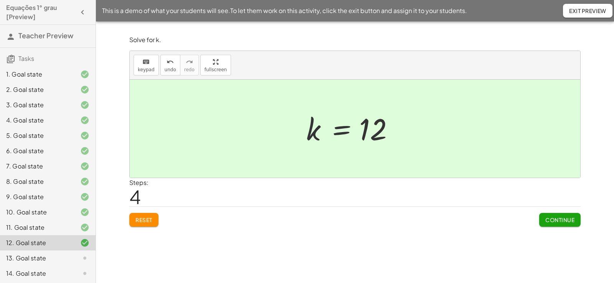
click at [555, 221] on span "Continue" at bounding box center [559, 220] width 29 height 7
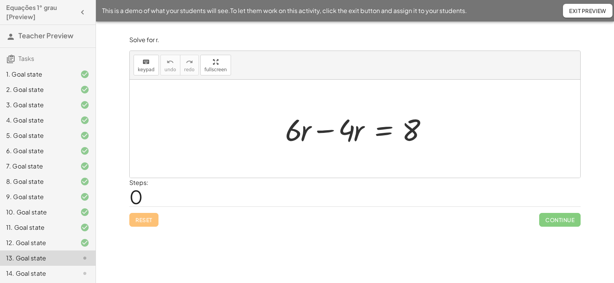
click at [322, 131] on div at bounding box center [357, 129] width 153 height 40
click at [322, 131] on div at bounding box center [355, 129] width 450 height 98
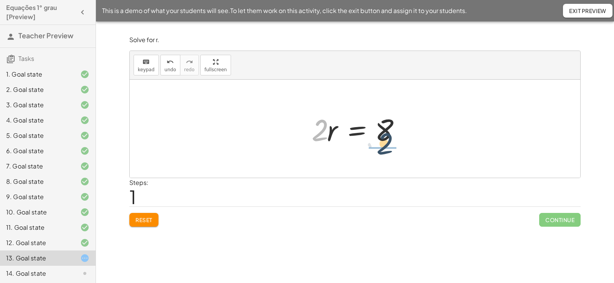
drag, startPoint x: 319, startPoint y: 137, endPoint x: 384, endPoint y: 150, distance: 66.6
click at [384, 150] on div "+ · 6 · r − · 4 · r = 8 · 2 · r = 8 · 2" at bounding box center [354, 128] width 109 height 43
click at [375, 121] on div at bounding box center [357, 128] width 91 height 59
click at [380, 121] on div at bounding box center [357, 128] width 91 height 59
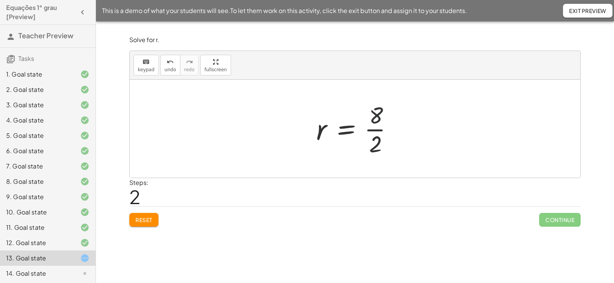
click at [380, 121] on div at bounding box center [357, 128] width 91 height 59
click at [378, 132] on div at bounding box center [357, 128] width 91 height 59
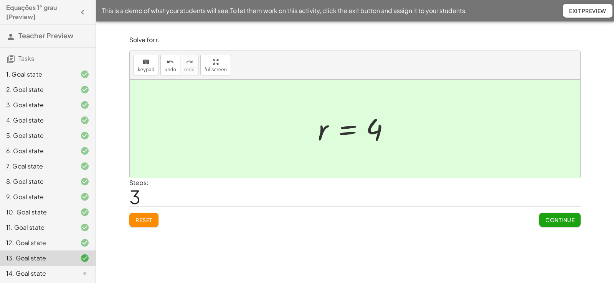
click at [560, 219] on span "Continue" at bounding box center [559, 220] width 29 height 7
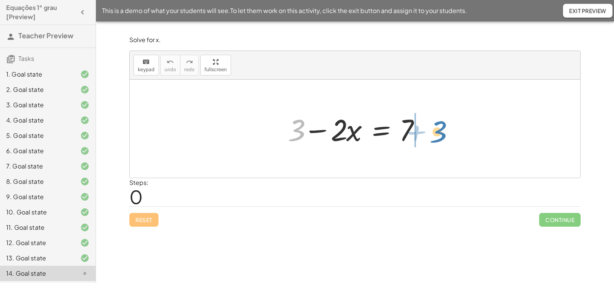
drag, startPoint x: 300, startPoint y: 136, endPoint x: 442, endPoint y: 137, distance: 141.6
click at [442, 137] on div "+ 3 + 3 − · 2 · x = 7" at bounding box center [355, 129] width 450 height 98
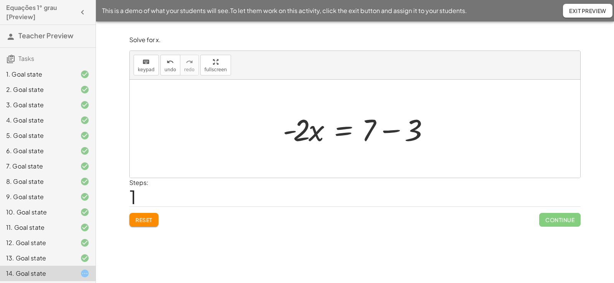
click at [410, 138] on div at bounding box center [358, 129] width 158 height 40
click at [410, 138] on div at bounding box center [355, 129] width 450 height 98
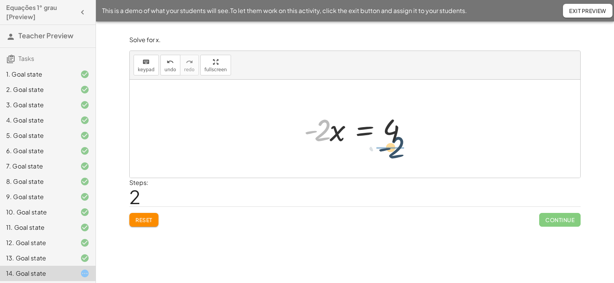
drag, startPoint x: 321, startPoint y: 136, endPoint x: 397, endPoint y: 156, distance: 78.9
click at [397, 156] on div "+ 3 − · 2 · x = 7 · - 2 · x = + 7 − 3 · - 2 · 2 · x = - 4" at bounding box center [355, 129] width 450 height 98
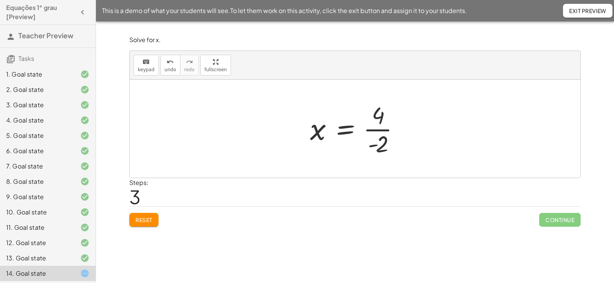
click at [380, 121] on div at bounding box center [357, 128] width 103 height 59
click at [381, 118] on div at bounding box center [357, 128] width 103 height 59
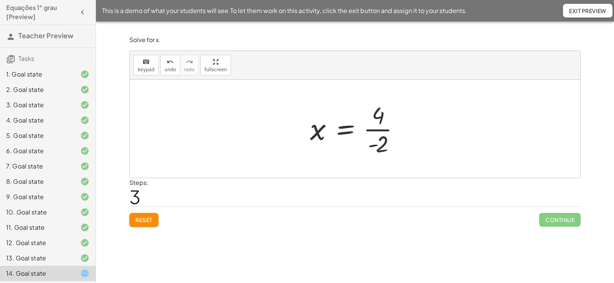
click at [384, 133] on div at bounding box center [357, 128] width 103 height 59
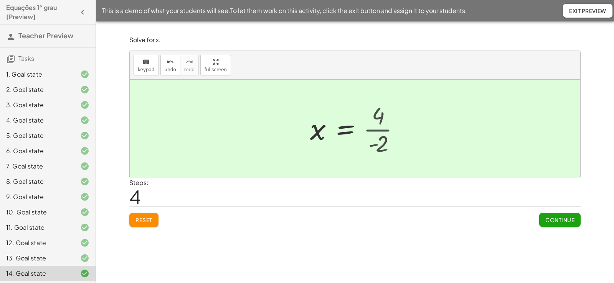
click at [379, 129] on div at bounding box center [356, 129] width 100 height 38
click at [549, 217] on span "Continue" at bounding box center [559, 220] width 29 height 7
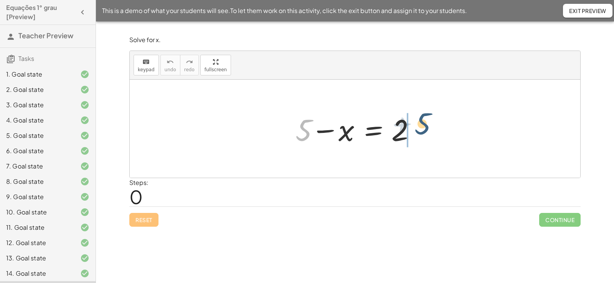
drag, startPoint x: 306, startPoint y: 134, endPoint x: 428, endPoint y: 128, distance: 121.4
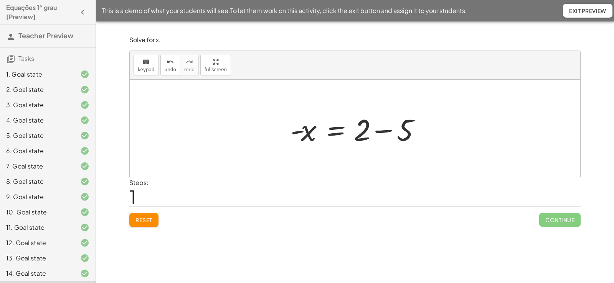
click at [409, 133] on div at bounding box center [358, 129] width 143 height 40
click at [409, 133] on div at bounding box center [355, 129] width 450 height 98
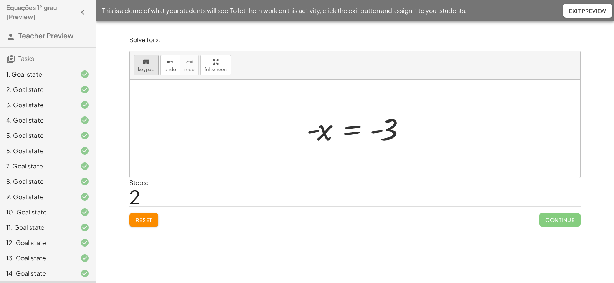
click at [142, 67] on span "keypad" at bounding box center [146, 69] width 17 height 5
click at [153, 66] on button "keyboard keypad" at bounding box center [145, 65] width 25 height 21
click at [320, 134] on div at bounding box center [358, 129] width 110 height 38
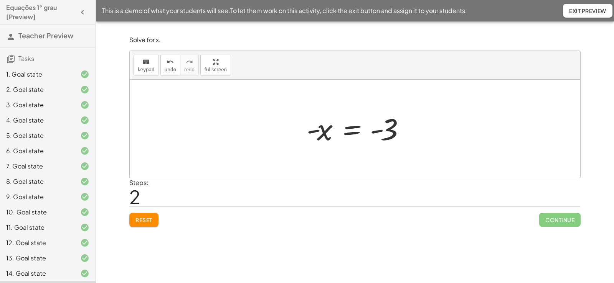
click at [312, 129] on div at bounding box center [358, 129] width 110 height 38
click at [317, 132] on div at bounding box center [358, 129] width 110 height 38
drag, startPoint x: 311, startPoint y: 132, endPoint x: 392, endPoint y: 156, distance: 84.5
click at [372, 133] on div at bounding box center [358, 129] width 110 height 38
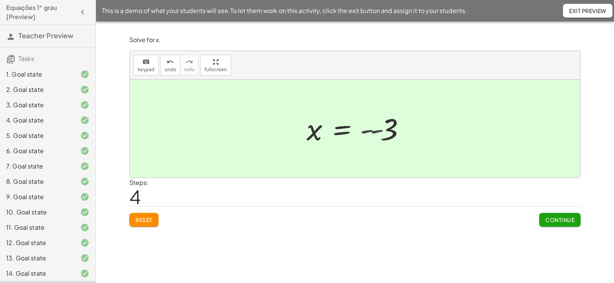
click at [372, 133] on div at bounding box center [347, 129] width 89 height 38
click at [559, 227] on button "Continue" at bounding box center [559, 220] width 41 height 14
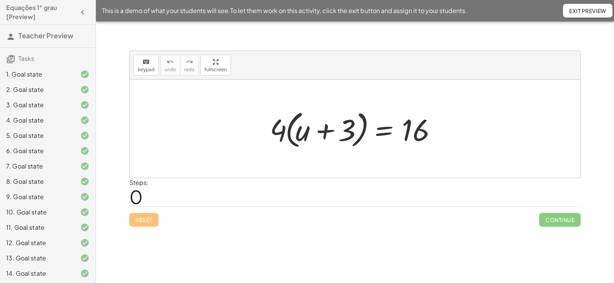
click at [283, 132] on div at bounding box center [358, 129] width 184 height 44
drag, startPoint x: 283, startPoint y: 132, endPoint x: 301, endPoint y: 127, distance: 18.9
click at [301, 127] on div at bounding box center [358, 129] width 184 height 44
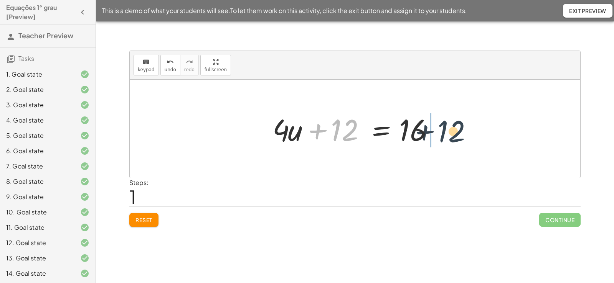
drag, startPoint x: 334, startPoint y: 132, endPoint x: 466, endPoint y: 133, distance: 132.0
click at [466, 133] on div "· 4 · ( + u + 3 ) = 16 + · 4 · u + · 4 · 3 = 16 + 12 + u + = 16 · 4 · 12" at bounding box center [355, 129] width 450 height 98
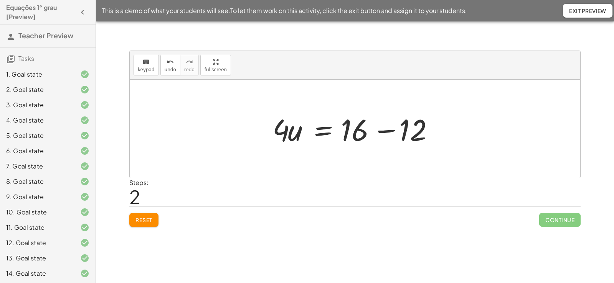
click at [405, 135] on div at bounding box center [358, 129] width 178 height 40
click at [405, 135] on div at bounding box center [355, 129] width 450 height 98
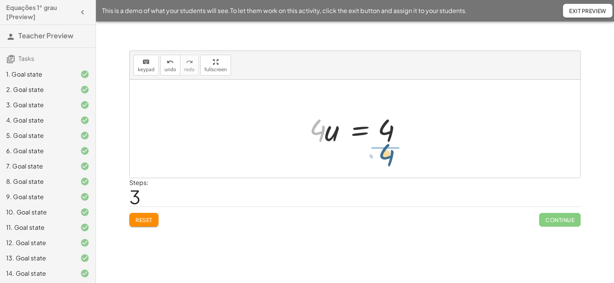
drag, startPoint x: 319, startPoint y: 133, endPoint x: 389, endPoint y: 158, distance: 73.8
click at [380, 118] on div at bounding box center [358, 128] width 96 height 59
click at [379, 123] on div at bounding box center [358, 128] width 96 height 59
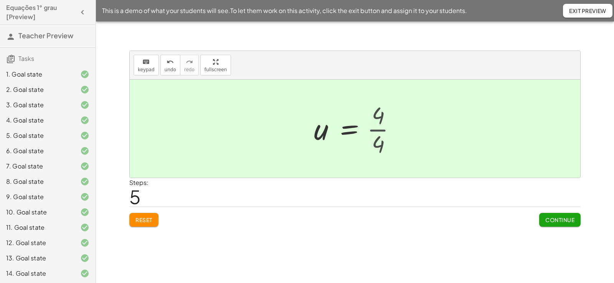
click at [379, 131] on div at bounding box center [354, 129] width 89 height 38
click at [556, 224] on button "Continue" at bounding box center [559, 220] width 41 height 14
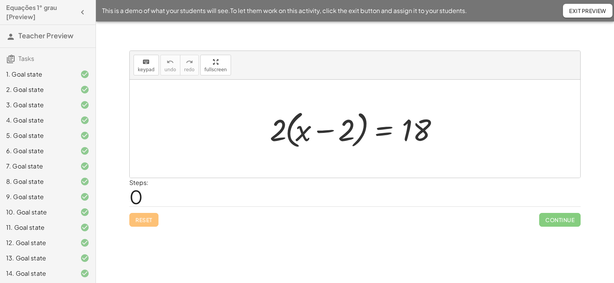
click at [278, 134] on div at bounding box center [358, 129] width 184 height 44
click at [278, 130] on div at bounding box center [358, 129] width 184 height 44
drag, startPoint x: 282, startPoint y: 126, endPoint x: 305, endPoint y: 132, distance: 24.1
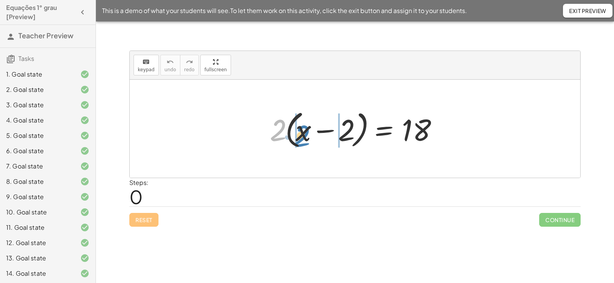
click at [305, 132] on div at bounding box center [358, 129] width 184 height 44
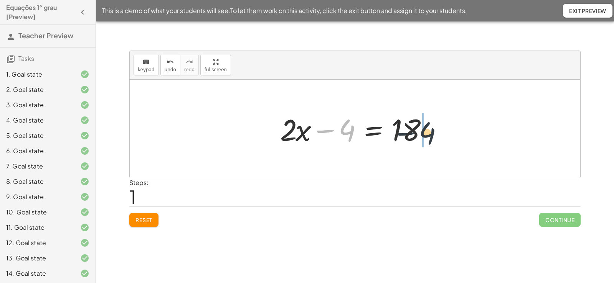
drag, startPoint x: 379, startPoint y: 129, endPoint x: 418, endPoint y: 132, distance: 39.2
click at [418, 132] on div at bounding box center [357, 129] width 163 height 40
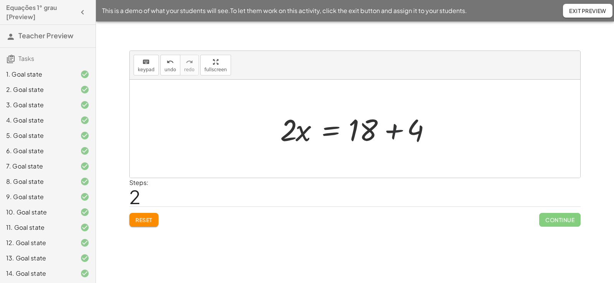
click at [400, 135] on div at bounding box center [357, 129] width 163 height 40
click at [394, 132] on div at bounding box center [336, 129] width 120 height 40
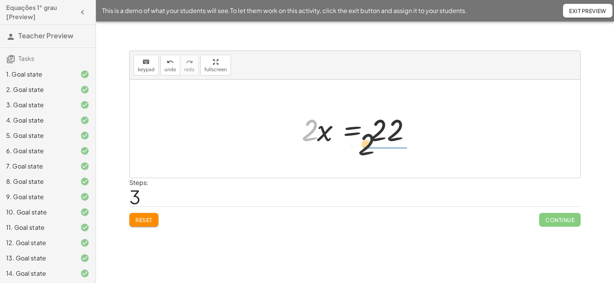
drag, startPoint x: 309, startPoint y: 134, endPoint x: 387, endPoint y: 157, distance: 81.0
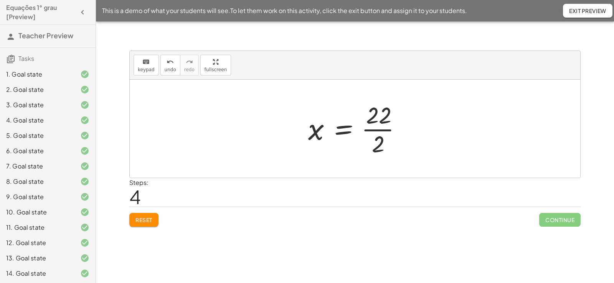
click at [381, 120] on div at bounding box center [357, 128] width 107 height 59
click at [382, 120] on div at bounding box center [357, 128] width 107 height 59
click at [382, 130] on div at bounding box center [357, 128] width 107 height 59
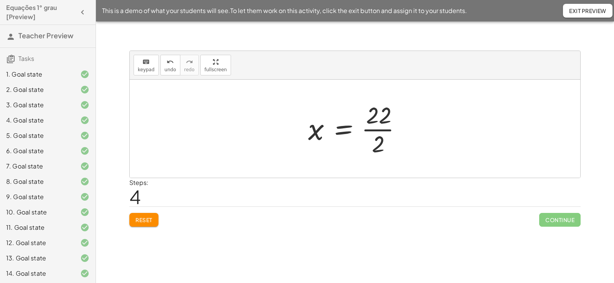
click at [382, 130] on div at bounding box center [357, 128] width 107 height 59
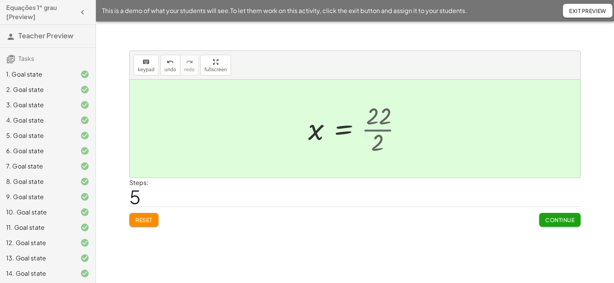
click at [382, 130] on div at bounding box center [356, 129] width 105 height 38
click at [547, 218] on span "Continue" at bounding box center [559, 220] width 29 height 7
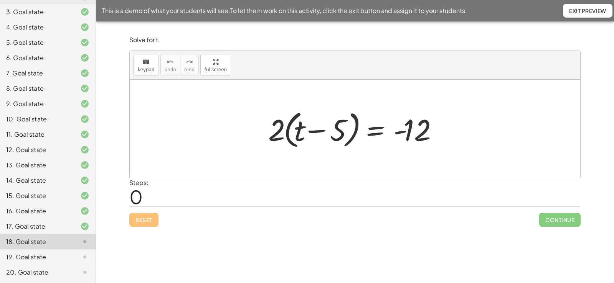
scroll to position [93, 0]
drag, startPoint x: 278, startPoint y: 134, endPoint x: 295, endPoint y: 129, distance: 17.7
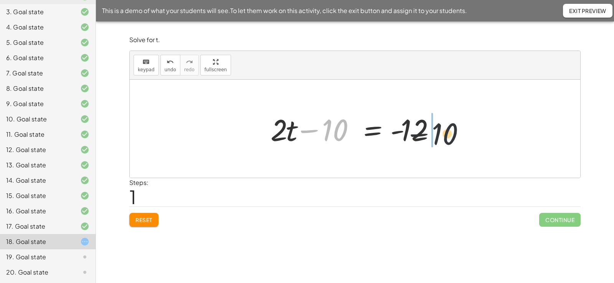
drag, startPoint x: 325, startPoint y: 136, endPoint x: 456, endPoint y: 141, distance: 130.5
click at [456, 141] on div "· 2 · ( + t − 5 ) = - 12 + · 2 · t − · 2 · 5 = - 12 − 10 + t − = - 12 · 2 · 10" at bounding box center [355, 129] width 450 height 98
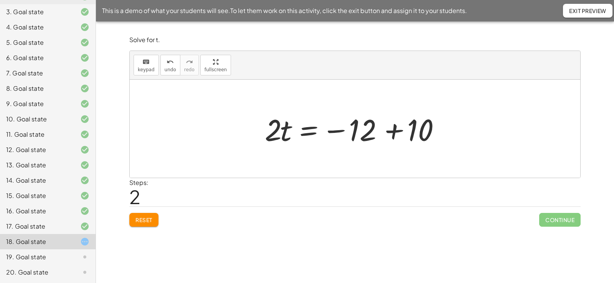
click at [399, 134] on div at bounding box center [358, 129] width 194 height 40
click at [399, 134] on div at bounding box center [355, 129] width 450 height 98
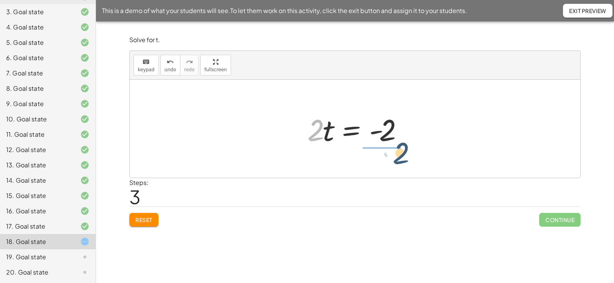
drag, startPoint x: 314, startPoint y: 137, endPoint x: 399, endPoint y: 160, distance: 88.3
click at [399, 160] on div "· 2 · ( + t − 5 ) = - 12 + · 2 · t − · 2 · 5 = - 12 + · 2 · t − 10 = - 12 · 2 ·…" at bounding box center [355, 129] width 450 height 98
click at [378, 120] on div at bounding box center [357, 128] width 99 height 59
click at [378, 121] on div at bounding box center [357, 128] width 99 height 59
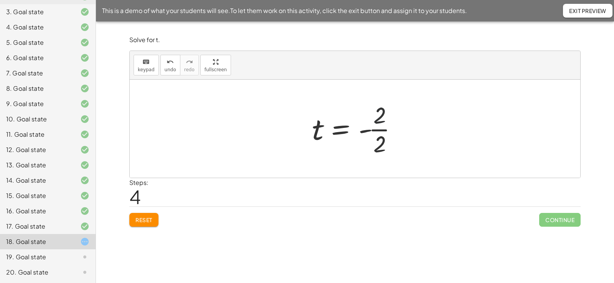
click at [376, 121] on div at bounding box center [357, 128] width 99 height 59
click at [373, 122] on div at bounding box center [357, 128] width 99 height 59
click at [377, 123] on div at bounding box center [357, 128] width 99 height 59
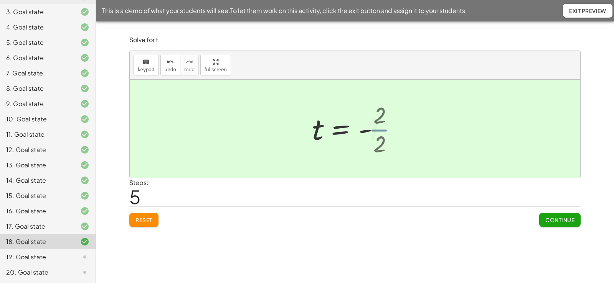
click at [377, 123] on div at bounding box center [354, 129] width 93 height 38
click at [553, 221] on span "Continue" at bounding box center [559, 220] width 29 height 7
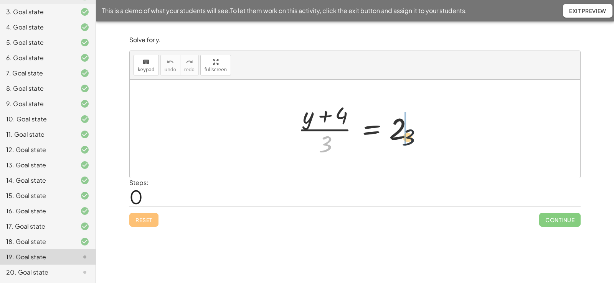
drag, startPoint x: 326, startPoint y: 142, endPoint x: 423, endPoint y: 131, distance: 97.3
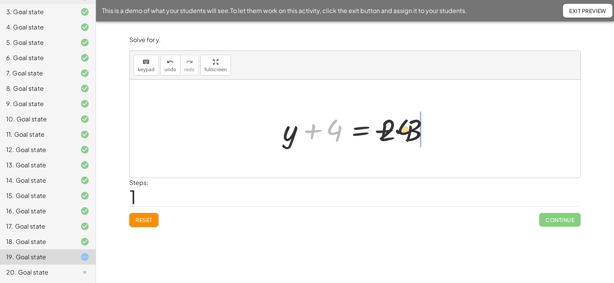
drag, startPoint x: 331, startPoint y: 133, endPoint x: 433, endPoint y: 133, distance: 102.0
click at [433, 133] on div at bounding box center [358, 129] width 158 height 40
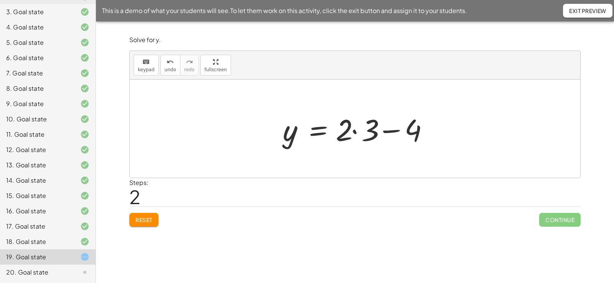
click at [367, 134] on div at bounding box center [358, 129] width 158 height 40
click at [367, 134] on div at bounding box center [345, 129] width 132 height 40
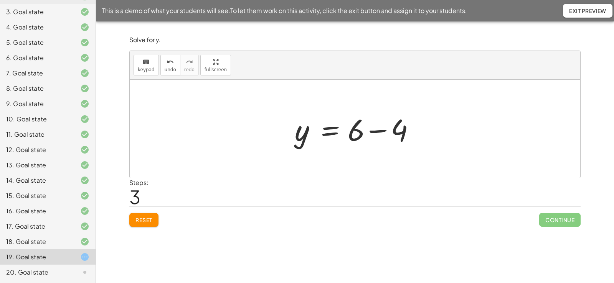
click at [367, 134] on div at bounding box center [357, 129] width 132 height 40
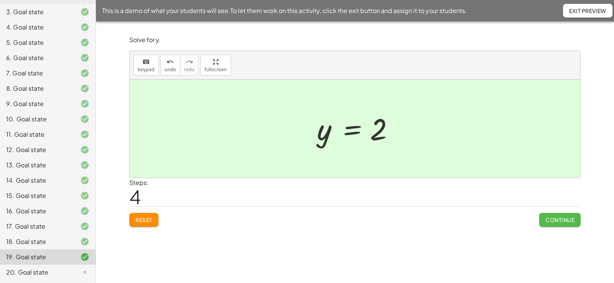
click at [559, 220] on span "Continue" at bounding box center [559, 220] width 29 height 7
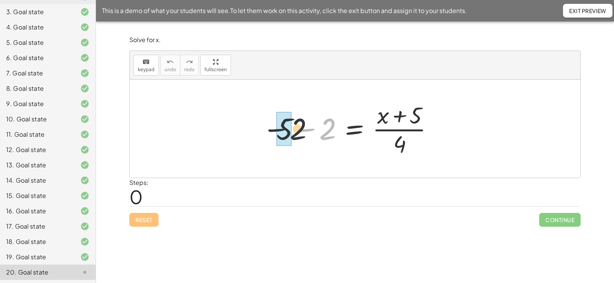
drag, startPoint x: 326, startPoint y: 138, endPoint x: 293, endPoint y: 138, distance: 32.2
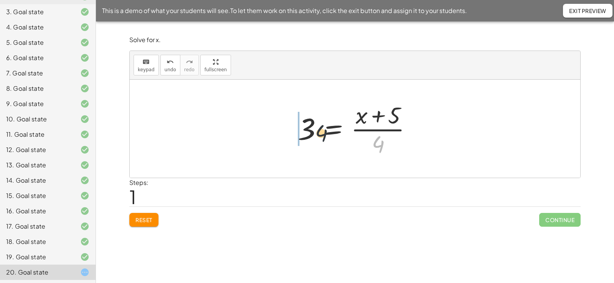
drag, startPoint x: 375, startPoint y: 147, endPoint x: 292, endPoint y: 130, distance: 84.1
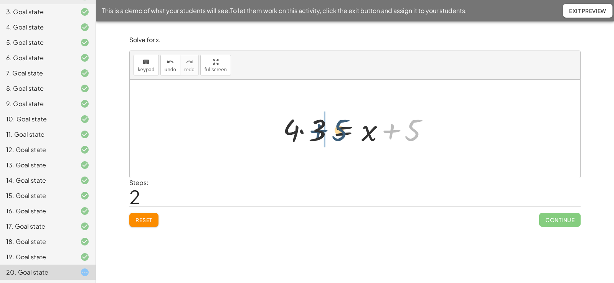
drag, startPoint x: 416, startPoint y: 137, endPoint x: 342, endPoint y: 137, distance: 74.0
click at [342, 137] on div at bounding box center [358, 129] width 158 height 40
click at [296, 133] on div at bounding box center [358, 129] width 158 height 40
click at [302, 131] on div at bounding box center [358, 129] width 158 height 40
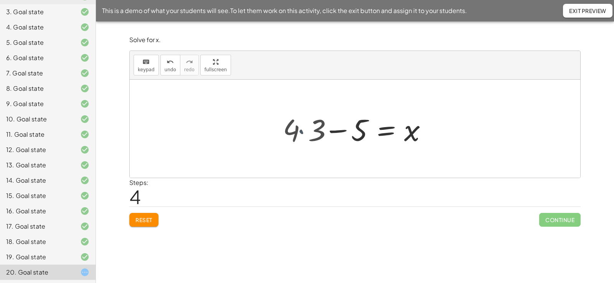
click at [302, 131] on div at bounding box center [363, 129] width 148 height 40
click at [311, 133] on div at bounding box center [358, 129] width 148 height 40
click at [310, 132] on div at bounding box center [358, 129] width 148 height 40
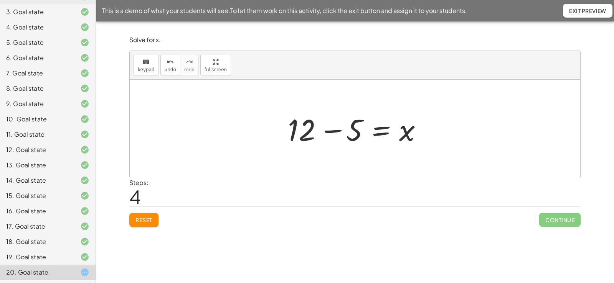
click at [310, 132] on div at bounding box center [358, 129] width 148 height 40
click at [309, 130] on div at bounding box center [358, 129] width 148 height 40
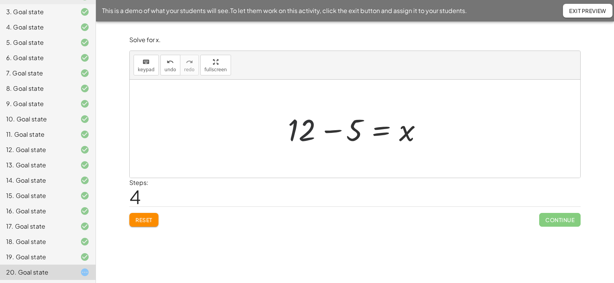
click at [340, 128] on div at bounding box center [358, 129] width 148 height 40
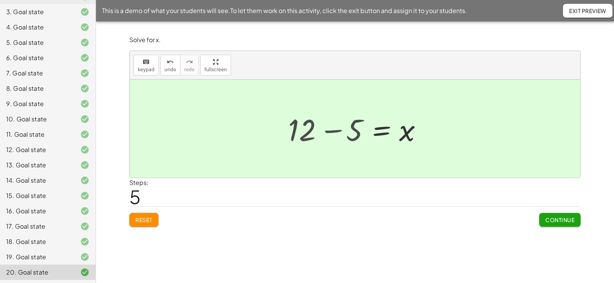
click at [340, 128] on div "+ 5 − 2 = · ( + x + 5 ) · 4 3 = · ( + x + 5 ) · 4 · 4 · 3 = + x + 5 + · 4 · 3 −…" at bounding box center [383, 129] width 99 height 42
click at [335, 131] on div "+ 5 − 2 = · ( + x + 5 ) · 4 3 = · ( + x + 5 ) · 4 · 4 · 3 = + x + 5 + · 4 · 3 −…" at bounding box center [383, 129] width 99 height 42
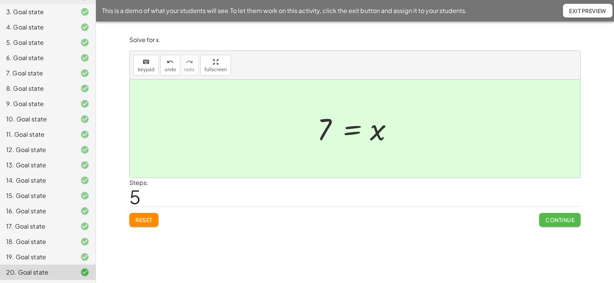
click at [548, 216] on button "Continue" at bounding box center [559, 220] width 41 height 14
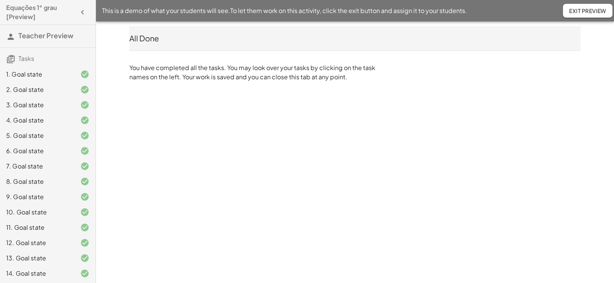
click at [78, 12] on icon "button" at bounding box center [82, 12] width 9 height 9
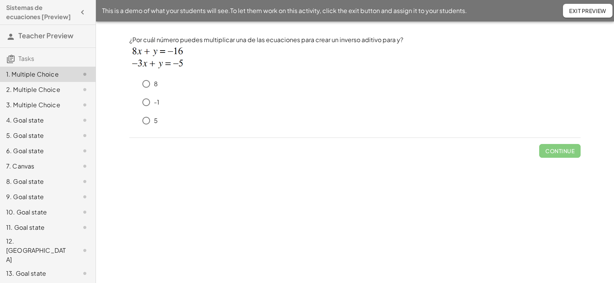
click at [25, 125] on div "4. Goal state" at bounding box center [37, 120] width 62 height 9
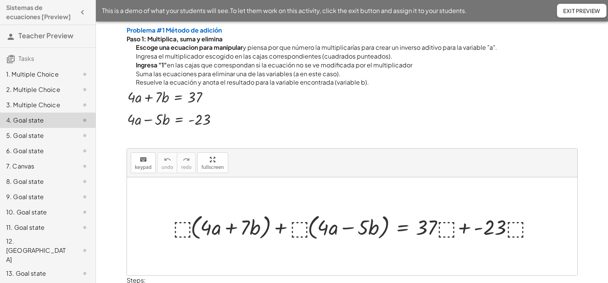
click at [51, 140] on div "5. Goal state" at bounding box center [37, 135] width 62 height 9
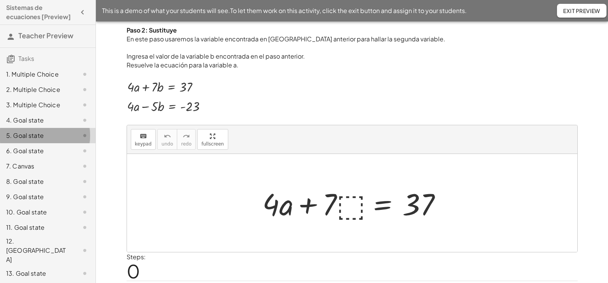
click at [54, 156] on div "6. Goal state" at bounding box center [37, 151] width 62 height 9
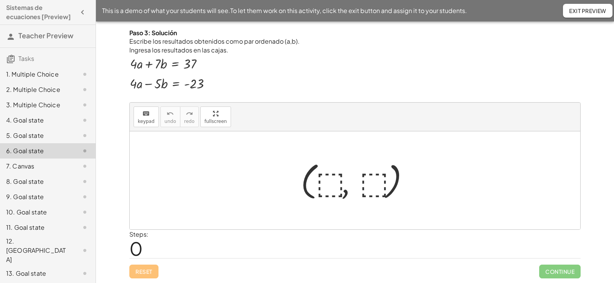
click at [46, 140] on div "5. Goal state" at bounding box center [37, 135] width 62 height 9
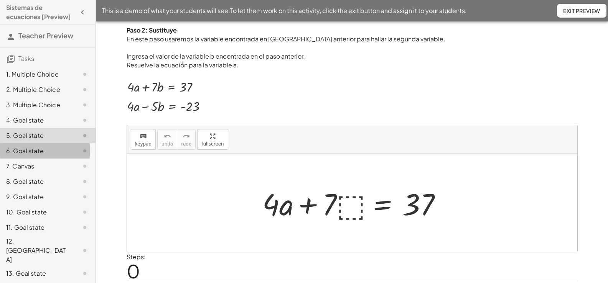
click at [52, 156] on div "6. Goal state" at bounding box center [37, 151] width 62 height 9
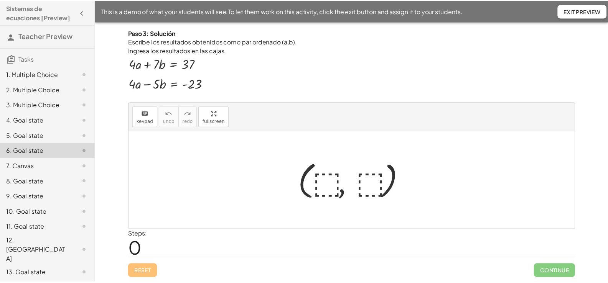
scroll to position [38, 0]
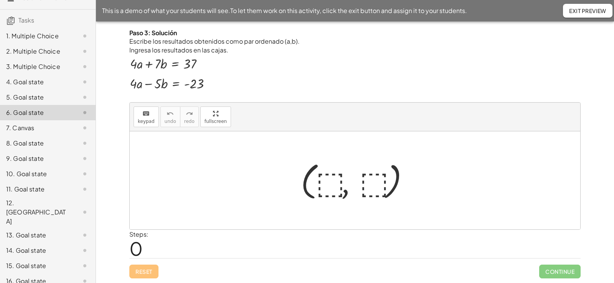
click at [42, 133] on div "7. Canvas" at bounding box center [37, 128] width 62 height 9
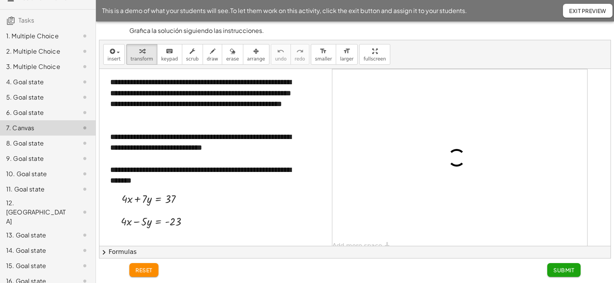
click at [50, 148] on div "8. Goal state" at bounding box center [37, 143] width 62 height 9
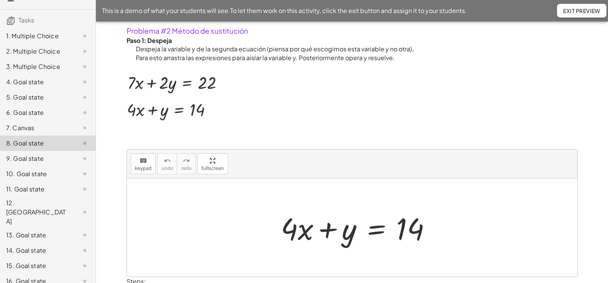
click at [304, 102] on p at bounding box center [352, 98] width 451 height 55
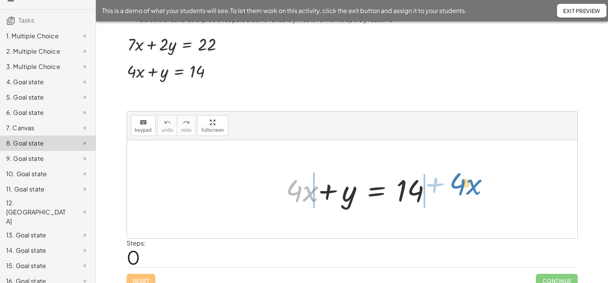
drag, startPoint x: 303, startPoint y: 194, endPoint x: 467, endPoint y: 187, distance: 163.6
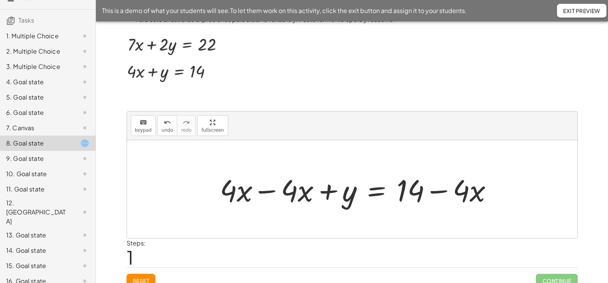
click at [257, 193] on div at bounding box center [359, 190] width 287 height 40
click at [257, 193] on div at bounding box center [352, 189] width 450 height 98
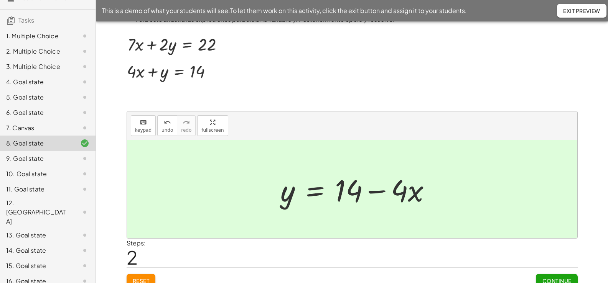
click at [557, 279] on span "Continue" at bounding box center [556, 281] width 29 height 7
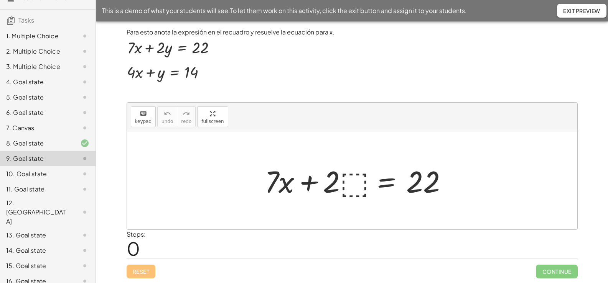
scroll to position [24, 0]
drag, startPoint x: 353, startPoint y: 187, endPoint x: 358, endPoint y: 198, distance: 11.5
click at [358, 198] on div at bounding box center [359, 181] width 196 height 40
drag, startPoint x: 351, startPoint y: 189, endPoint x: 350, endPoint y: 183, distance: 6.7
click at [350, 183] on div at bounding box center [359, 181] width 196 height 40
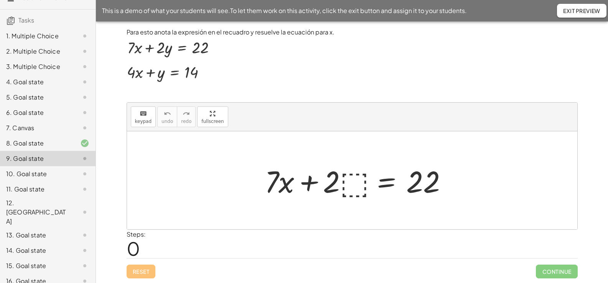
click at [361, 179] on div at bounding box center [359, 181] width 196 height 40
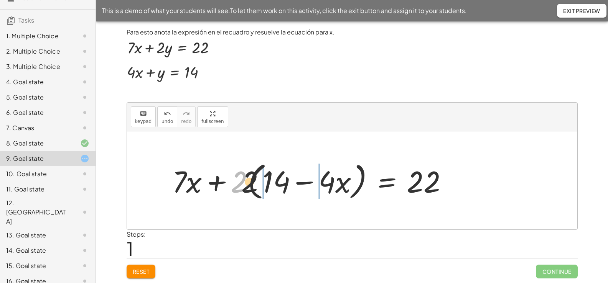
drag, startPoint x: 268, startPoint y: 182, endPoint x: 242, endPoint y: 180, distance: 25.4
click at [267, 182] on div at bounding box center [312, 181] width 289 height 44
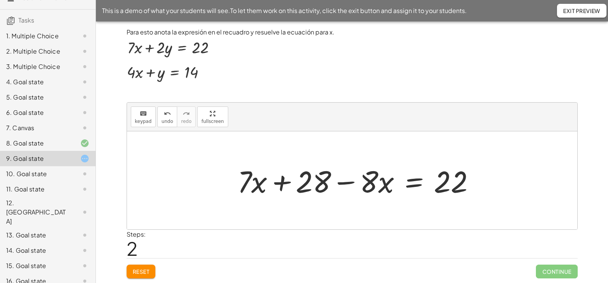
click at [260, 186] on div at bounding box center [359, 181] width 251 height 40
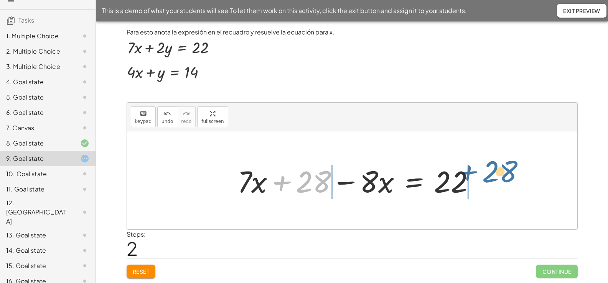
drag, startPoint x: 306, startPoint y: 185, endPoint x: 495, endPoint y: 175, distance: 189.0
click at [495, 175] on div "+ · 7 · x + · 2 · ⬚ = 22 + · 7 · x + · 2 · ( + 14 − · 4 · x ) = 22 + · 7 · x + …" at bounding box center [352, 181] width 450 height 98
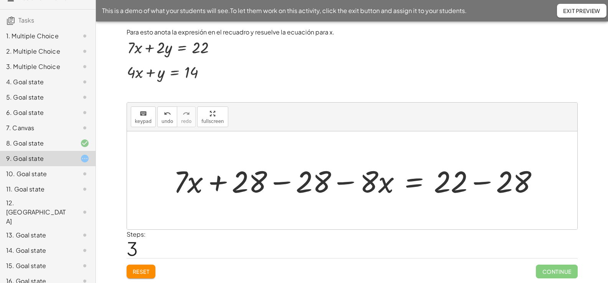
click at [287, 183] on div at bounding box center [359, 181] width 379 height 40
click at [287, 183] on div at bounding box center [352, 181] width 450 height 98
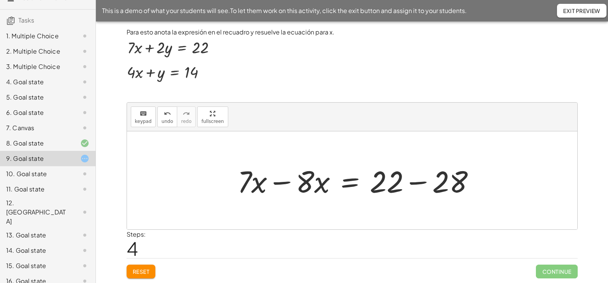
click at [287, 185] on div at bounding box center [359, 181] width 251 height 40
click at [287, 185] on div at bounding box center [352, 181] width 450 height 98
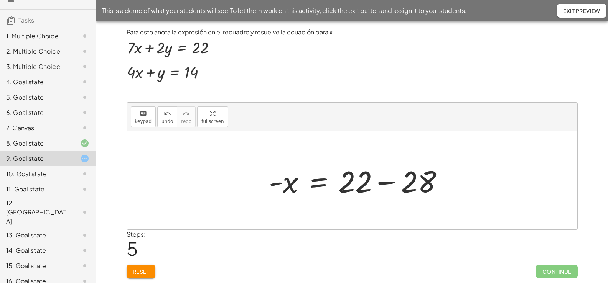
click at [378, 181] on div at bounding box center [359, 181] width 188 height 40
click at [378, 181] on div at bounding box center [326, 181] width 122 height 38
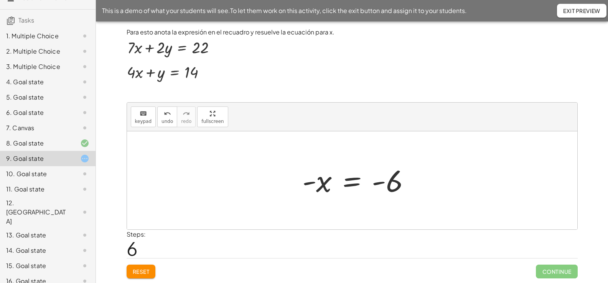
click at [307, 185] on div at bounding box center [359, 181] width 122 height 38
drag, startPoint x: 306, startPoint y: 186, endPoint x: 369, endPoint y: 194, distance: 63.5
click at [369, 194] on div at bounding box center [359, 181] width 122 height 38
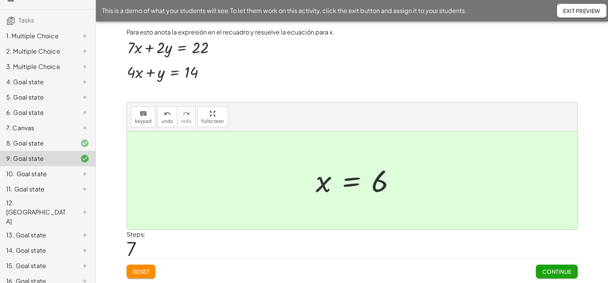
click at [551, 269] on span "Continue" at bounding box center [556, 272] width 29 height 7
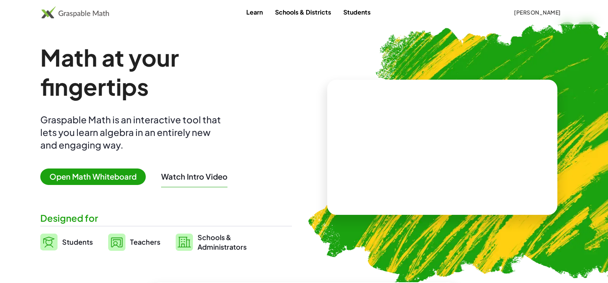
click at [120, 177] on span "Open Math Whiteboard" at bounding box center [92, 177] width 105 height 16
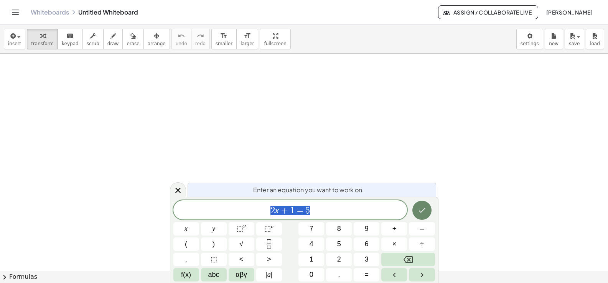
click at [423, 209] on icon "Done" at bounding box center [421, 210] width 9 height 9
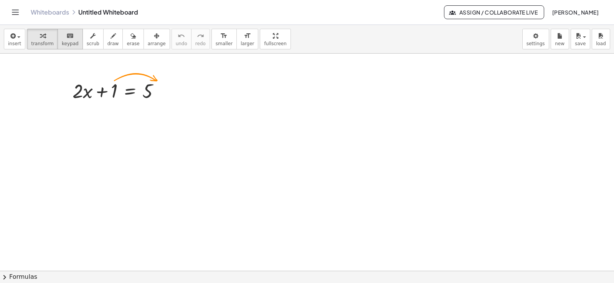
click at [66, 45] on span "keypad" at bounding box center [70, 43] width 17 height 5
click at [149, 89] on div at bounding box center [147, 91] width 10 height 21
click at [67, 39] on icon "keyboard" at bounding box center [69, 35] width 7 height 9
drag, startPoint x: 78, startPoint y: 96, endPoint x: 91, endPoint y: 96, distance: 12.7
click at [91, 96] on div at bounding box center [82, 91] width 20 height 22
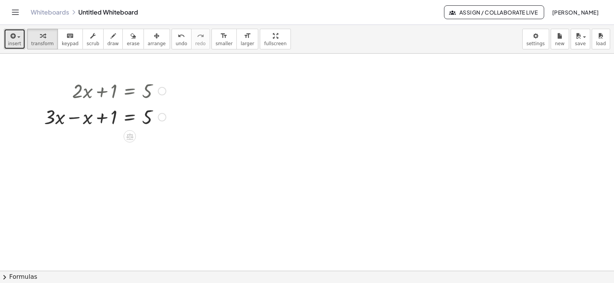
click at [15, 42] on span "insert" at bounding box center [14, 43] width 13 height 5
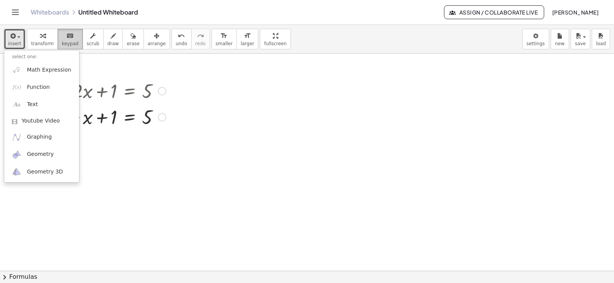
click at [66, 41] on span "keypad" at bounding box center [70, 43] width 17 height 5
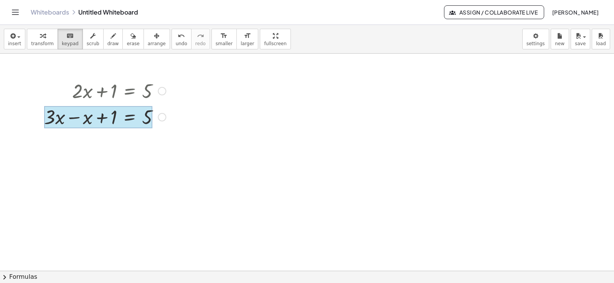
click at [135, 114] on div at bounding box center [98, 117] width 108 height 22
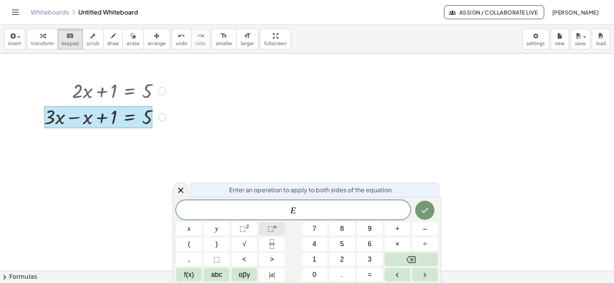
click at [272, 226] on span "⬚" at bounding box center [270, 229] width 7 height 8
click at [271, 231] on span "⬚" at bounding box center [270, 229] width 7 height 8
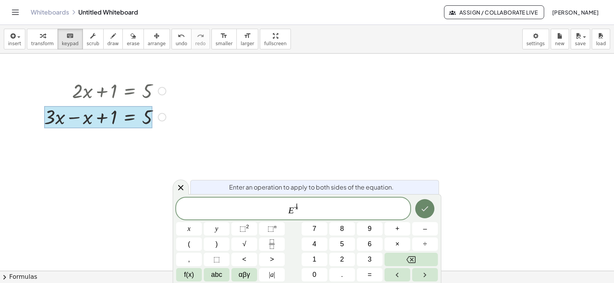
click at [425, 211] on icon "Done" at bounding box center [424, 208] width 9 height 9
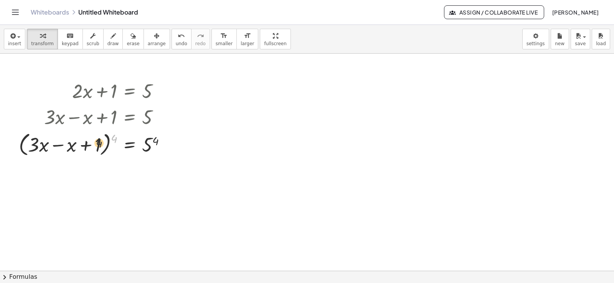
drag, startPoint x: 113, startPoint y: 139, endPoint x: 67, endPoint y: 167, distance: 53.8
click at [79, 148] on div at bounding box center [95, 144] width 161 height 29
drag, startPoint x: 113, startPoint y: 138, endPoint x: 45, endPoint y: 146, distance: 68.3
click at [45, 146] on div at bounding box center [95, 144] width 161 height 29
drag, startPoint x: 47, startPoint y: 147, endPoint x: 66, endPoint y: 147, distance: 19.6
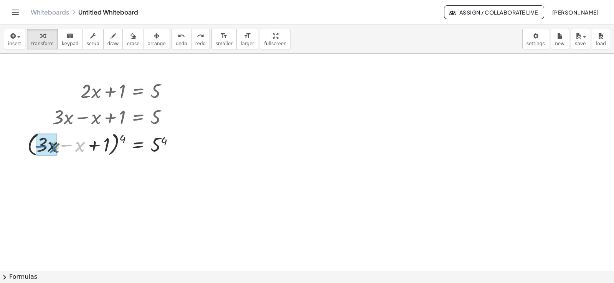
drag, startPoint x: 77, startPoint y: 146, endPoint x: 56, endPoint y: 147, distance: 20.7
click at [63, 147] on div at bounding box center [103, 144] width 161 height 29
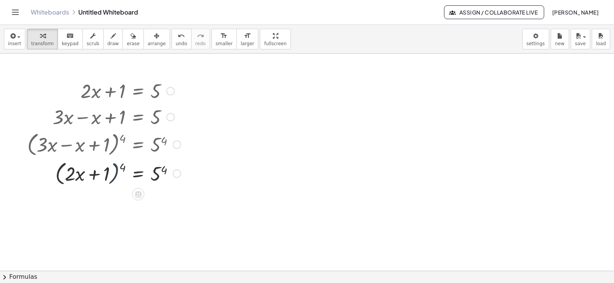
click at [117, 169] on div at bounding box center [103, 173] width 161 height 29
drag, startPoint x: 123, startPoint y: 168, endPoint x: 93, endPoint y: 168, distance: 29.9
click at [93, 168] on div at bounding box center [103, 173] width 161 height 29
drag, startPoint x: 111, startPoint y: 168, endPoint x: 95, endPoint y: 171, distance: 16.3
click at [81, 171] on div at bounding box center [103, 173] width 161 height 29
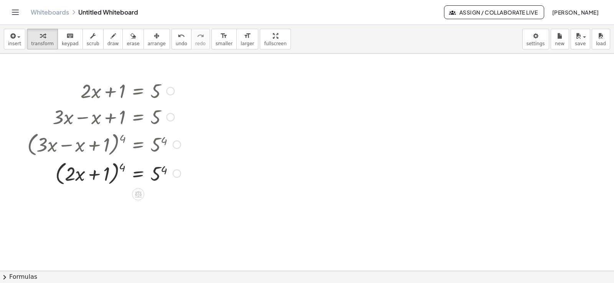
click at [122, 168] on div at bounding box center [103, 173] width 161 height 29
click at [123, 168] on div at bounding box center [103, 173] width 161 height 29
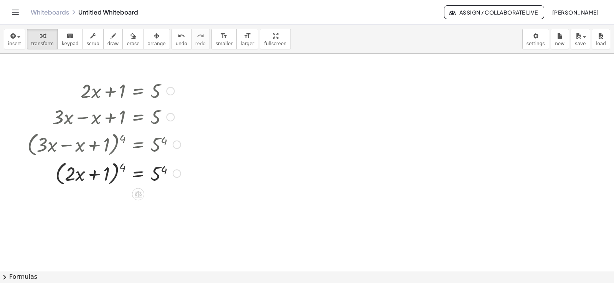
click at [123, 168] on div at bounding box center [103, 173] width 161 height 29
click at [124, 170] on div at bounding box center [103, 173] width 161 height 29
click at [122, 169] on div at bounding box center [103, 173] width 161 height 29
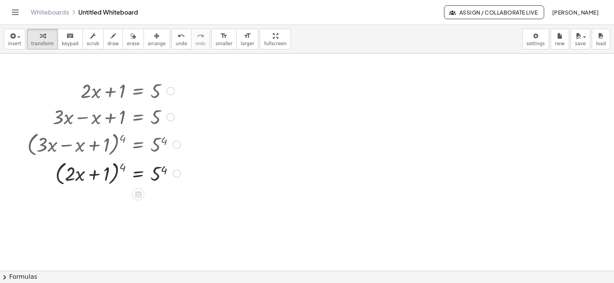
click at [122, 169] on div at bounding box center [103, 173] width 161 height 29
click at [119, 167] on div at bounding box center [103, 173] width 161 height 29
click at [121, 167] on div at bounding box center [103, 173] width 161 height 29
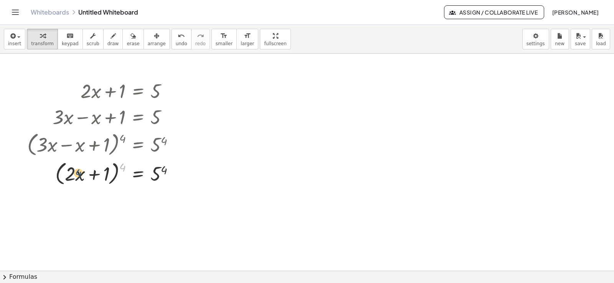
drag, startPoint x: 121, startPoint y: 167, endPoint x: 58, endPoint y: 175, distance: 63.8
click at [54, 175] on div at bounding box center [103, 173] width 161 height 29
click at [66, 170] on div at bounding box center [103, 173] width 161 height 29
click at [162, 171] on div at bounding box center [103, 173] width 161 height 29
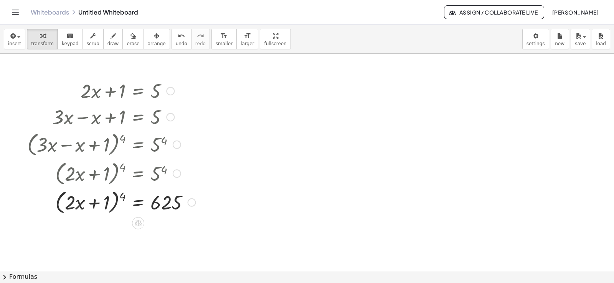
scroll to position [38, 0]
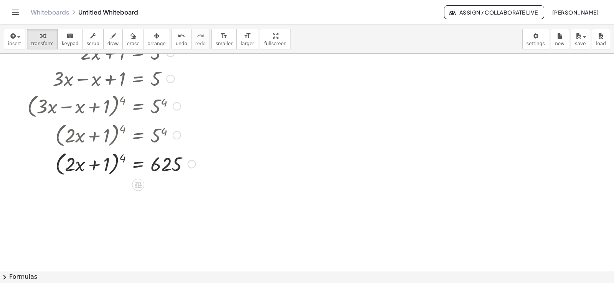
click at [94, 163] on div at bounding box center [111, 163] width 176 height 29
click at [122, 159] on div at bounding box center [111, 163] width 176 height 29
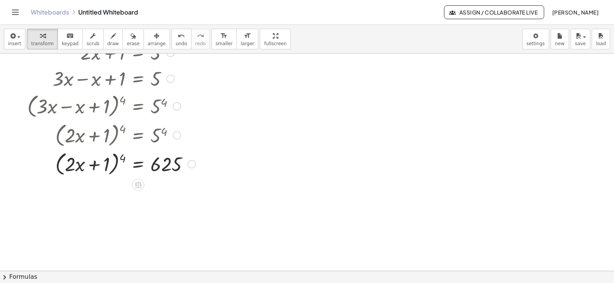
click at [122, 159] on div at bounding box center [111, 163] width 176 height 29
click at [118, 159] on div at bounding box center [111, 163] width 176 height 29
click at [115, 159] on div at bounding box center [111, 163] width 176 height 29
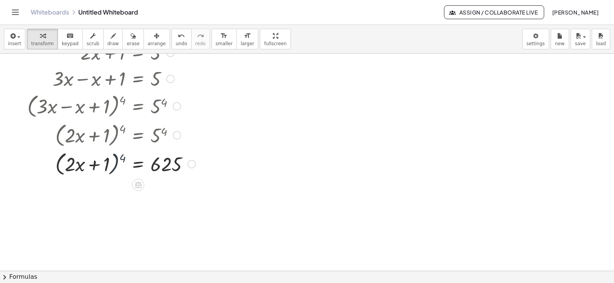
click at [115, 159] on div at bounding box center [111, 163] width 176 height 29
click at [122, 159] on div at bounding box center [111, 163] width 176 height 29
click at [178, 187] on div at bounding box center [307, 257] width 614 height 485
click at [168, 183] on div at bounding box center [307, 257] width 614 height 485
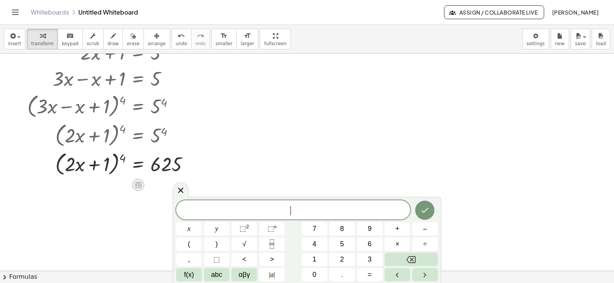
click at [140, 184] on icon at bounding box center [138, 185] width 7 height 7
click at [184, 188] on icon at bounding box center [180, 190] width 9 height 9
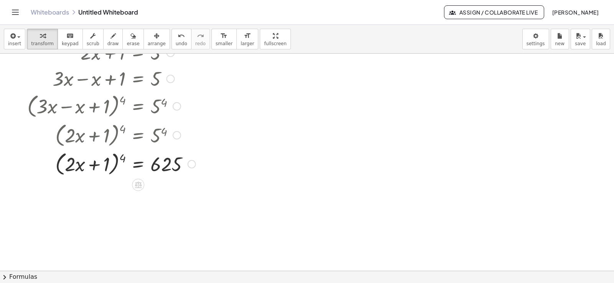
click at [142, 185] on icon at bounding box center [138, 185] width 8 height 8
click at [168, 188] on icon at bounding box center [168, 185] width 7 height 7
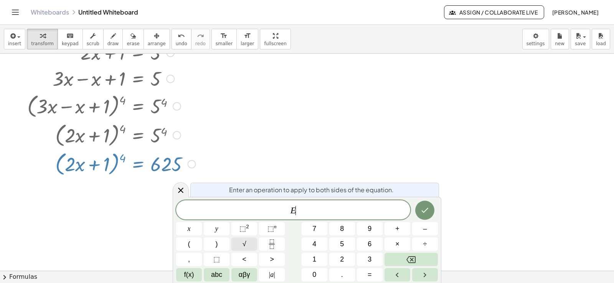
click at [245, 245] on span "√" at bounding box center [244, 244] width 4 height 10
drag, startPoint x: 297, startPoint y: 213, endPoint x: 273, endPoint y: 213, distance: 24.6
click at [274, 213] on span "E ​" at bounding box center [293, 211] width 234 height 11
click at [244, 245] on span "√" at bounding box center [244, 244] width 4 height 10
click at [290, 208] on span "√" at bounding box center [288, 210] width 8 height 9
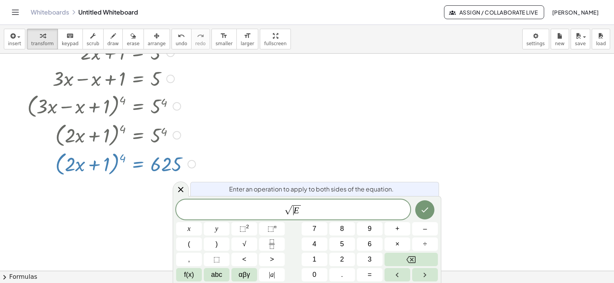
click at [285, 208] on span "√" at bounding box center [288, 210] width 8 height 9
click at [285, 205] on span "​ √ E" at bounding box center [293, 210] width 234 height 12
click at [291, 206] on span "√" at bounding box center [288, 210] width 8 height 9
click at [288, 206] on span "√" at bounding box center [288, 210] width 8 height 9
click at [420, 213] on icon "Done" at bounding box center [424, 210] width 9 height 9
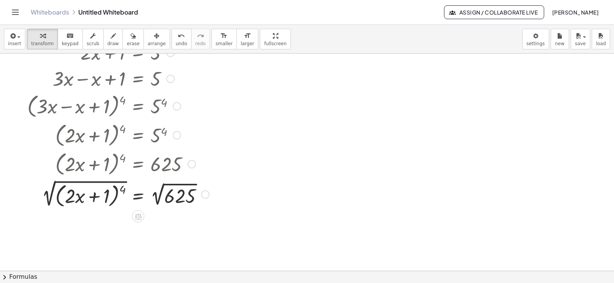
click at [121, 190] on div at bounding box center [117, 194] width 189 height 32
drag, startPoint x: 122, startPoint y: 190, endPoint x: 131, endPoint y: 191, distance: 8.9
click at [131, 191] on div at bounding box center [117, 194] width 189 height 32
click at [97, 182] on div at bounding box center [117, 194] width 189 height 32
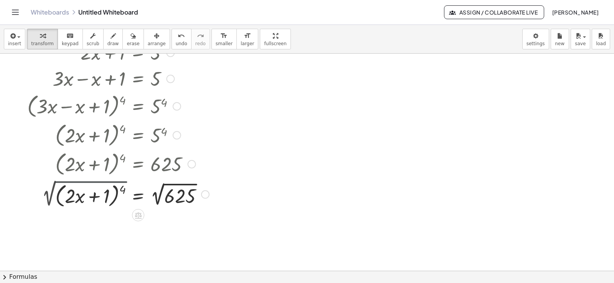
click at [97, 182] on div at bounding box center [117, 194] width 189 height 29
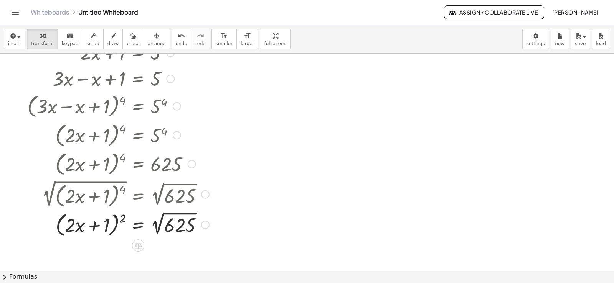
click at [176, 214] on div at bounding box center [117, 224] width 189 height 29
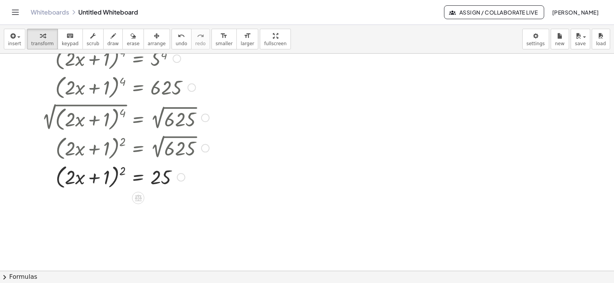
click at [123, 169] on div at bounding box center [117, 176] width 189 height 29
click at [138, 179] on div at bounding box center [117, 176] width 189 height 29
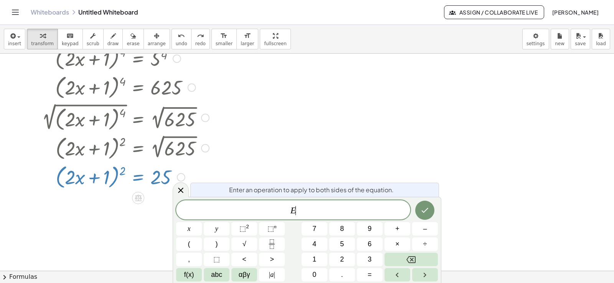
click at [138, 179] on div at bounding box center [117, 176] width 189 height 29
drag, startPoint x: 302, startPoint y: 209, endPoint x: 255, endPoint y: 214, distance: 47.1
click at [260, 213] on span "E" at bounding box center [293, 211] width 234 height 11
click at [244, 243] on span "√" at bounding box center [244, 244] width 4 height 10
click at [428, 208] on icon "Done" at bounding box center [425, 210] width 7 height 5
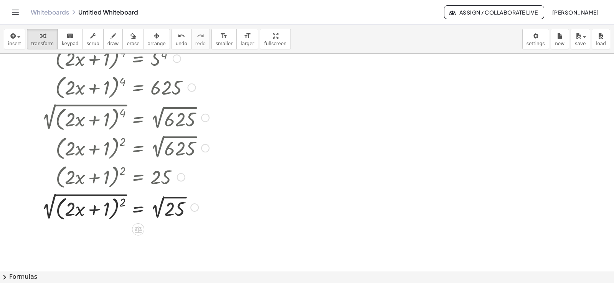
click at [91, 196] on div at bounding box center [117, 207] width 189 height 32
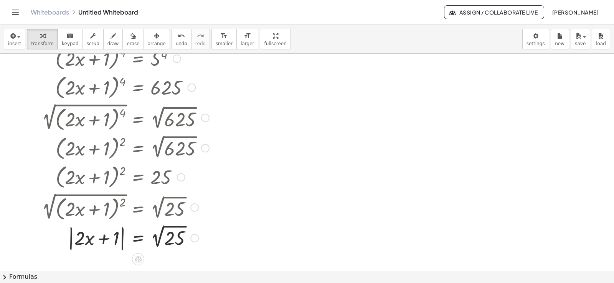
click at [176, 227] on div at bounding box center [117, 238] width 189 height 30
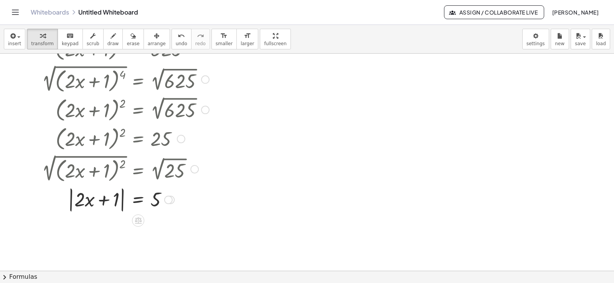
click at [71, 199] on div at bounding box center [117, 199] width 189 height 29
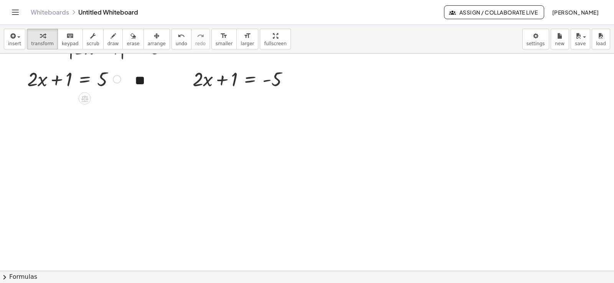
scroll to position [267, 0]
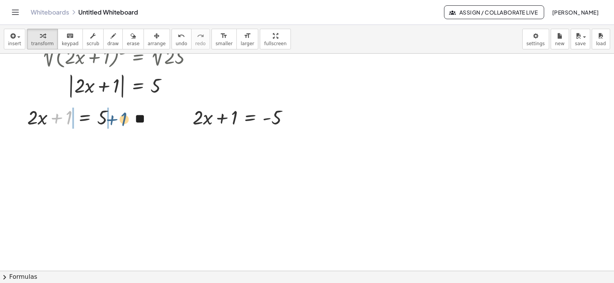
drag, startPoint x: 55, startPoint y: 120, endPoint x: 110, endPoint y: 122, distance: 55.3
click at [110, 122] on div at bounding box center [73, 117] width 101 height 26
drag, startPoint x: 223, startPoint y: 120, endPoint x: 294, endPoint y: 118, distance: 71.4
click at [294, 118] on div at bounding box center [244, 117] width 110 height 26
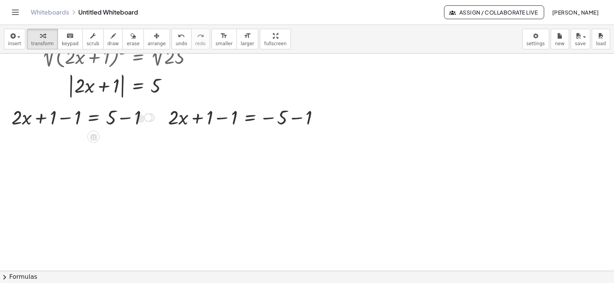
click at [57, 118] on div at bounding box center [83, 117] width 150 height 26
click at [12, 118] on div at bounding box center [6, 117] width 12 height 30
click at [125, 118] on div at bounding box center [107, 117] width 101 height 26
click at [125, 118] on div at bounding box center [126, 118] width 8 height 8
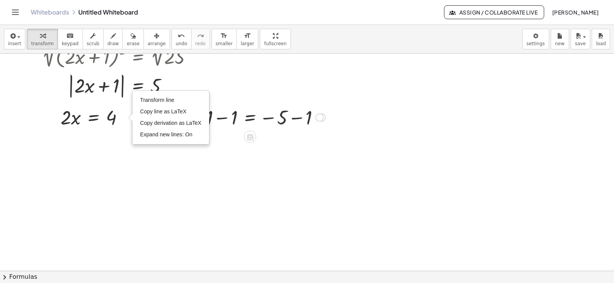
click at [296, 123] on div at bounding box center [246, 117] width 165 height 26
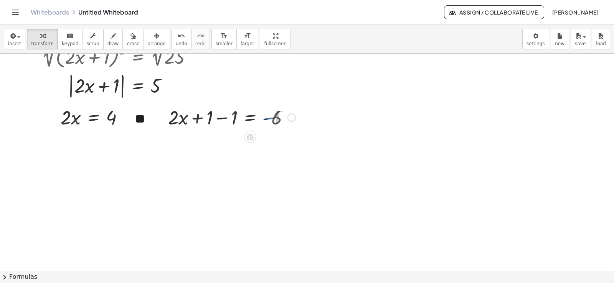
click at [231, 119] on div at bounding box center [231, 117] width 135 height 26
click at [217, 160] on div at bounding box center [307, 112] width 614 height 652
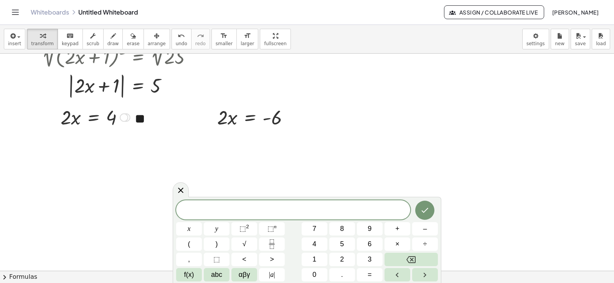
click at [103, 147] on div at bounding box center [307, 112] width 614 height 652
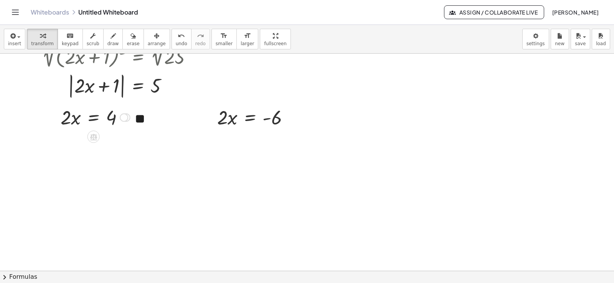
drag, startPoint x: 124, startPoint y: 130, endPoint x: 146, endPoint y: 116, distance: 26.5
click at [146, 116] on div "+ · 2 · x + 1 = 5 + · 3 · x − x + 1 = 5 ( + · 3 · x − x + 1 ) 4 = 5 4 ( + · 2 ·…" at bounding box center [307, 112] width 614 height 652
drag, startPoint x: 66, startPoint y: 119, endPoint x: 108, endPoint y: 139, distance: 46.5
click at [66, 113] on div at bounding box center [97, 117] width 82 height 38
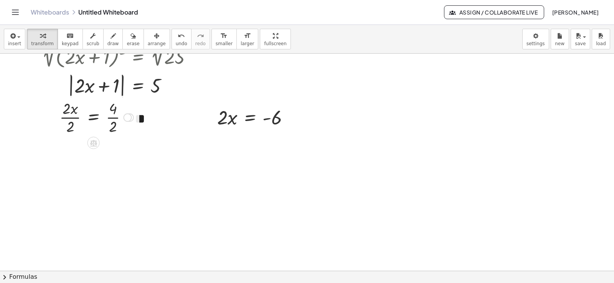
click at [72, 119] on div at bounding box center [97, 117] width 82 height 38
click at [72, 119] on div at bounding box center [102, 117] width 70 height 38
click at [111, 118] on div at bounding box center [102, 117] width 70 height 38
click at [111, 118] on div at bounding box center [100, 117] width 66 height 25
drag, startPoint x: 219, startPoint y: 118, endPoint x: 273, endPoint y: 137, distance: 57.0
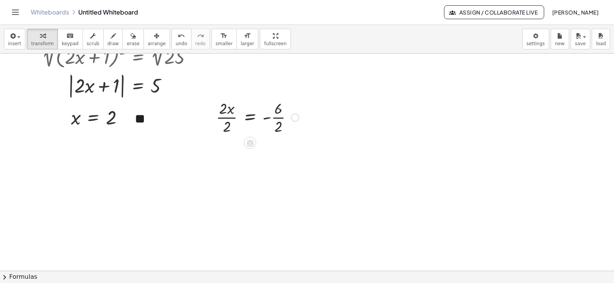
click at [229, 118] on div at bounding box center [257, 117] width 91 height 38
click at [250, 118] on div "+ · 2 · x + 1 = - 5 + · 2 · x + 1 − 1 = − 5 − 1 + · 2 · x + 1 − 1 = - 6 + · 2 ·…" at bounding box center [250, 118] width 0 height 0
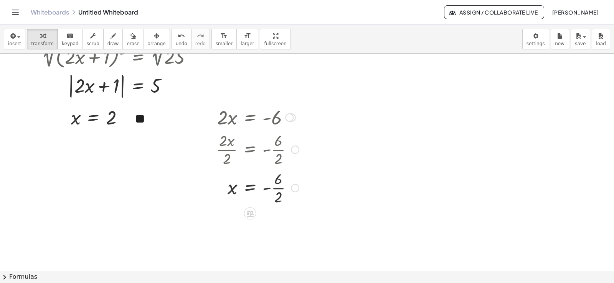
click at [274, 187] on div at bounding box center [257, 187] width 91 height 38
click at [274, 187] on div at bounding box center [257, 187] width 91 height 25
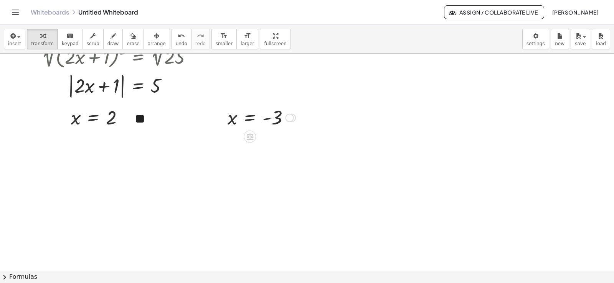
drag, startPoint x: 292, startPoint y: 189, endPoint x: 332, endPoint y: 142, distance: 62.0
click at [313, 68] on div "+ · 2 · x + 1 = 5 + · 3 · x − x + 1 = 5 ( + · 3 · x − x + 1 ) 4 = 5 4 ( + · 2 ·…" at bounding box center [307, 112] width 614 height 652
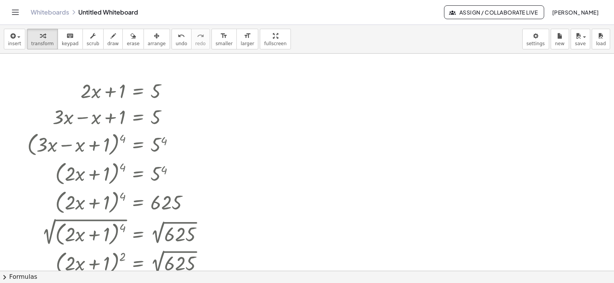
scroll to position [192, 0]
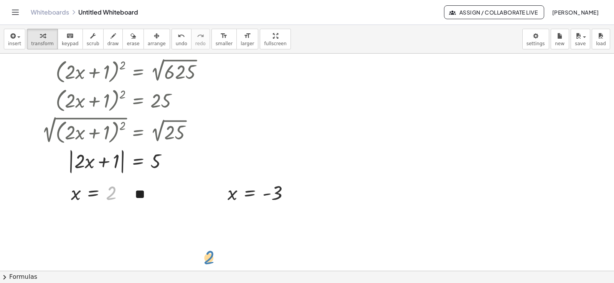
drag, startPoint x: 116, startPoint y: 81, endPoint x: 214, endPoint y: 145, distance: 117.5
click at [214, 145] on div "+ · 2 · x + 1 = 5 + · 3 · x − x + 1 = 5 ( + · 3 · x − x + 1 ) 4 = 5 4 ( + · 2 ·…" at bounding box center [307, 188] width 614 height 652
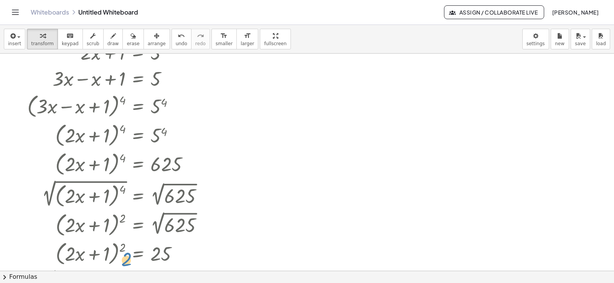
scroll to position [0, 0]
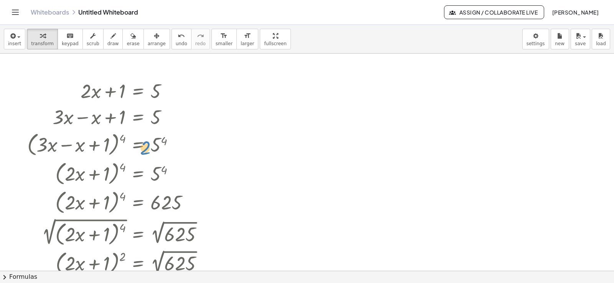
drag, startPoint x: 112, startPoint y: 194, endPoint x: 134, endPoint y: -34, distance: 228.9
click at [134, 0] on html "Graspable Math Activities Get Started Activity Bank Assigned Work Classes White…" at bounding box center [307, 141] width 614 height 283
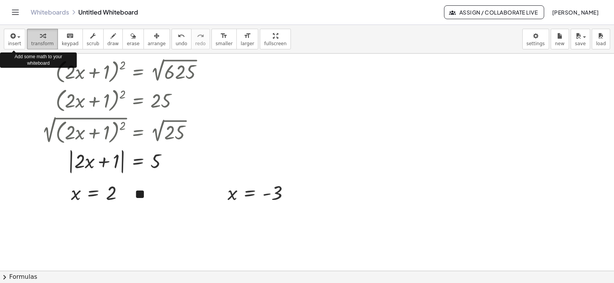
click at [40, 38] on icon "button" at bounding box center [42, 35] width 5 height 9
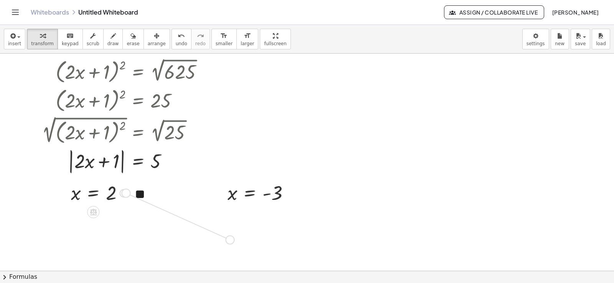
drag, startPoint x: 123, startPoint y: 193, endPoint x: 231, endPoint y: 242, distance: 117.8
click at [231, 242] on div "+ · 2 · x + 1 = 5 + · 3 · x − x + 1 = 5 ( + · 3 · x − x + 1 ) 4 = 5 4 ( + · 2 ·…" at bounding box center [307, 188] width 614 height 652
drag, startPoint x: 290, startPoint y: 194, endPoint x: 347, endPoint y: 245, distance: 77.2
click at [347, 245] on div "+ · 2 · x + 1 = 5 + · 3 · x − x + 1 = 5 ( + · 3 · x − x + 1 ) 4 = 5 4 ( + · 2 ·…" at bounding box center [307, 188] width 614 height 652
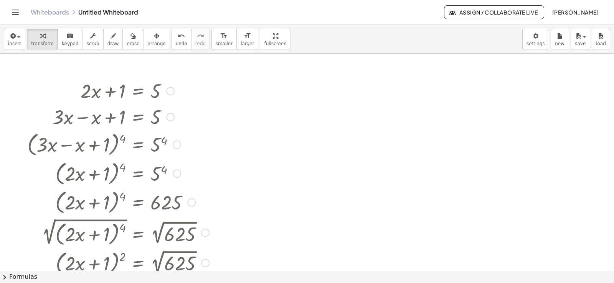
click at [173, 89] on div at bounding box center [170, 91] width 8 height 8
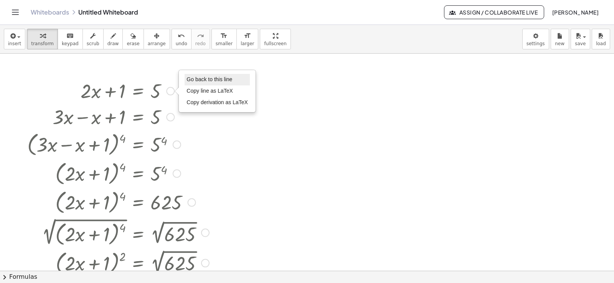
click at [198, 83] on li "Go back to this line" at bounding box center [217, 80] width 65 height 12
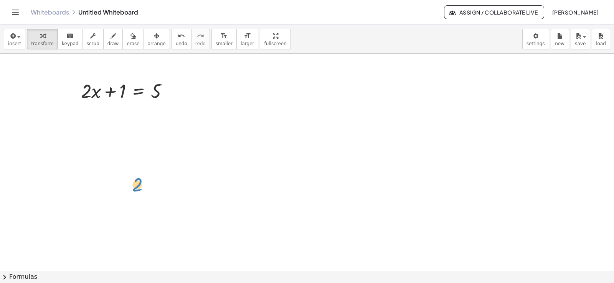
drag, startPoint x: 206, startPoint y: 197, endPoint x: 133, endPoint y: -46, distance: 254.1
click at [133, 0] on html "Graspable Math Activities Get Started Activity Bank Assigned Work Classes White…" at bounding box center [307, 141] width 614 height 283
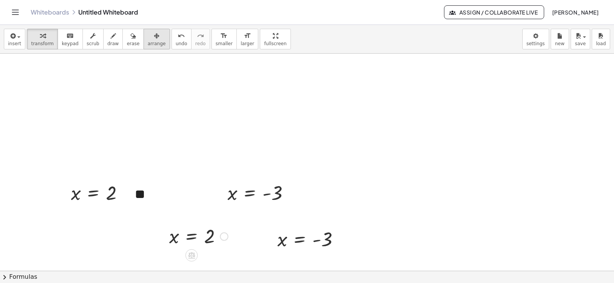
click at [148, 40] on div "button" at bounding box center [157, 35] width 18 height 9
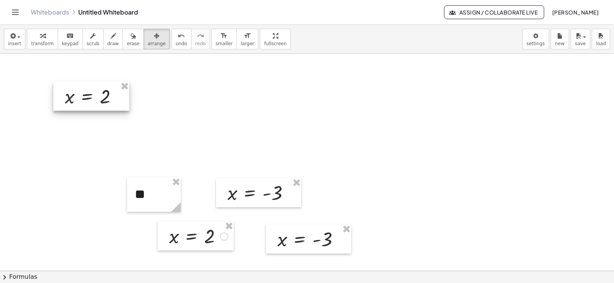
drag, startPoint x: 107, startPoint y: 198, endPoint x: 107, endPoint y: 104, distance: 94.0
click at [103, 82] on div at bounding box center [91, 96] width 76 height 29
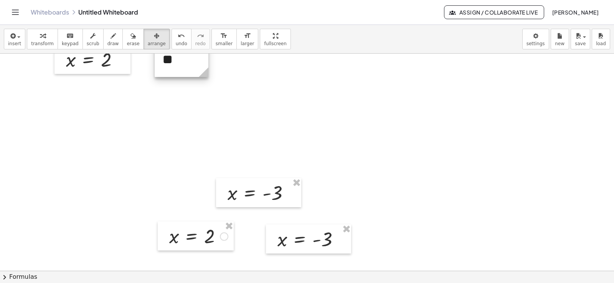
drag, startPoint x: 143, startPoint y: 191, endPoint x: 171, endPoint y: 56, distance: 137.8
click at [171, 56] on div at bounding box center [182, 60] width 54 height 35
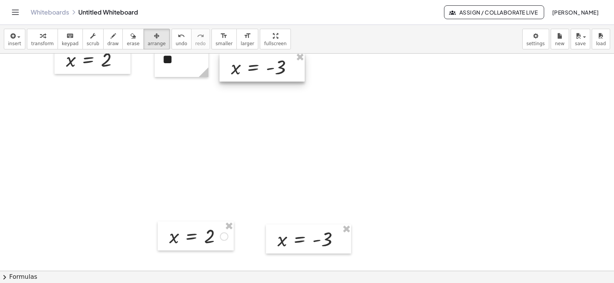
drag, startPoint x: 267, startPoint y: 194, endPoint x: 272, endPoint y: 66, distance: 127.8
click at [272, 66] on div at bounding box center [261, 67] width 85 height 29
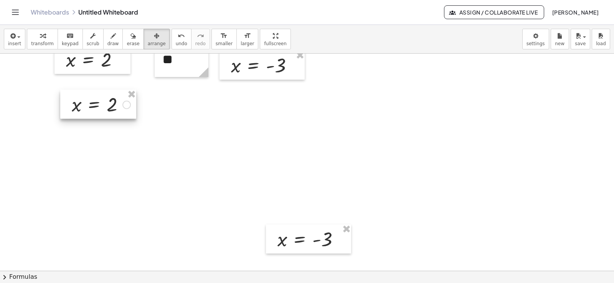
drag, startPoint x: 197, startPoint y: 235, endPoint x: 186, endPoint y: 141, distance: 95.0
click at [99, 103] on div at bounding box center [98, 104] width 76 height 29
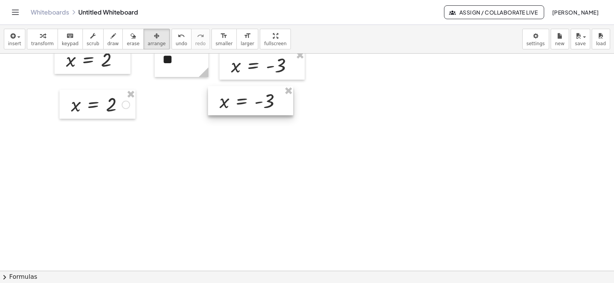
drag, startPoint x: 310, startPoint y: 238, endPoint x: 256, endPoint y: 102, distance: 146.4
click at [256, 102] on div at bounding box center [250, 100] width 85 height 29
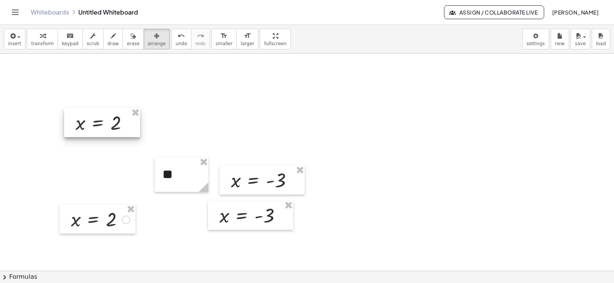
drag, startPoint x: 105, startPoint y: 122, endPoint x: 107, endPoint y: 91, distance: 31.9
click at [107, 108] on div at bounding box center [102, 122] width 76 height 29
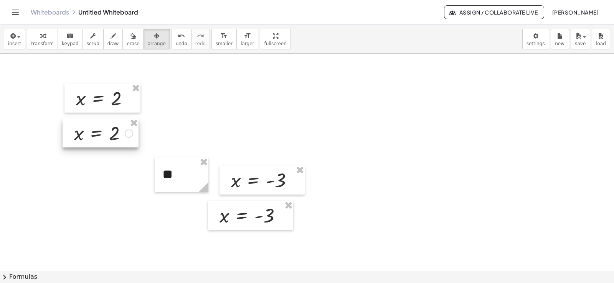
drag, startPoint x: 103, startPoint y: 138, endPoint x: 102, endPoint y: 130, distance: 8.1
click at [102, 130] on div at bounding box center [101, 133] width 76 height 29
drag, startPoint x: 168, startPoint y: 183, endPoint x: 169, endPoint y: 118, distance: 64.4
click at [169, 118] on div at bounding box center [182, 110] width 54 height 35
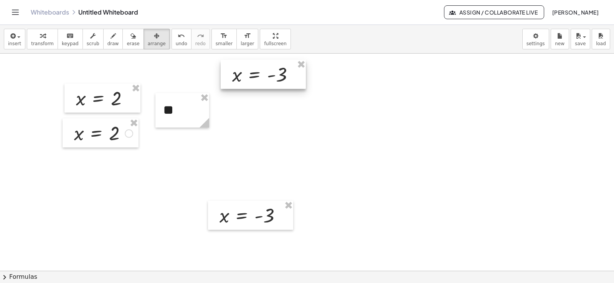
drag, startPoint x: 248, startPoint y: 192, endPoint x: 249, endPoint y: 86, distance: 105.9
click at [249, 86] on div at bounding box center [263, 74] width 85 height 29
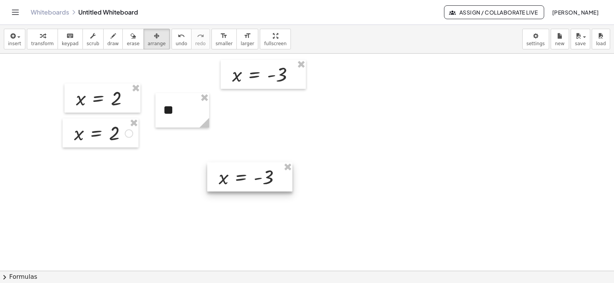
drag, startPoint x: 250, startPoint y: 220, endPoint x: 265, endPoint y: 110, distance: 111.5
click at [265, 163] on div at bounding box center [249, 177] width 85 height 29
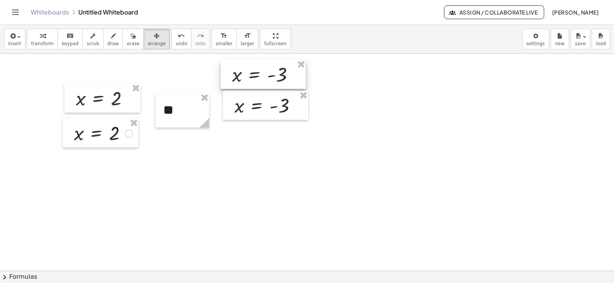
scroll to position [0, 0]
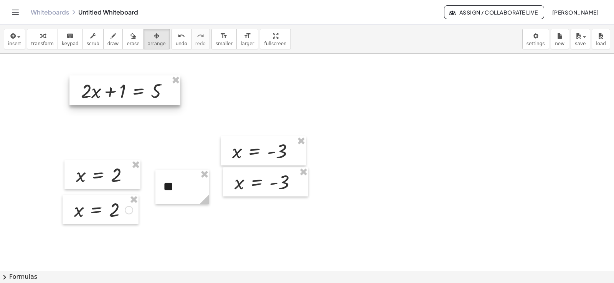
click at [63, 40] on button "keyboard keypad" at bounding box center [70, 39] width 25 height 21
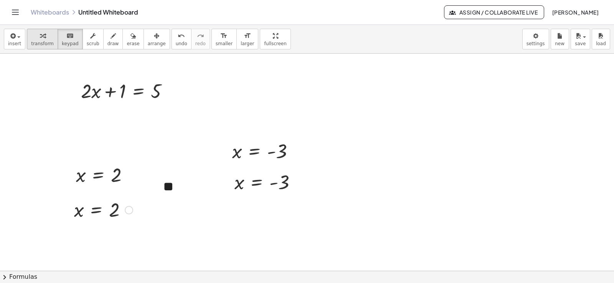
click at [46, 47] on button "transform" at bounding box center [42, 39] width 31 height 21
drag, startPoint x: 81, startPoint y: 183, endPoint x: 99, endPoint y: 100, distance: 84.8
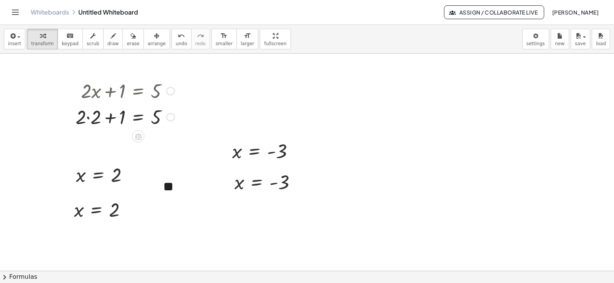
click at [90, 116] on div at bounding box center [125, 117] width 106 height 26
click at [90, 116] on div at bounding box center [127, 117] width 101 height 26
click at [110, 142] on div at bounding box center [125, 143] width 106 height 26
click at [143, 145] on div at bounding box center [125, 142] width 106 height 25
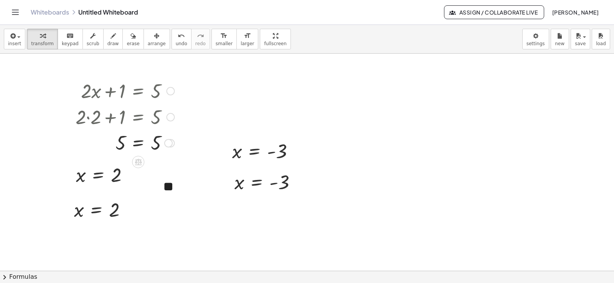
click at [143, 145] on div at bounding box center [125, 142] width 106 height 25
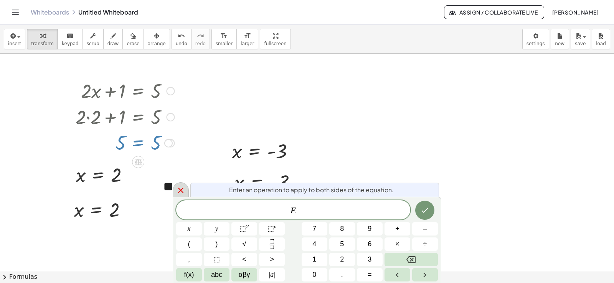
click at [180, 196] on div at bounding box center [181, 190] width 16 height 15
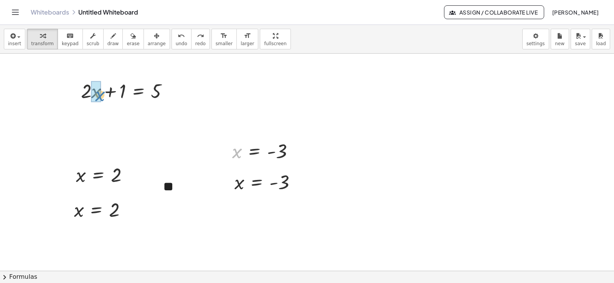
drag, startPoint x: 237, startPoint y: 155, endPoint x: 100, endPoint y: 98, distance: 148.4
click at [85, 115] on div at bounding box center [121, 117] width 116 height 26
click at [85, 115] on div at bounding box center [127, 117] width 101 height 26
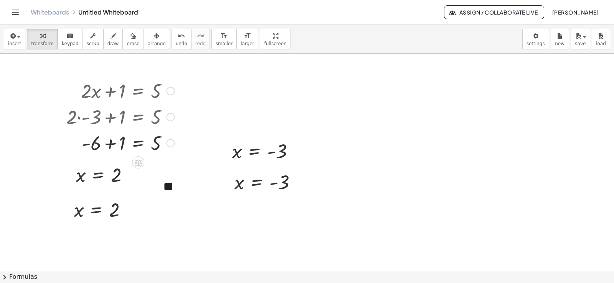
click at [96, 145] on div at bounding box center [121, 143] width 116 height 26
click at [111, 146] on div at bounding box center [121, 142] width 116 height 25
click at [137, 145] on div at bounding box center [121, 142] width 116 height 25
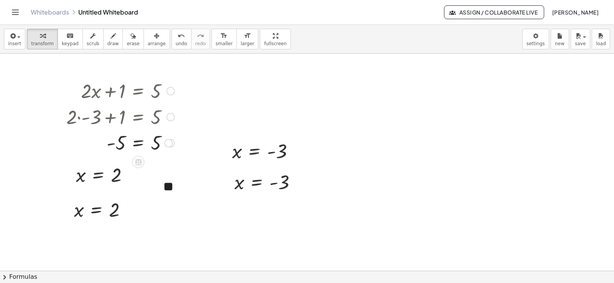
click at [137, 145] on div at bounding box center [121, 142] width 116 height 25
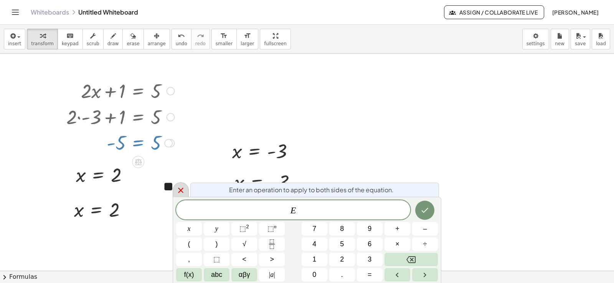
click at [182, 190] on icon at bounding box center [180, 190] width 9 height 9
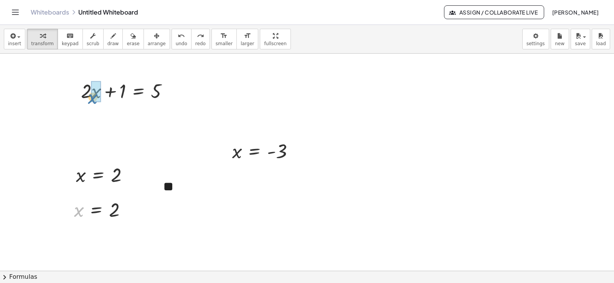
drag, startPoint x: 82, startPoint y: 213, endPoint x: 96, endPoint y: 100, distance: 114.4
drag, startPoint x: 117, startPoint y: 209, endPoint x: 102, endPoint y: 85, distance: 125.7
drag, startPoint x: 128, startPoint y: 211, endPoint x: 119, endPoint y: 85, distance: 126.6
click at [90, 33] on icon "button" at bounding box center [92, 35] width 5 height 9
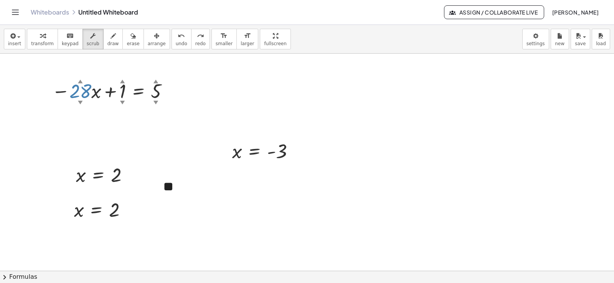
drag, startPoint x: 86, startPoint y: 102, endPoint x: 96, endPoint y: 144, distance: 42.5
drag, startPoint x: 84, startPoint y: 99, endPoint x: 93, endPoint y: 77, distance: 23.9
drag, startPoint x: 122, startPoint y: 101, endPoint x: 140, endPoint y: 110, distance: 20.9
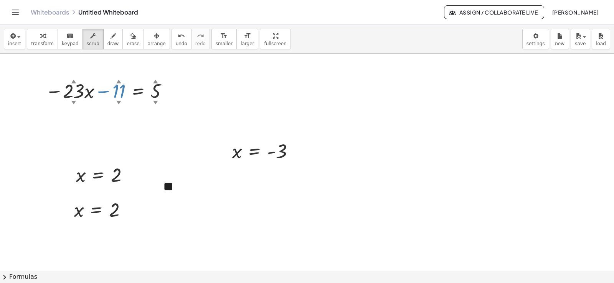
drag, startPoint x: 155, startPoint y: 101, endPoint x: 157, endPoint y: 138, distance: 37.3
click at [226, 161] on div at bounding box center [227, 151] width 12 height 29
drag, startPoint x: 281, startPoint y: 155, endPoint x: 282, endPoint y: 176, distance: 21.5
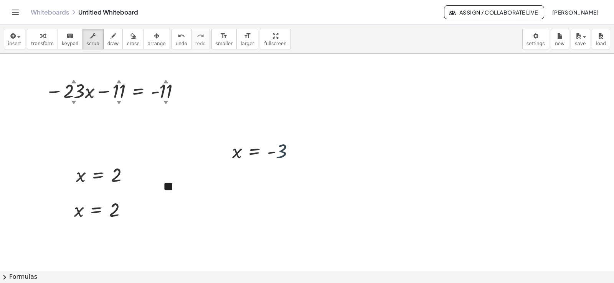
drag, startPoint x: 294, startPoint y: 153, endPoint x: 312, endPoint y: 49, distance: 106.3
click at [312, 52] on div "insert select one: Math Expression Function Text Youtube Video Graphing Geometr…" at bounding box center [307, 154] width 614 height 259
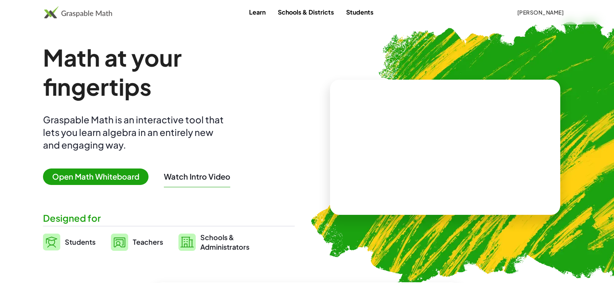
click at [117, 173] on span "Open Math Whiteboard" at bounding box center [95, 177] width 105 height 16
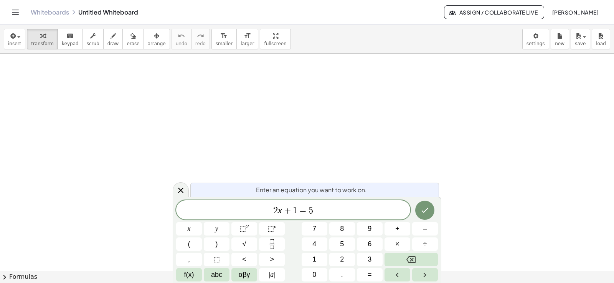
click at [334, 210] on span "2 x + 1 = 5 ​" at bounding box center [293, 211] width 234 height 11
click at [110, 37] on icon "button" at bounding box center [112, 35] width 5 height 9
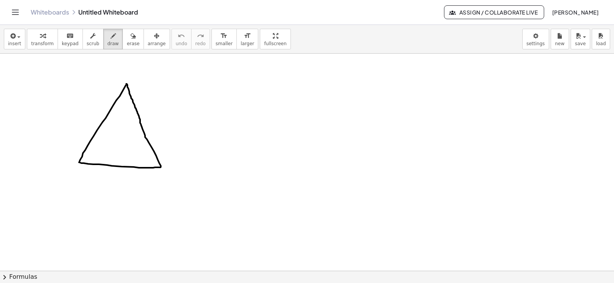
drag, startPoint x: 79, startPoint y: 162, endPoint x: 50, endPoint y: 162, distance: 28.4
drag, startPoint x: 68, startPoint y: 161, endPoint x: 82, endPoint y: 154, distance: 16.5
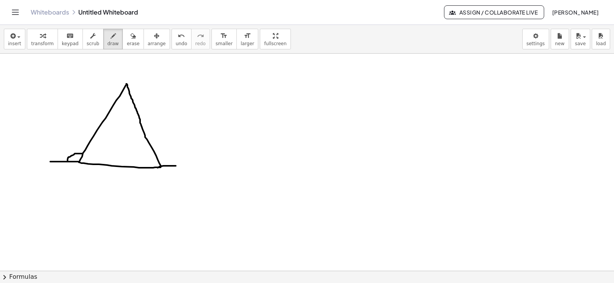
drag, startPoint x: 161, startPoint y: 166, endPoint x: 176, endPoint y: 166, distance: 15.3
drag, startPoint x: 155, startPoint y: 157, endPoint x: 74, endPoint y: 138, distance: 83.6
drag, startPoint x: 68, startPoint y: 136, endPoint x: 75, endPoint y: 138, distance: 7.8
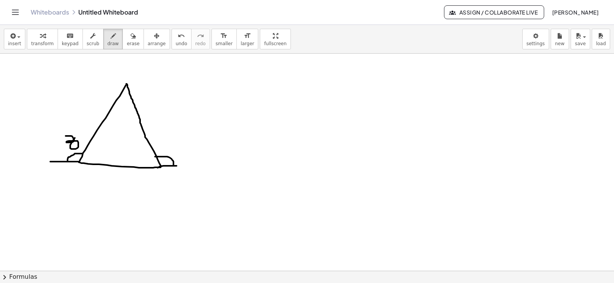
drag, startPoint x: 163, startPoint y: 140, endPoint x: 166, endPoint y: 136, distance: 5.4
drag, startPoint x: 116, startPoint y: 99, endPoint x: 131, endPoint y: 99, distance: 15.0
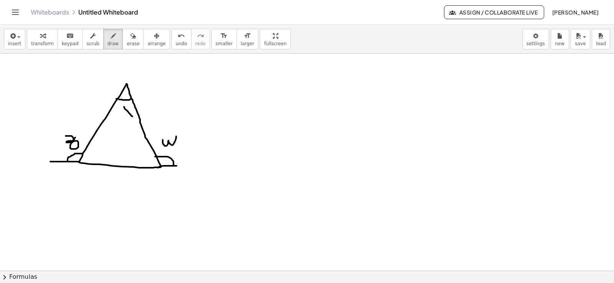
drag, startPoint x: 124, startPoint y: 107, endPoint x: 133, endPoint y: 118, distance: 13.9
click at [17, 41] on span "insert" at bounding box center [14, 43] width 13 height 5
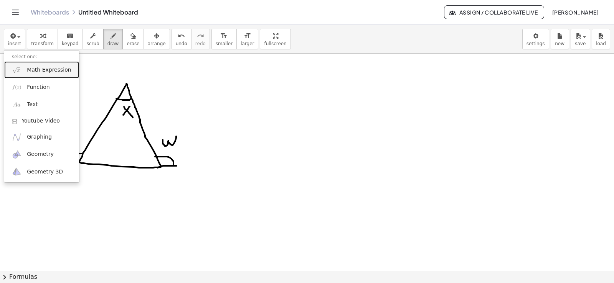
click at [38, 68] on span "Math Expression" at bounding box center [49, 70] width 44 height 8
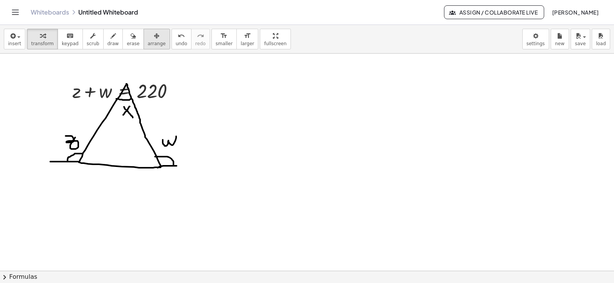
click at [148, 33] on div "button" at bounding box center [157, 35] width 18 height 9
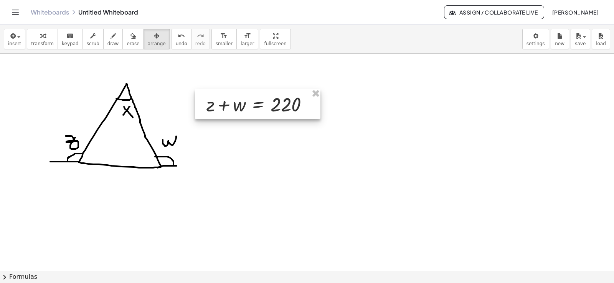
drag, startPoint x: 129, startPoint y: 86, endPoint x: 264, endPoint y: 99, distance: 134.9
click at [264, 99] on div at bounding box center [257, 104] width 125 height 30
click at [16, 35] on div "button" at bounding box center [14, 35] width 13 height 9
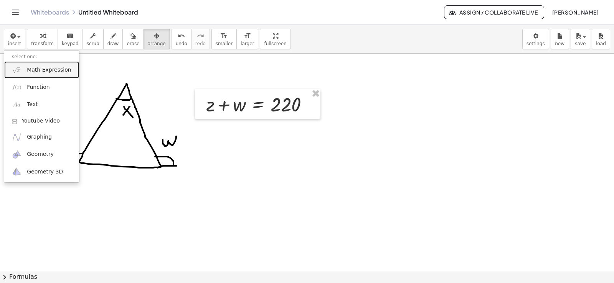
click at [53, 69] on span "Math Expression" at bounding box center [49, 70] width 44 height 8
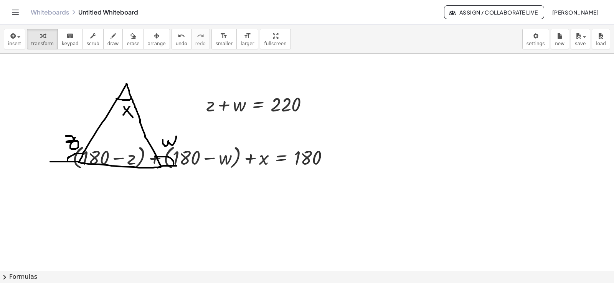
drag, startPoint x: 143, startPoint y: 44, endPoint x: 236, endPoint y: 86, distance: 102.0
click at [148, 41] on span "arrange" at bounding box center [157, 43] width 18 height 5
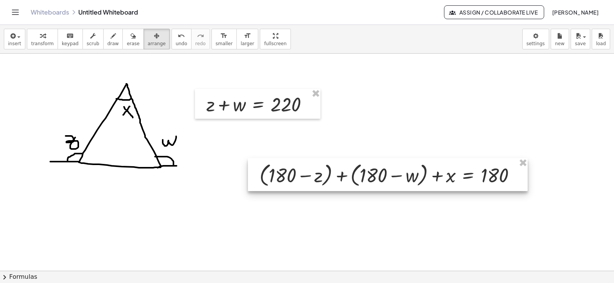
drag, startPoint x: 227, startPoint y: 169, endPoint x: 405, endPoint y: 189, distance: 178.7
click at [405, 189] on div at bounding box center [388, 174] width 280 height 33
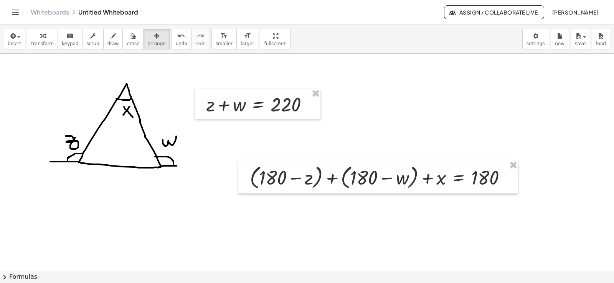
click at [31, 36] on div "button" at bounding box center [42, 35] width 23 height 9
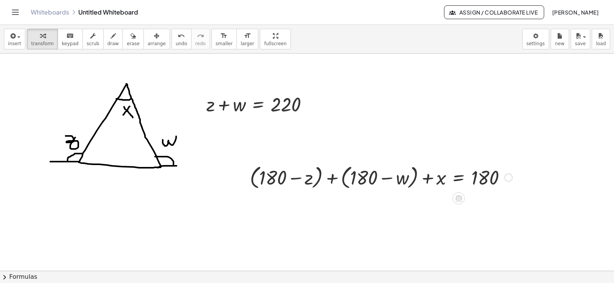
click at [252, 181] on div at bounding box center [381, 177] width 270 height 29
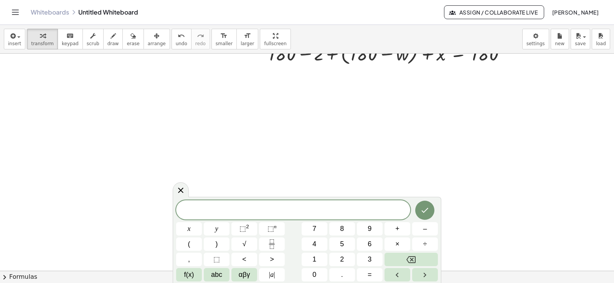
scroll to position [115, 0]
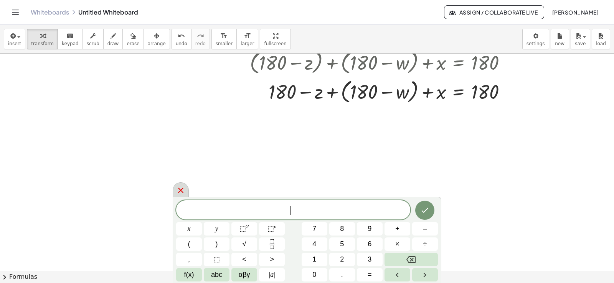
click at [183, 184] on div at bounding box center [181, 190] width 16 height 15
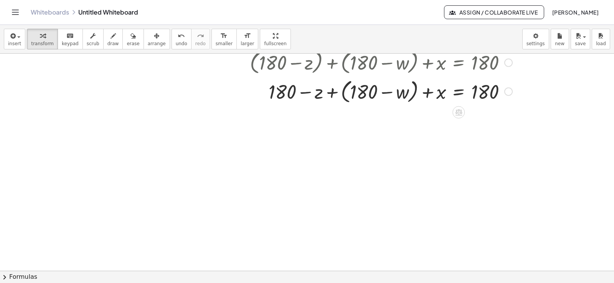
click at [343, 97] on div at bounding box center [381, 91] width 270 height 29
click at [395, 189] on div at bounding box center [307, 181] width 614 height 485
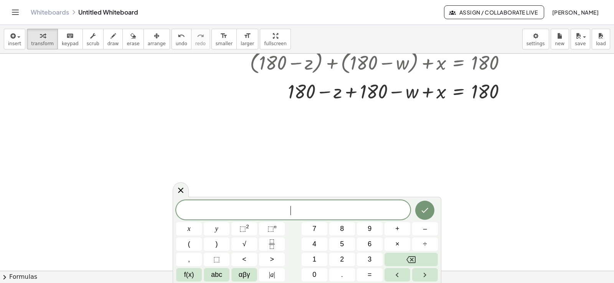
scroll to position [77, 0]
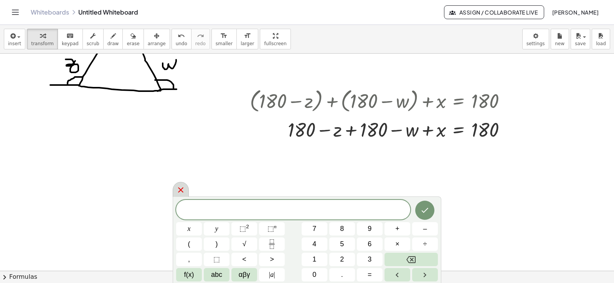
click at [176, 188] on div at bounding box center [181, 189] width 16 height 15
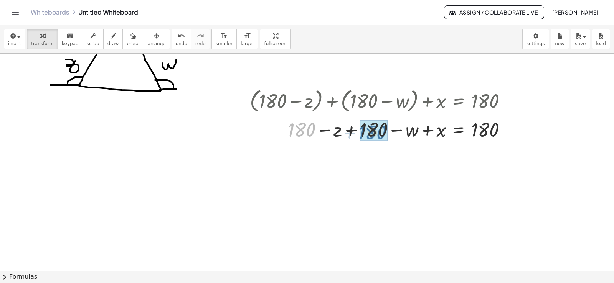
drag, startPoint x: 295, startPoint y: 129, endPoint x: 358, endPoint y: 138, distance: 63.6
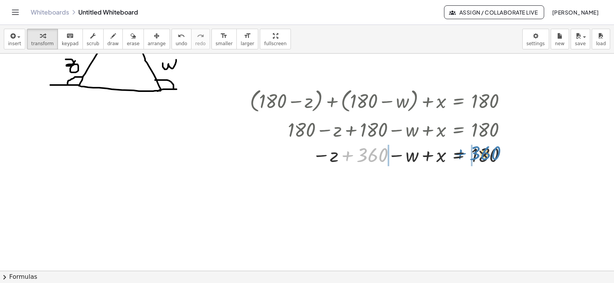
drag, startPoint x: 363, startPoint y: 155, endPoint x: 476, endPoint y: 153, distance: 112.8
click at [476, 153] on div at bounding box center [381, 154] width 270 height 25
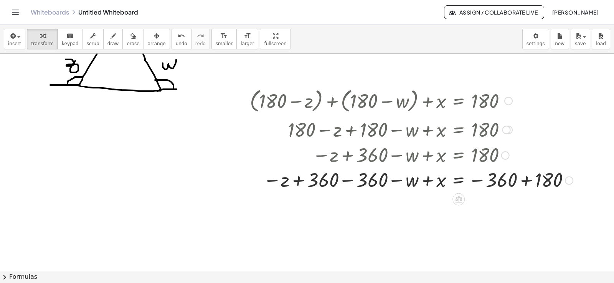
click at [339, 184] on div at bounding box center [411, 180] width 331 height 25
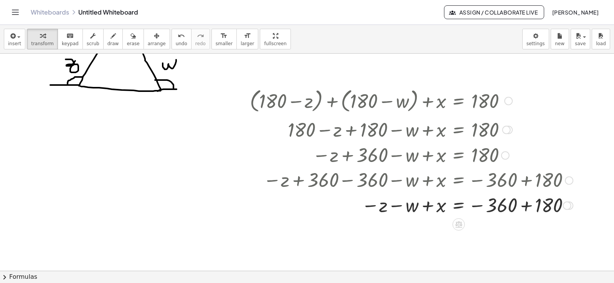
click at [524, 205] on div at bounding box center [411, 205] width 331 height 25
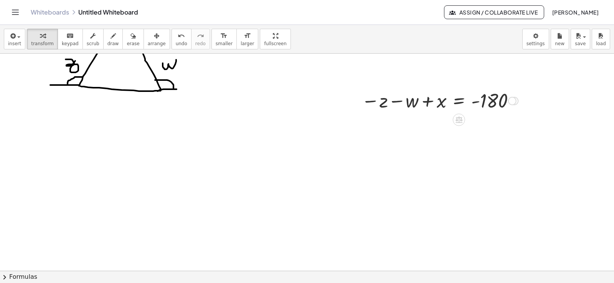
drag, startPoint x: 513, startPoint y: 231, endPoint x: 544, endPoint y: 80, distance: 153.5
click at [544, 80] on div "+ z + w = 220 + ( + 180 − z ) + ( + 180 − w ) + x = 180 + 180 − z + ( + 180 − w…" at bounding box center [307, 219] width 614 height 485
click at [510, 103] on div at bounding box center [512, 101] width 8 height 8
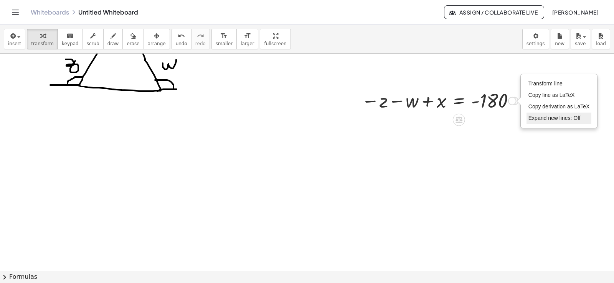
click at [544, 118] on span "Expand new lines: Off" at bounding box center [554, 118] width 52 height 6
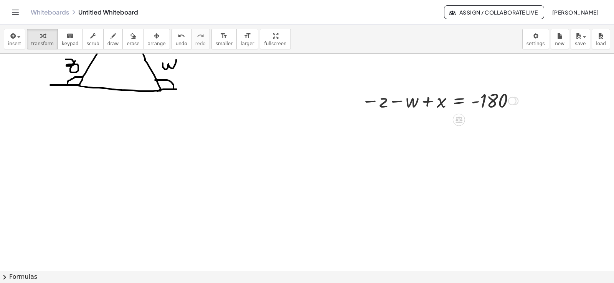
scroll to position [0, 0]
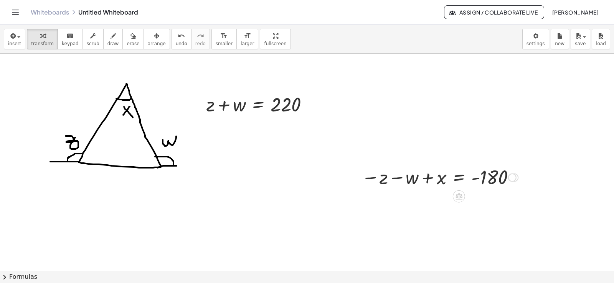
click at [512, 178] on div "Transform line Copy line as LaTeX Copy derivation as LaTeX Expand new lines: Off" at bounding box center [512, 178] width 8 height 8
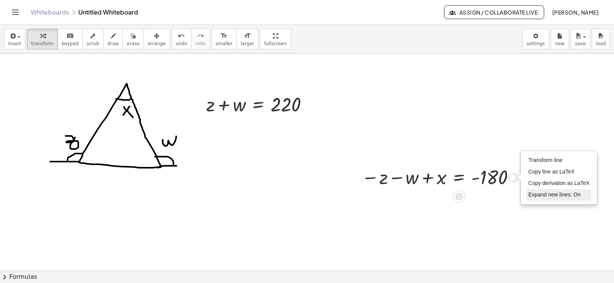
click at [532, 195] on span "Expand new lines: On" at bounding box center [554, 195] width 52 height 6
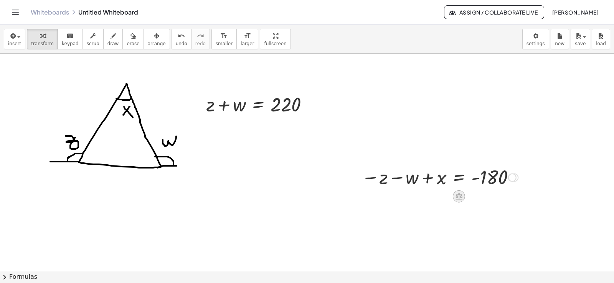
click at [459, 194] on icon at bounding box center [458, 197] width 7 height 7
click at [449, 198] on div "−" at bounding box center [443, 197] width 12 height 12
click at [463, 195] on div at bounding box center [459, 197] width 12 height 12
click at [455, 198] on div "×" at bounding box center [459, 197] width 12 height 12
click at [437, 180] on div at bounding box center [431, 177] width 219 height 28
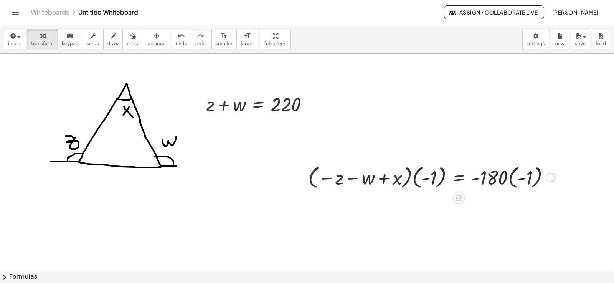
click at [418, 181] on div at bounding box center [431, 177] width 255 height 28
click at [433, 182] on div at bounding box center [438, 177] width 241 height 28
click at [440, 179] on div at bounding box center [441, 177] width 236 height 28
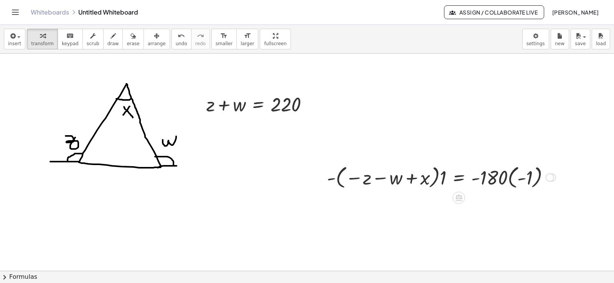
click at [440, 179] on div at bounding box center [441, 177] width 236 height 28
click at [442, 179] on div at bounding box center [445, 177] width 230 height 28
click at [509, 179] on div at bounding box center [468, 177] width 184 height 28
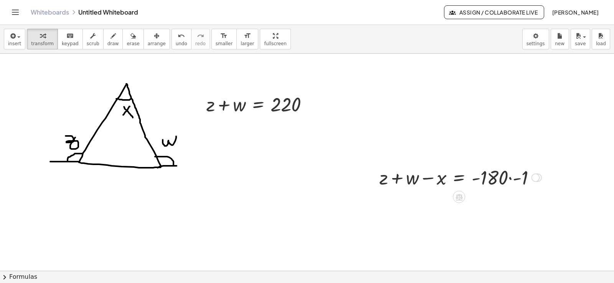
click at [508, 178] on div at bounding box center [461, 177] width 170 height 26
click at [531, 178] on div at bounding box center [535, 178] width 8 height 8
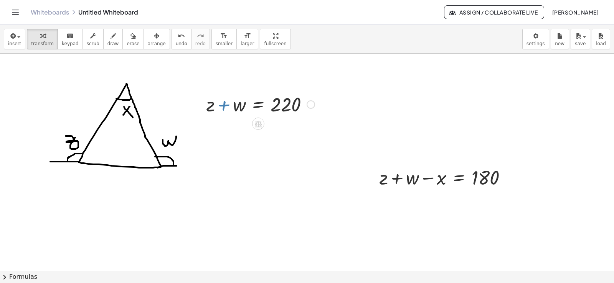
click at [222, 104] on div at bounding box center [261, 104] width 116 height 26
click at [211, 106] on div at bounding box center [261, 104] width 116 height 26
drag, startPoint x: 209, startPoint y: 106, endPoint x: 245, endPoint y: 114, distance: 37.3
click at [245, 114] on div at bounding box center [261, 104] width 116 height 26
drag, startPoint x: 237, startPoint y: 107, endPoint x: 414, endPoint y: 177, distance: 189.8
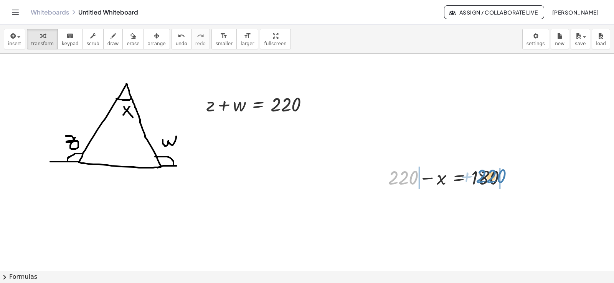
drag, startPoint x: 440, startPoint y: 176, endPoint x: 494, endPoint y: 176, distance: 54.1
click at [494, 176] on div at bounding box center [450, 177] width 132 height 26
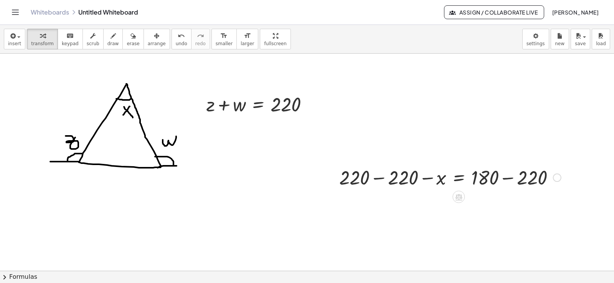
click at [375, 178] on div at bounding box center [449, 177] width 229 height 26
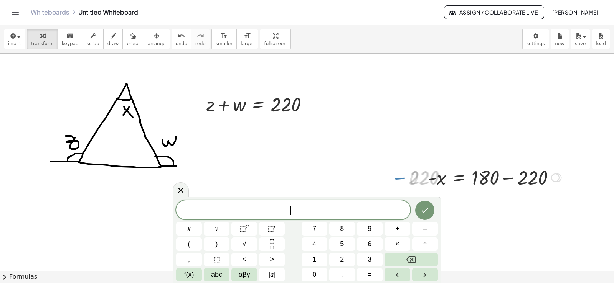
click at [509, 177] on div at bounding box center [494, 177] width 141 height 26
click at [551, 177] on div "Transform line Copy line as LaTeX Copy derivation as LaTeX Expand new lines: Off" at bounding box center [555, 178] width 8 height 8
